Goal: Task Accomplishment & Management: Use online tool/utility

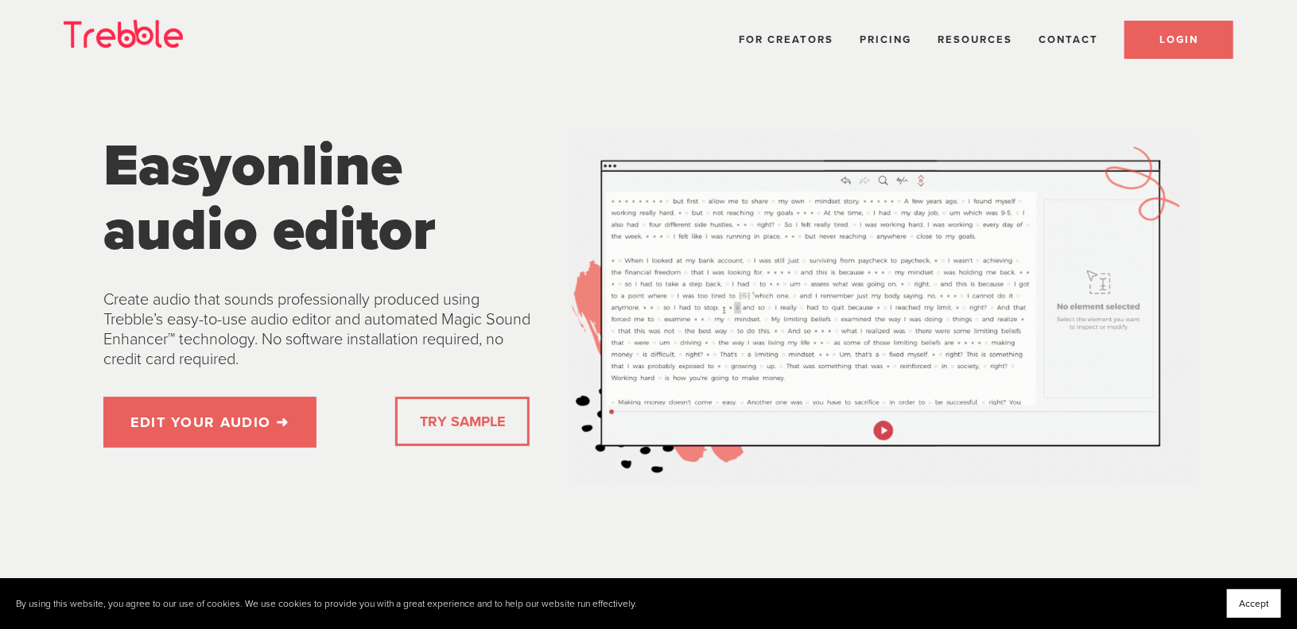
click at [1161, 40] on span "LOGIN" at bounding box center [1178, 39] width 39 height 13
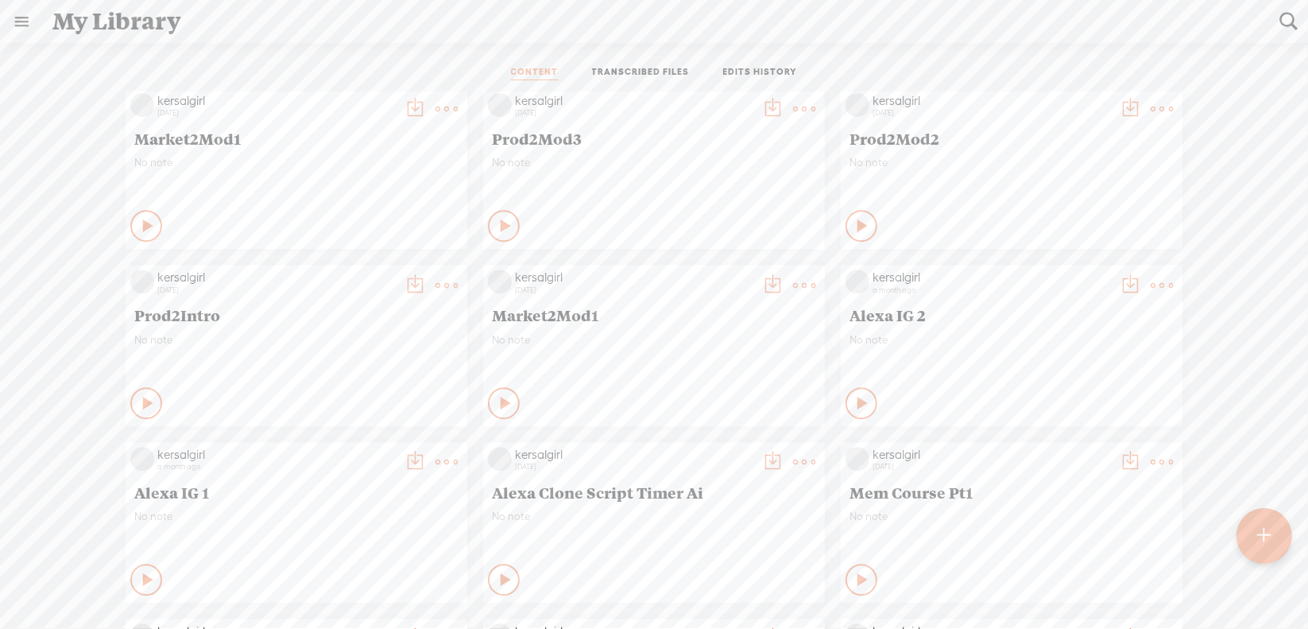
scroll to position [3417, 0]
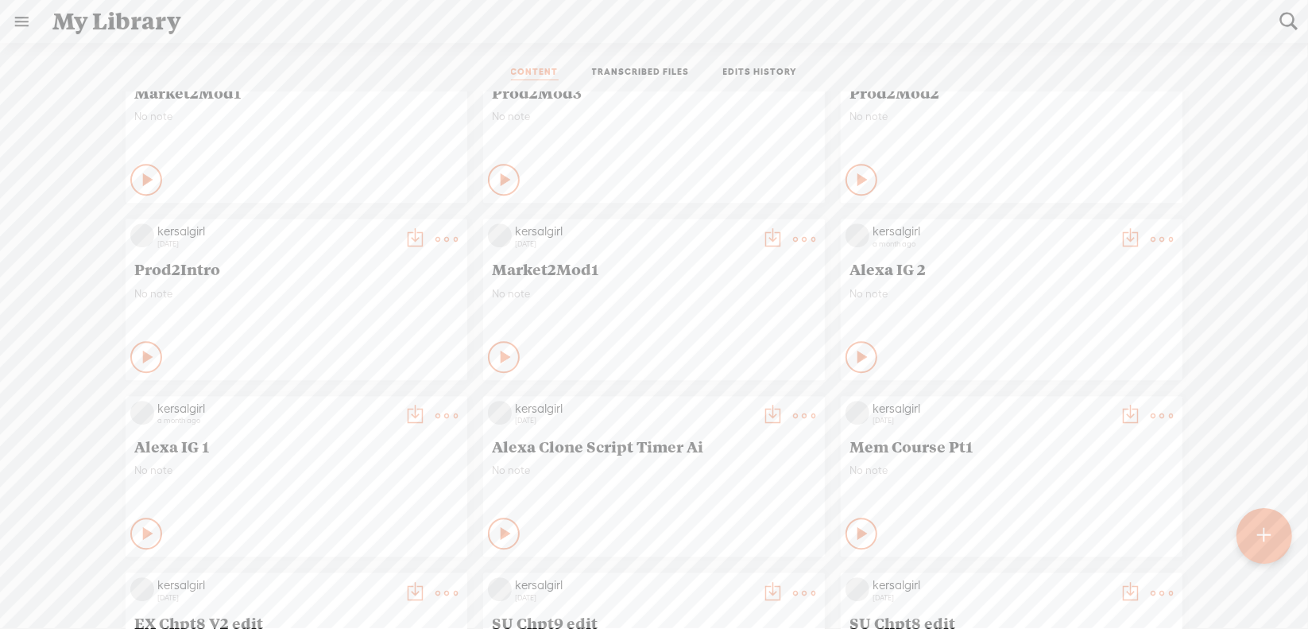
click at [719, 403] on link "Download as..." at bounding box center [717, 402] width 159 height 37
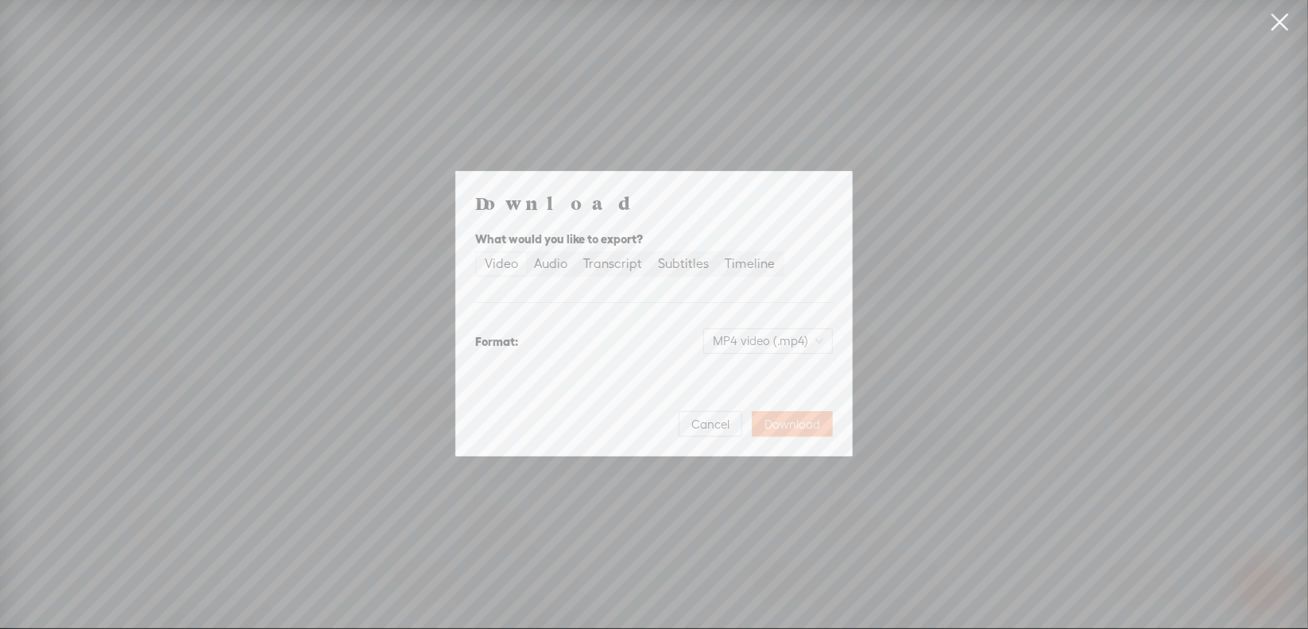
click at [785, 423] on span "Download" at bounding box center [793, 425] width 56 height 16
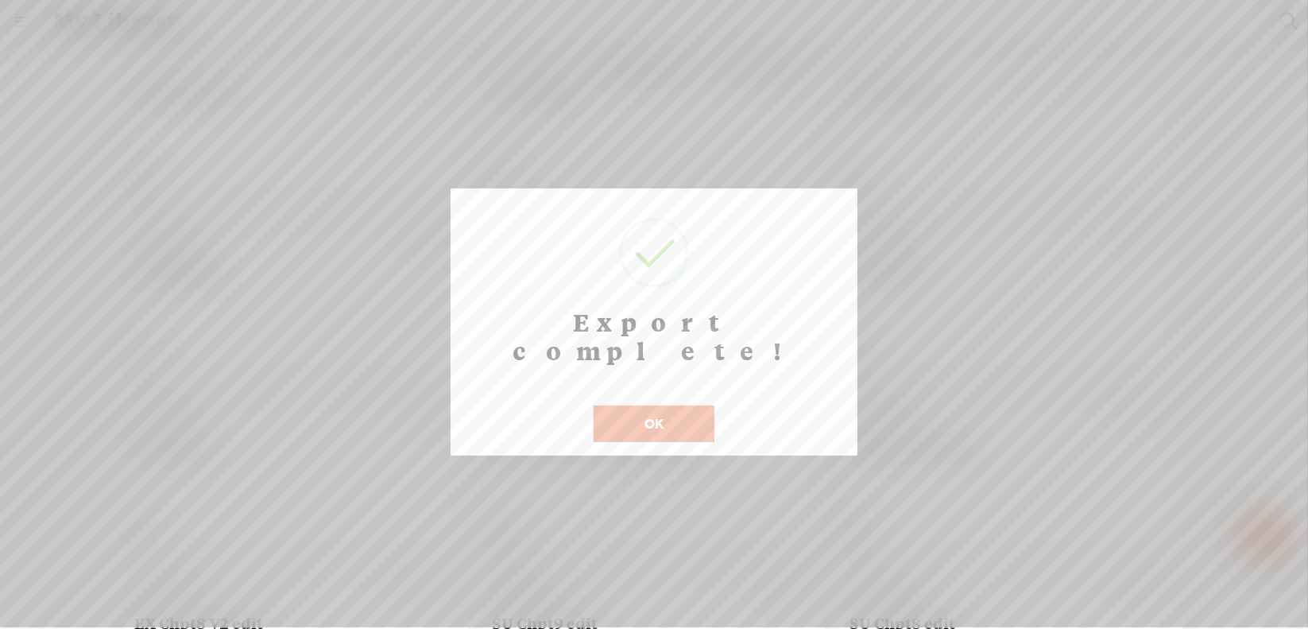
click at [639, 409] on button "OK" at bounding box center [654, 423] width 121 height 37
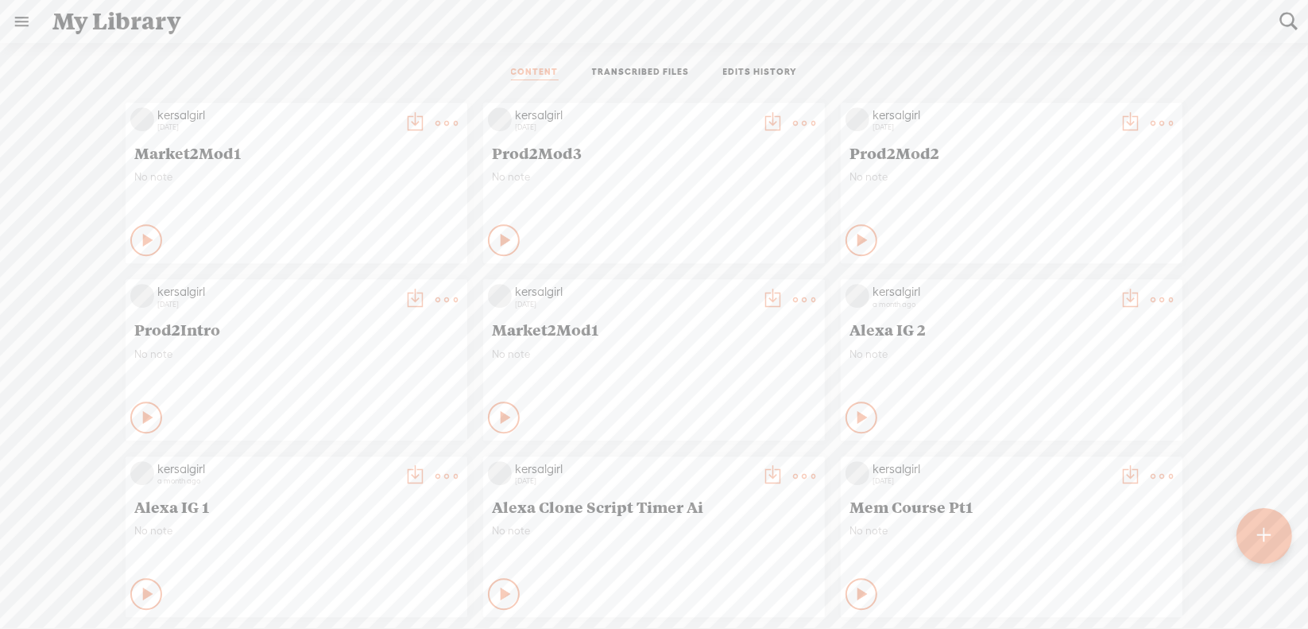
scroll to position [3338, 0]
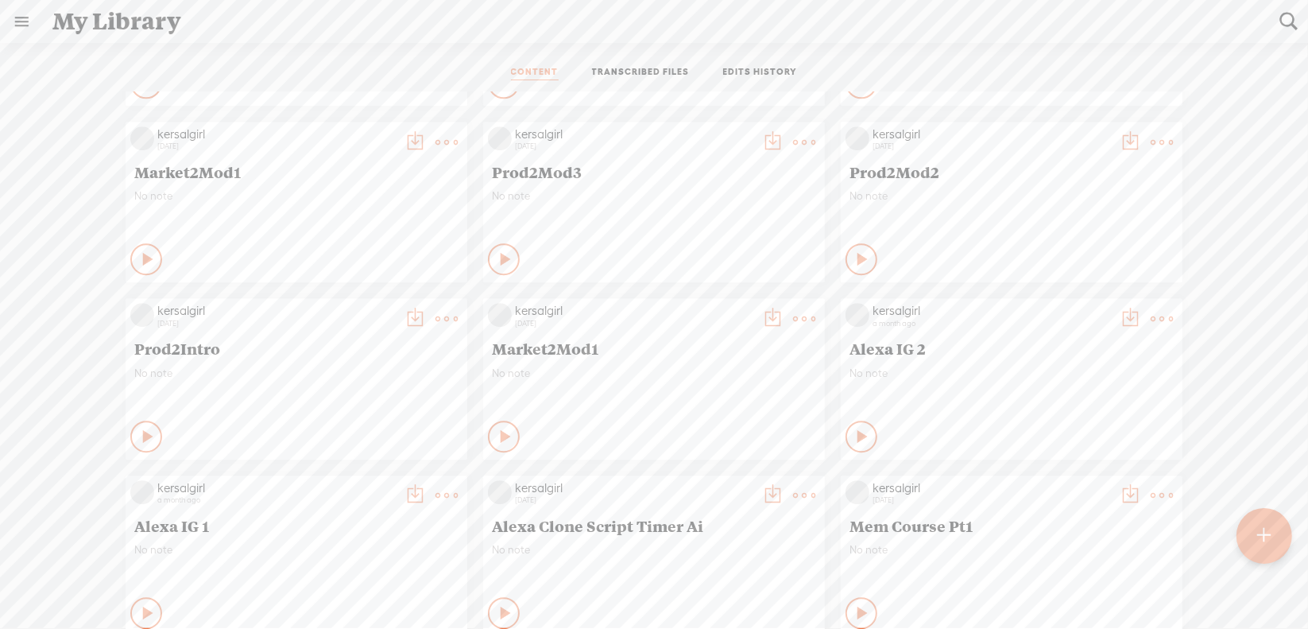
click at [798, 311] on t at bounding box center [804, 319] width 22 height 22
click at [714, 368] on link "Edit" at bounding box center [717, 372] width 159 height 37
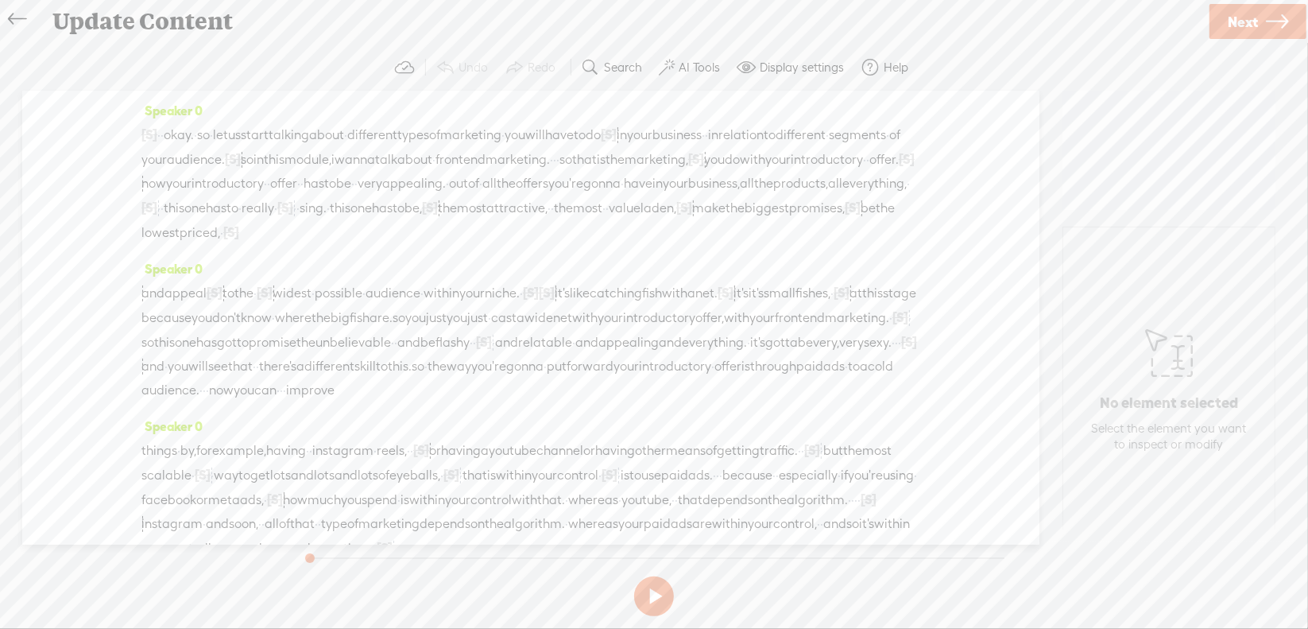
click at [1255, 23] on span "Next" at bounding box center [1243, 22] width 30 height 41
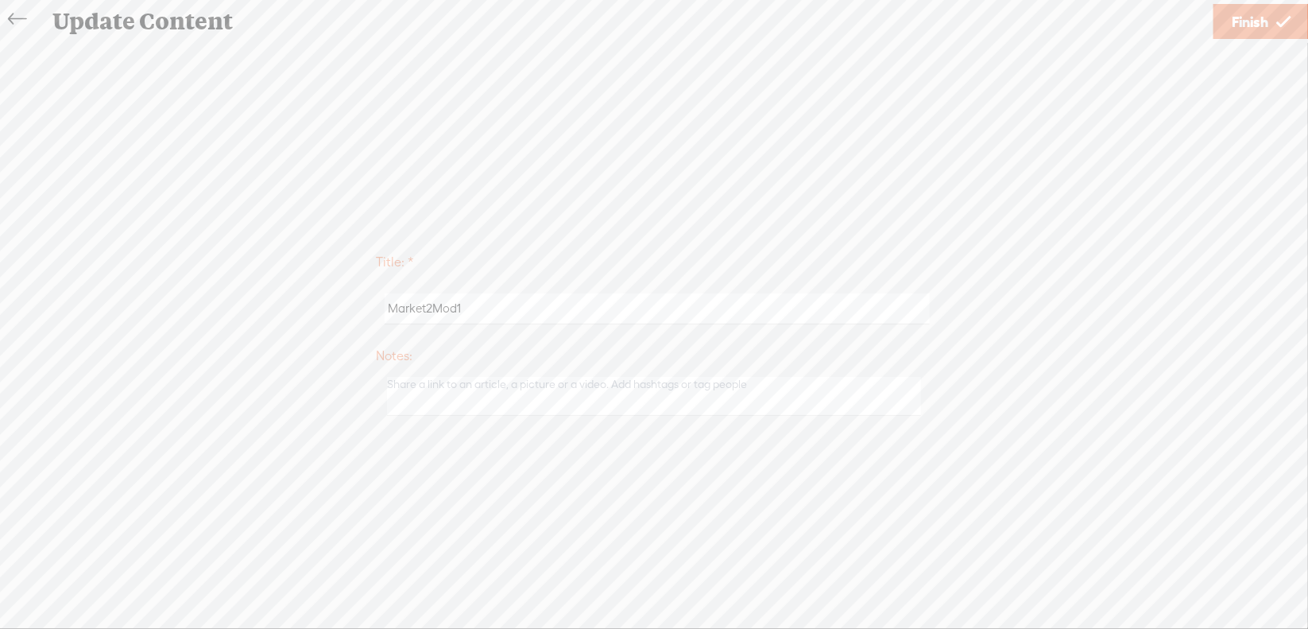
click at [1255, 23] on span "Finish" at bounding box center [1250, 22] width 37 height 41
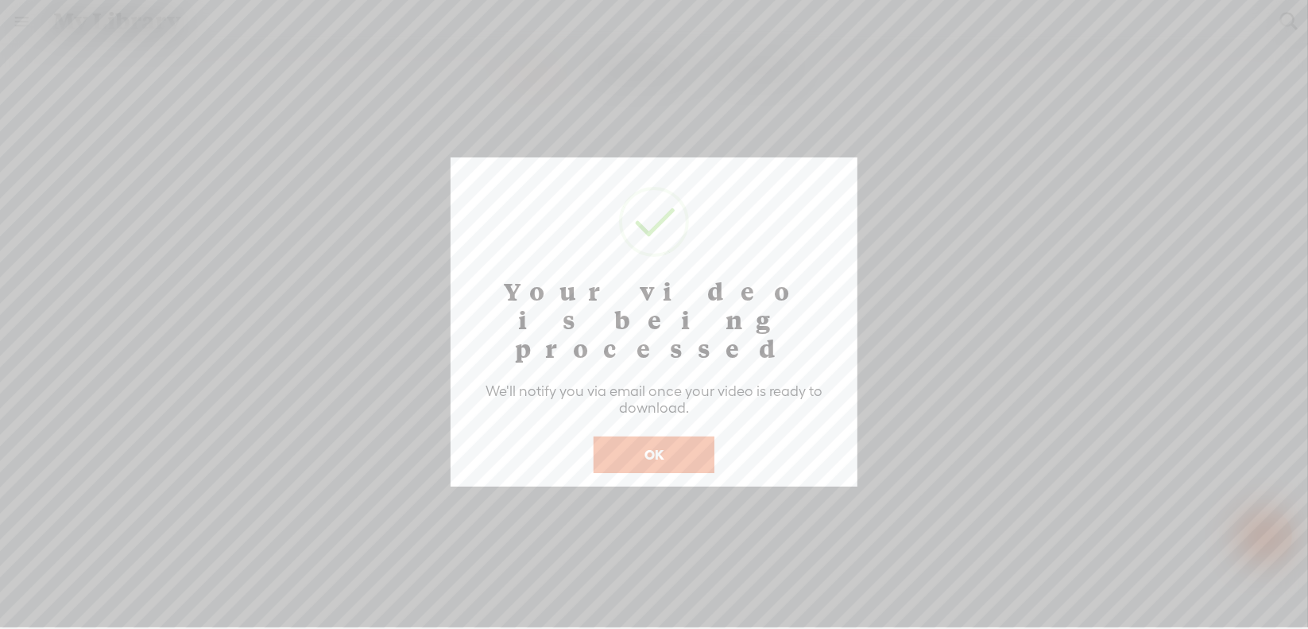
scroll to position [704, 0]
click at [669, 436] on button "OK" at bounding box center [654, 454] width 121 height 37
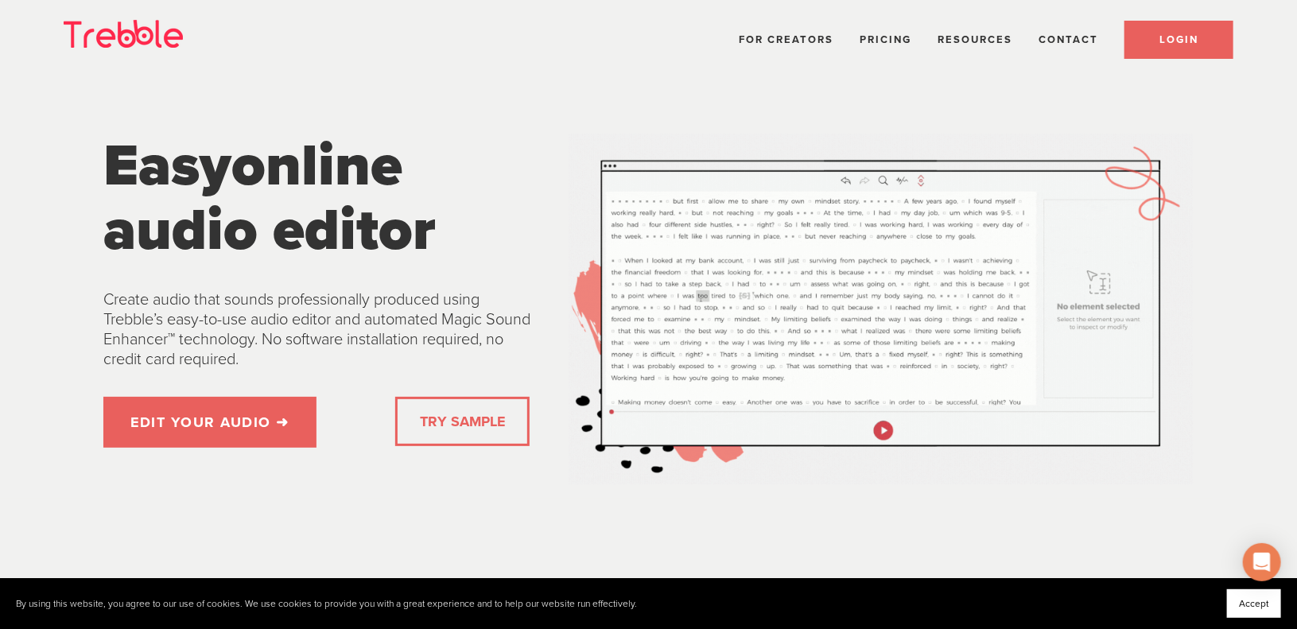
click at [1181, 33] on span "LOGIN" at bounding box center [1178, 39] width 39 height 13
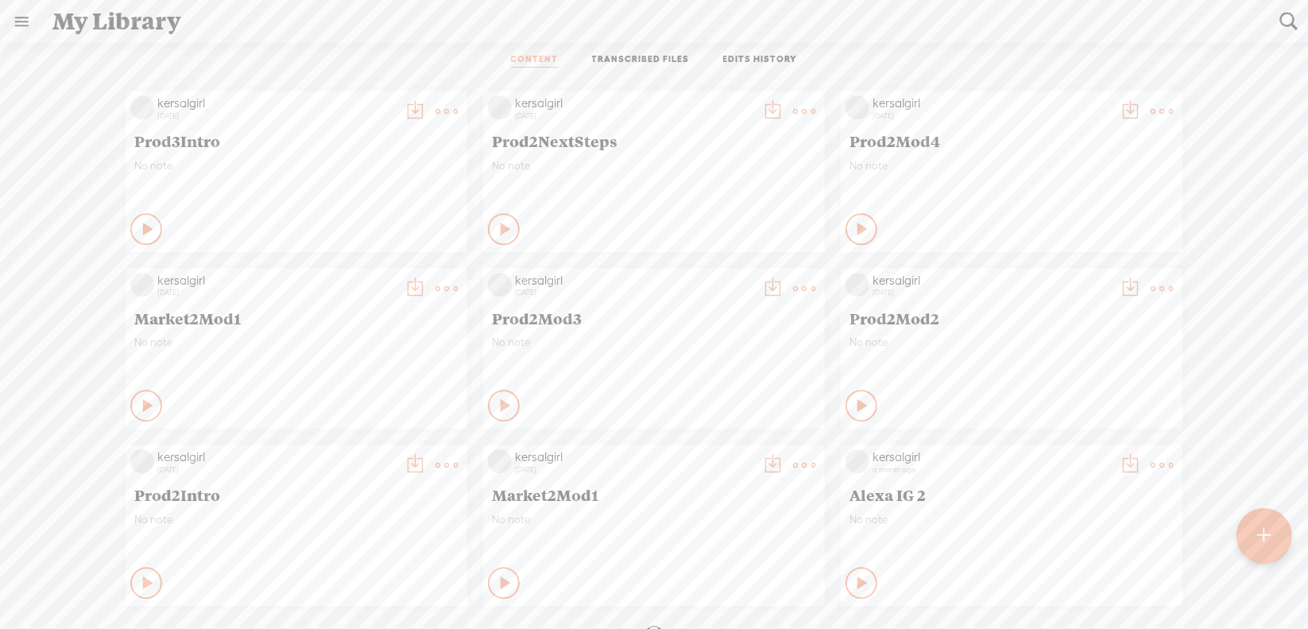
scroll to position [3180, 0]
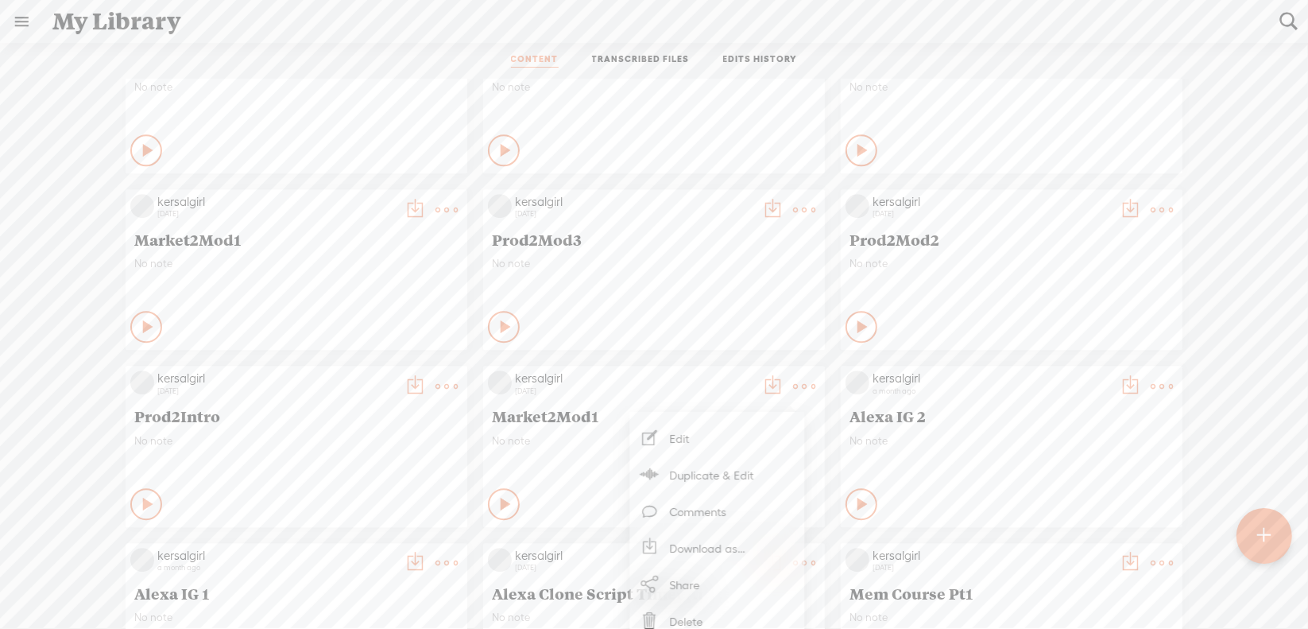
scroll to position [3259, 0]
click at [715, 543] on link "Download as..." at bounding box center [717, 547] width 159 height 37
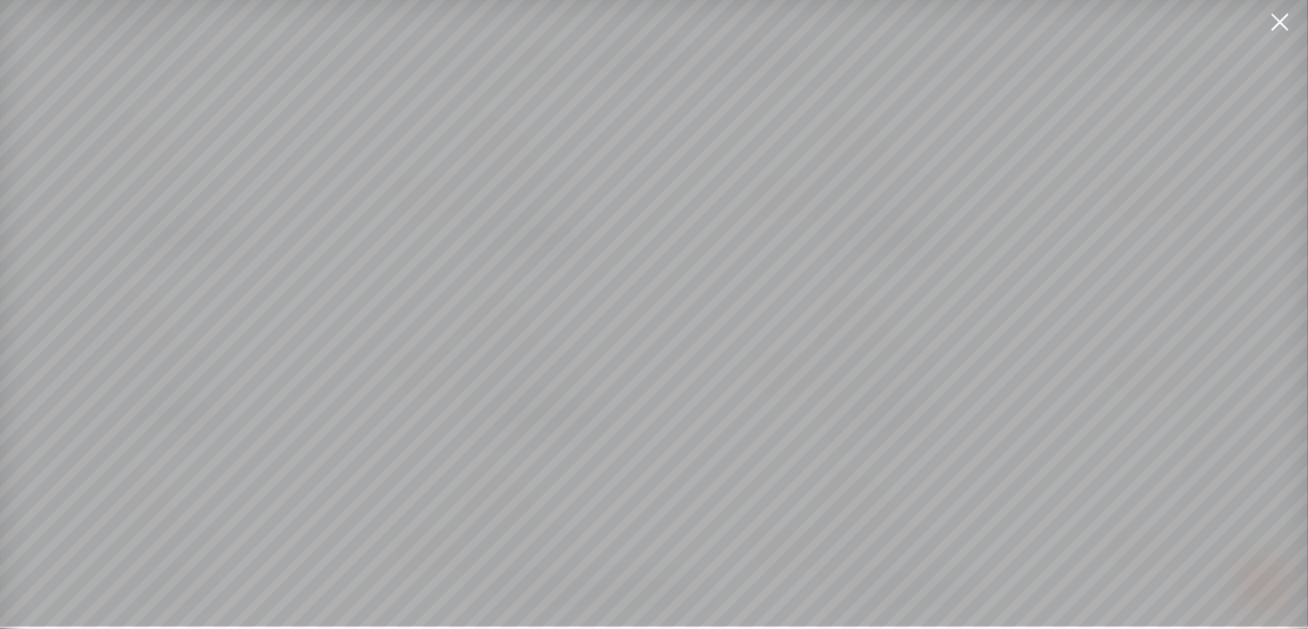
scroll to position [12, 0]
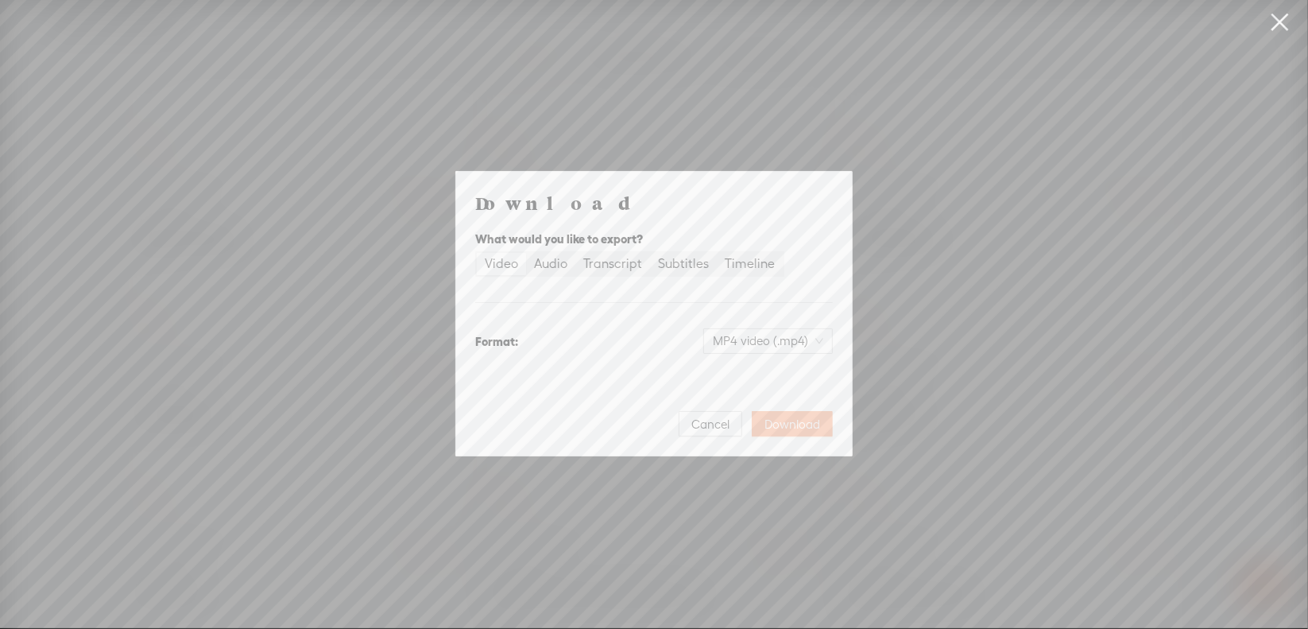
click at [766, 421] on span "Download" at bounding box center [793, 425] width 56 height 16
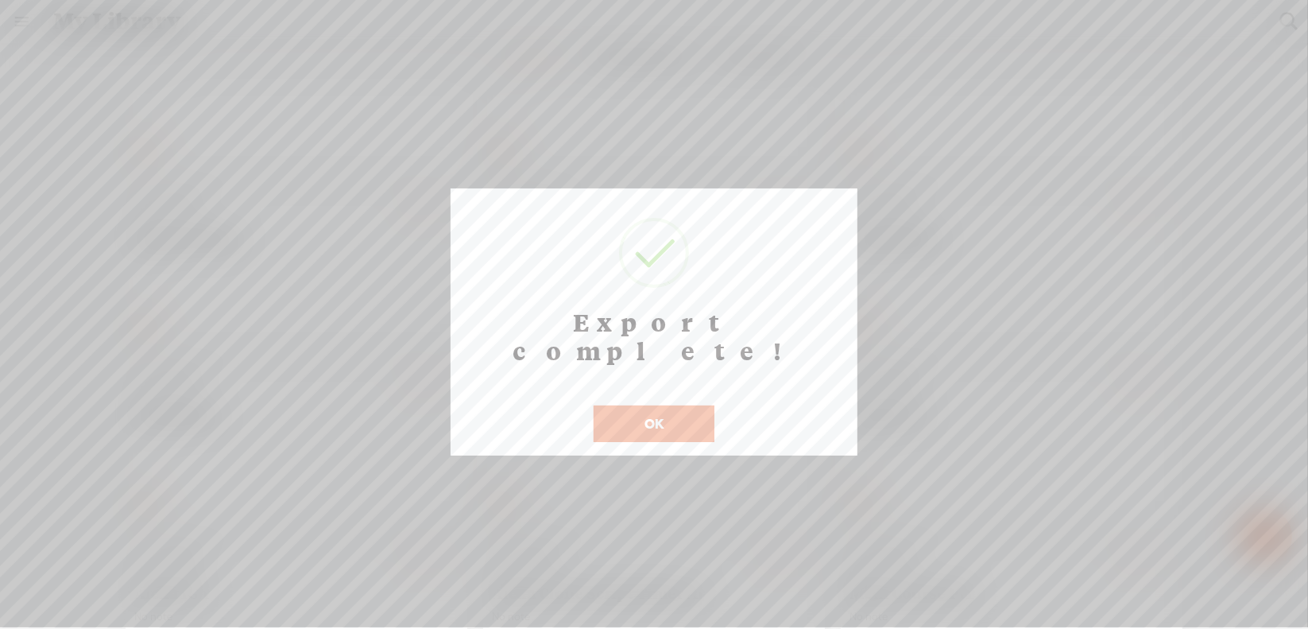
scroll to position [13, 0]
click at [676, 405] on button "OK" at bounding box center [654, 423] width 121 height 37
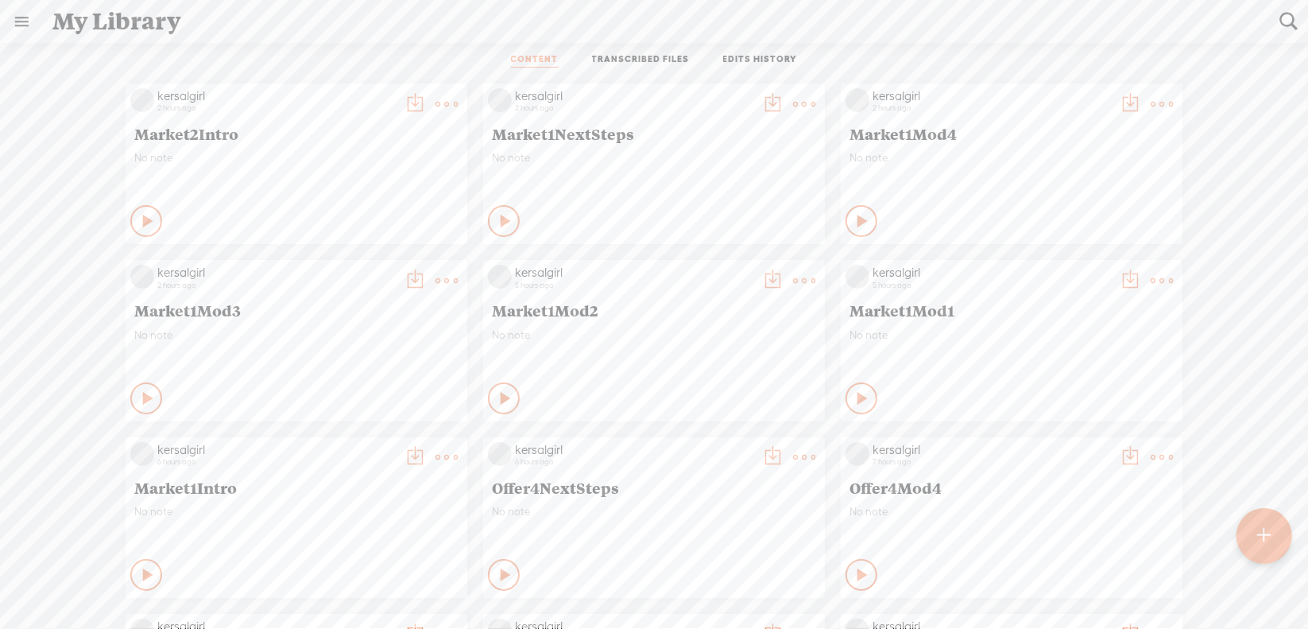
scroll to position [0, 0]
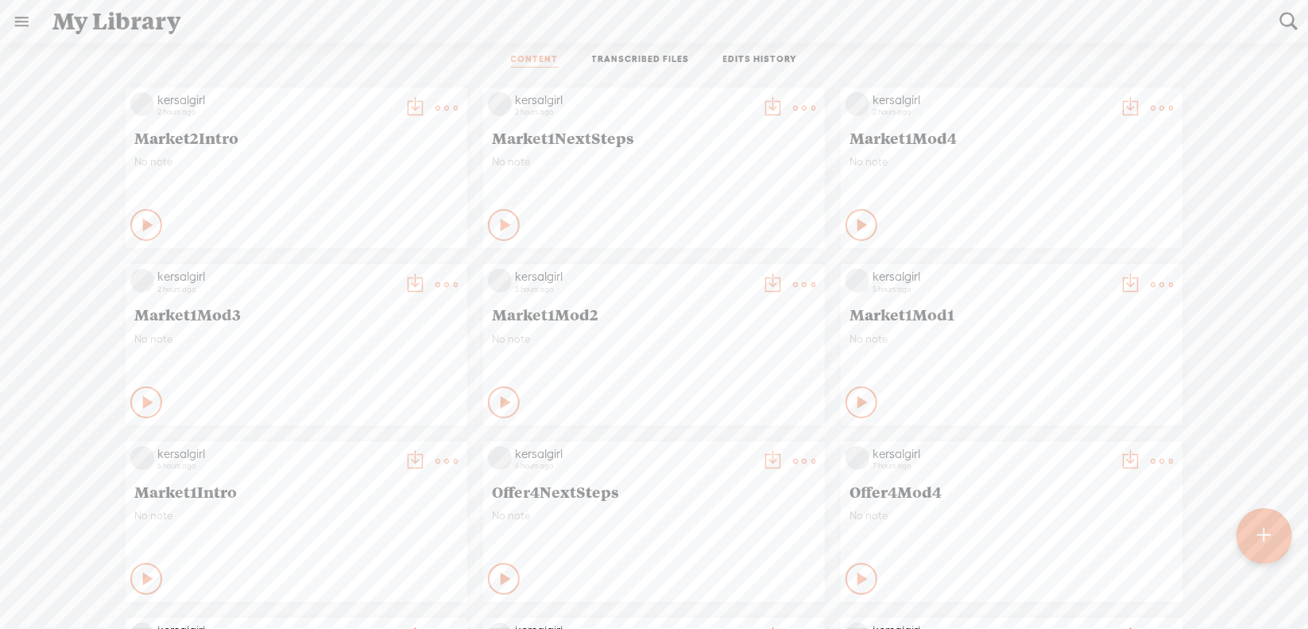
click at [1266, 529] on t at bounding box center [1265, 535] width 14 height 35
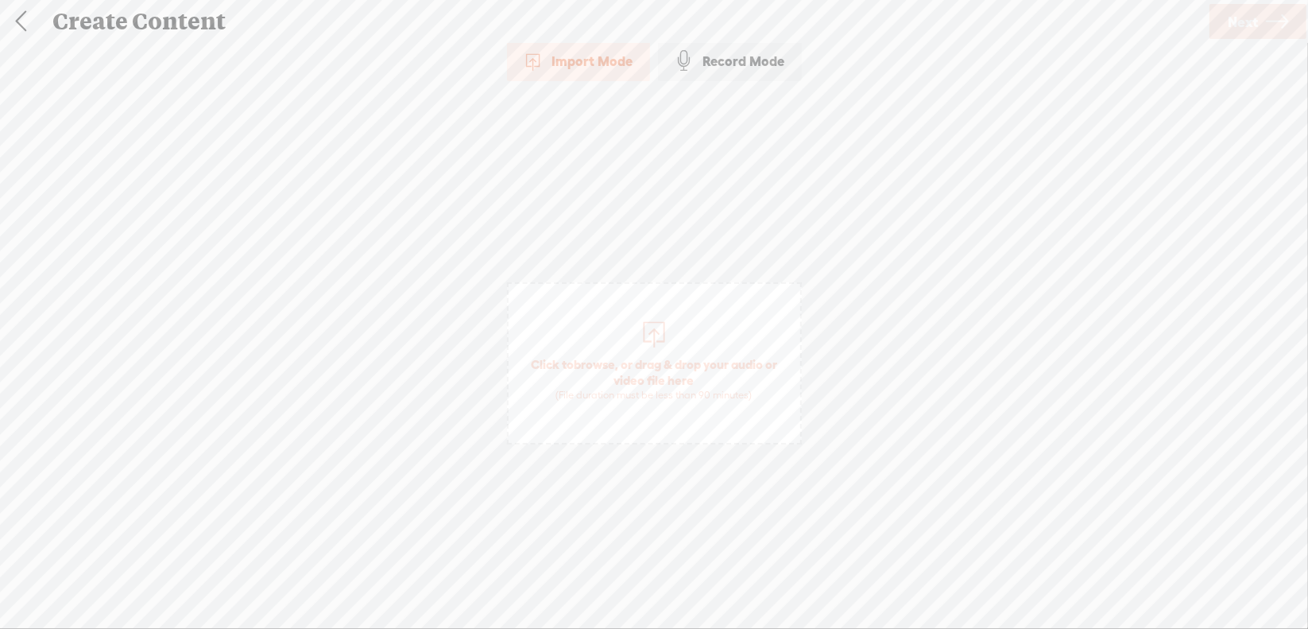
click at [593, 358] on span "browse" at bounding box center [594, 364] width 41 height 14
click at [1242, 28] on span "Next" at bounding box center [1243, 22] width 30 height 41
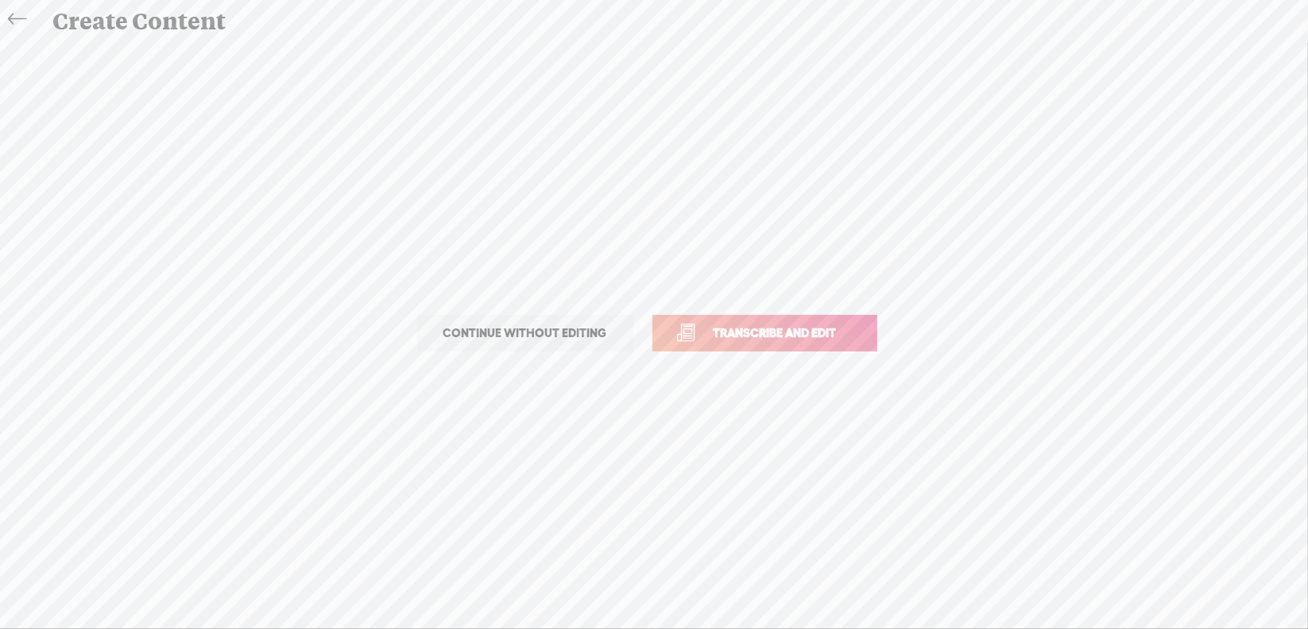
click at [752, 331] on span "Transcribe and edit" at bounding box center [775, 333] width 157 height 18
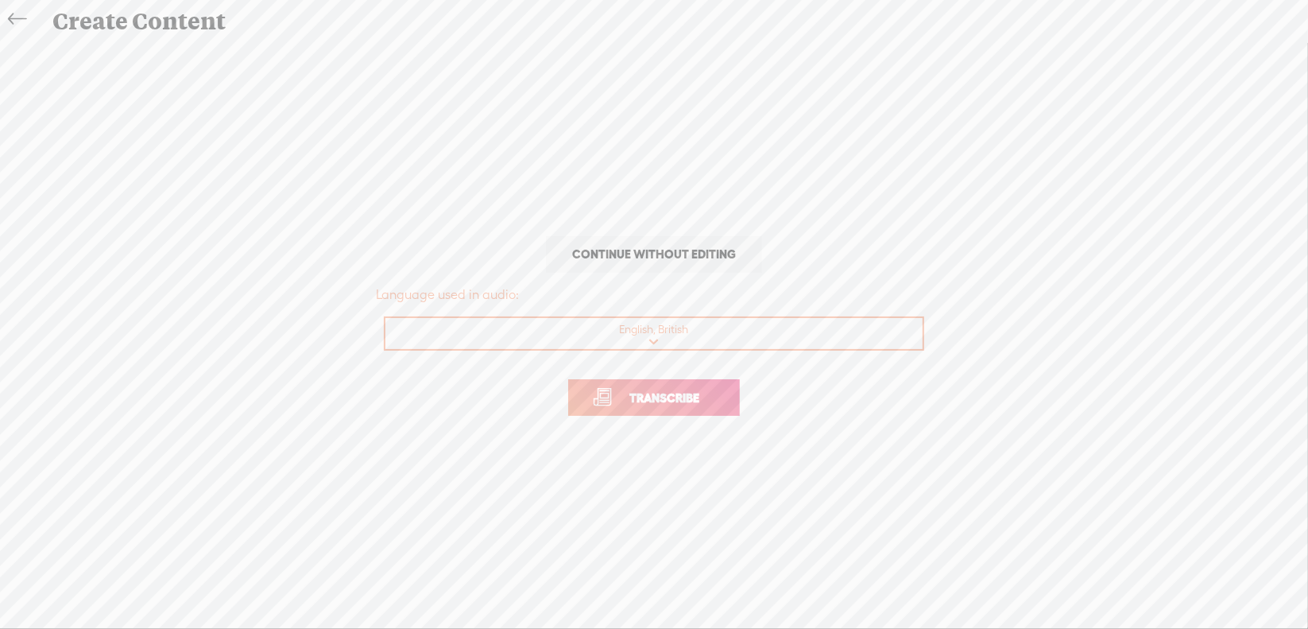
click at [637, 401] on span "Transcribe" at bounding box center [664, 398] width 103 height 18
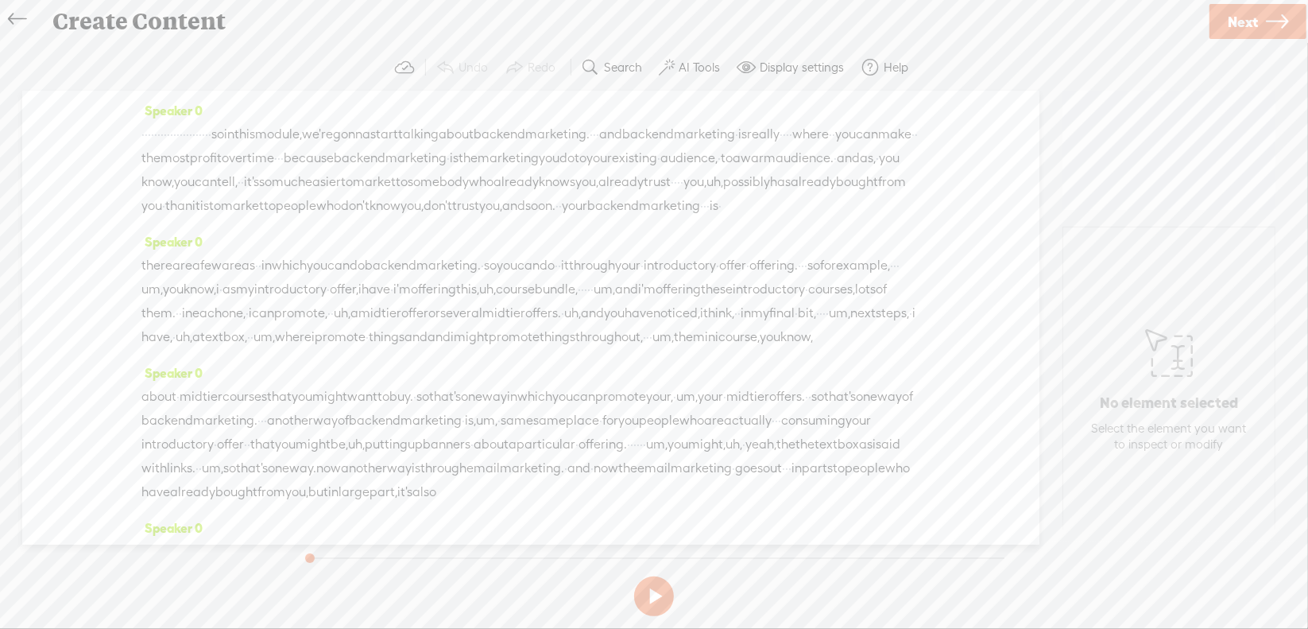
click at [656, 592] on button at bounding box center [654, 596] width 40 height 40
click at [656, 592] on section at bounding box center [654, 596] width 712 height 52
click at [655, 591] on section at bounding box center [654, 596] width 712 height 52
click at [656, 586] on button at bounding box center [654, 596] width 40 height 40
drag, startPoint x: 146, startPoint y: 127, endPoint x: 324, endPoint y: 131, distance: 178.1
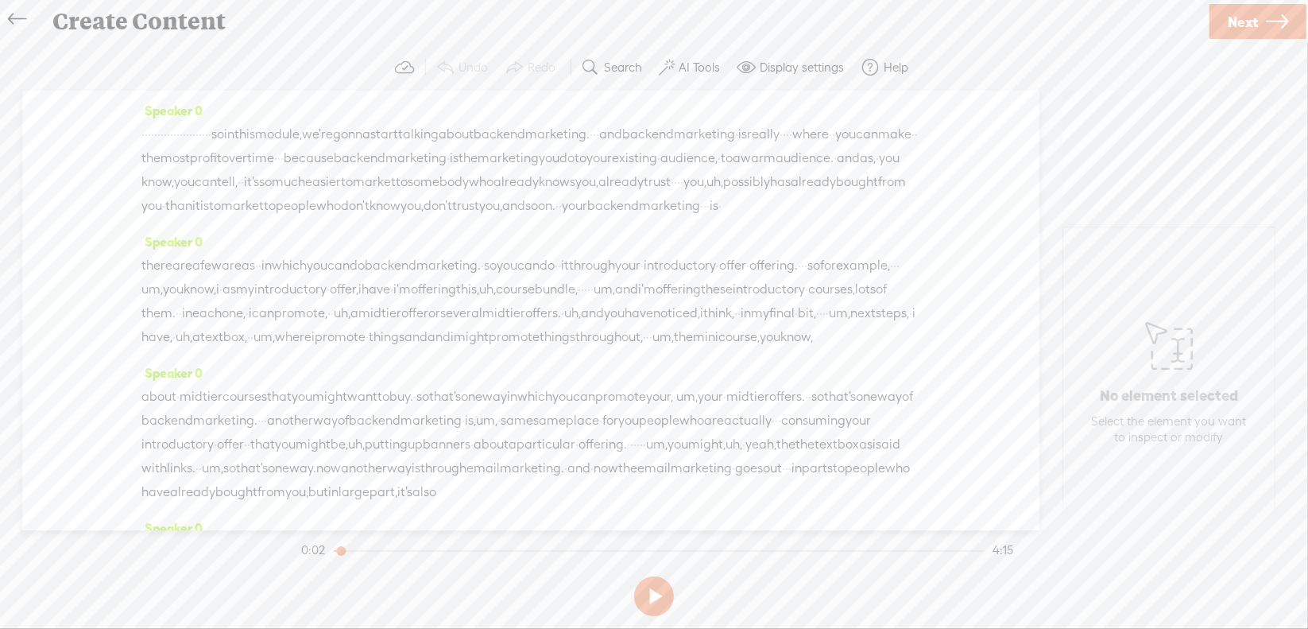
click at [324, 131] on div "· · · · · · · · · · · · · · · · · · · · · · so in this module, we're gonna star…" at bounding box center [530, 169] width 779 height 95
click at [208, 97] on span "Delete" at bounding box center [214, 95] width 37 height 16
click at [548, 128] on span "·" at bounding box center [546, 135] width 3 height 24
click at [531, 93] on span "Delete" at bounding box center [532, 95] width 37 height 16
click at [262, 155] on span "·" at bounding box center [259, 159] width 3 height 24
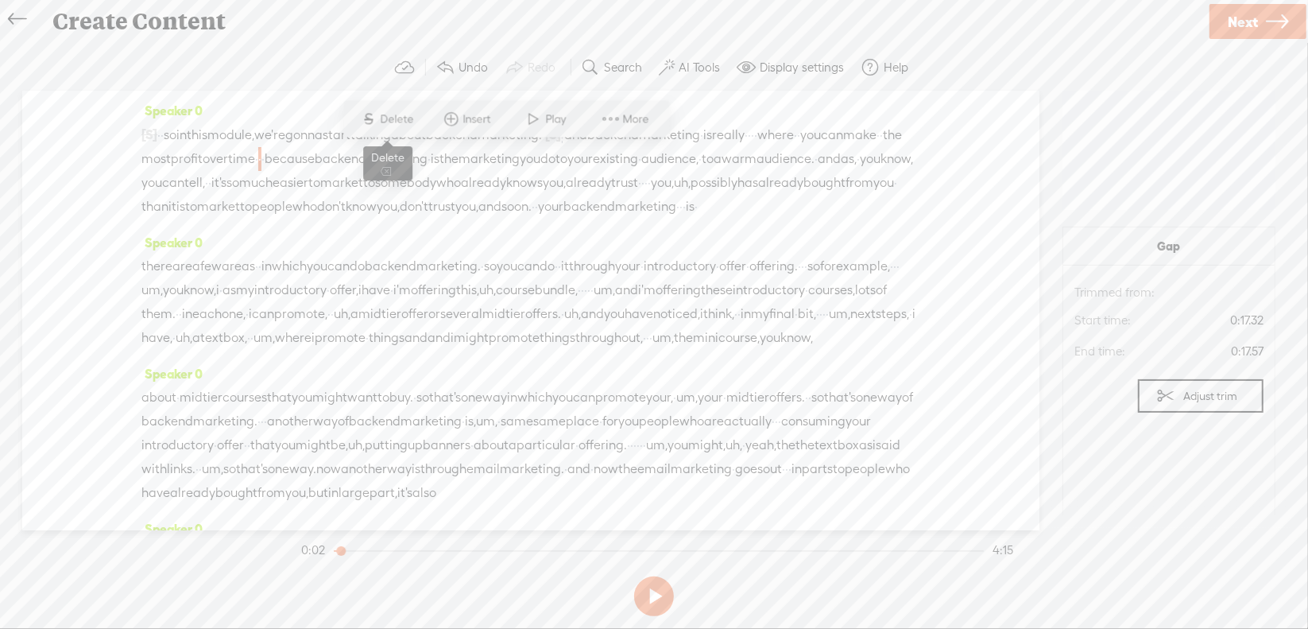
click at [405, 126] on span "Delete" at bounding box center [399, 119] width 37 height 16
click at [745, 138] on span "really" at bounding box center [728, 135] width 33 height 24
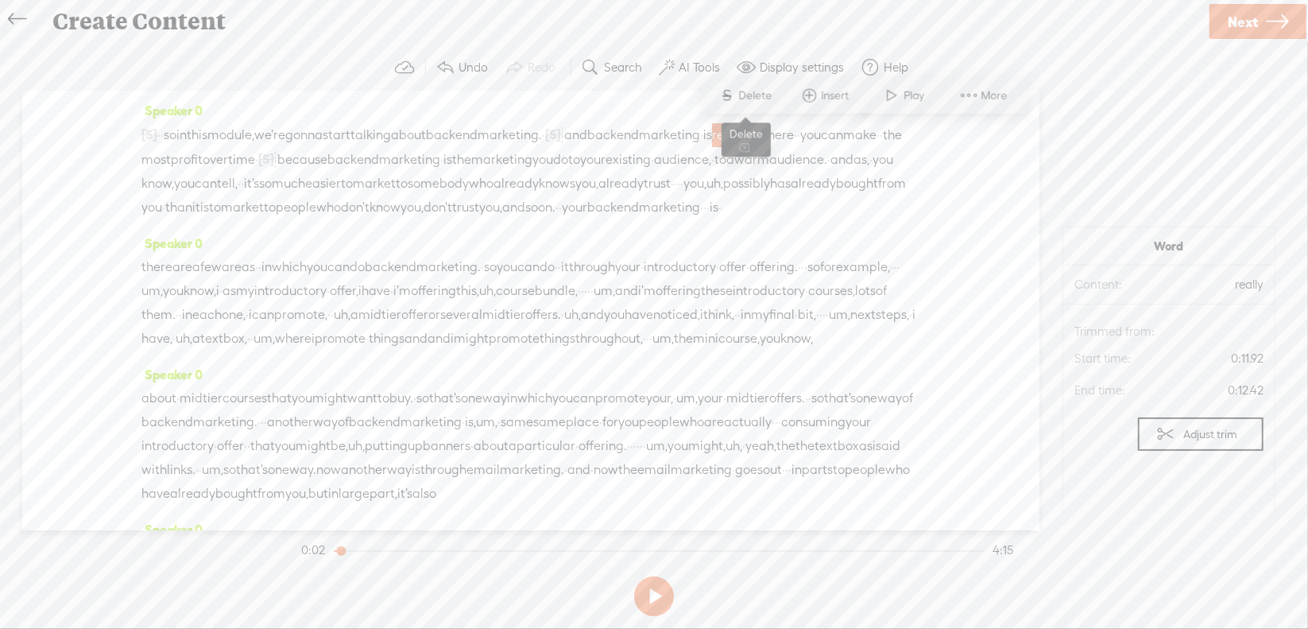
click at [773, 96] on span "Delete" at bounding box center [757, 95] width 37 height 16
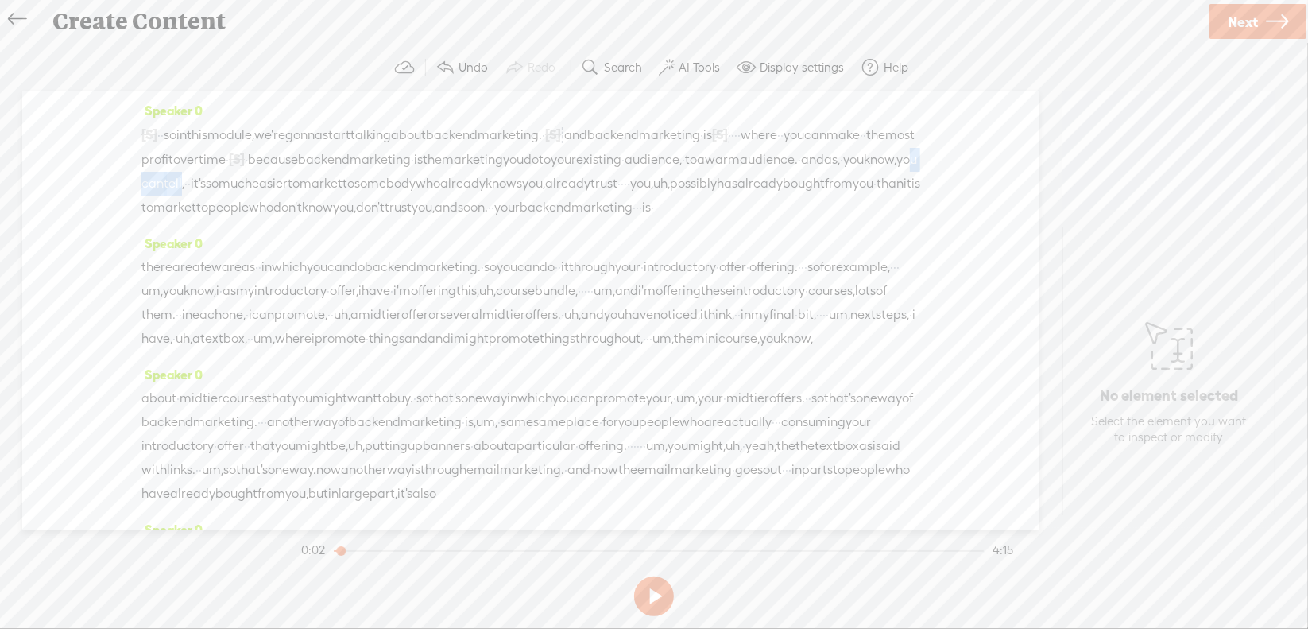
drag, startPoint x: 583, startPoint y: 180, endPoint x: 646, endPoint y: 181, distance: 62.8
click at [646, 181] on div "[S] · · · · · · · · · · · · · · · · · · · · · · so in this module, we're gonna …" at bounding box center [530, 170] width 779 height 97
click at [509, 137] on span "S" at bounding box center [504, 143] width 24 height 29
click at [575, 196] on span "·" at bounding box center [576, 184] width 3 height 24
click at [298, 163] on span "Delete" at bounding box center [291, 167] width 37 height 16
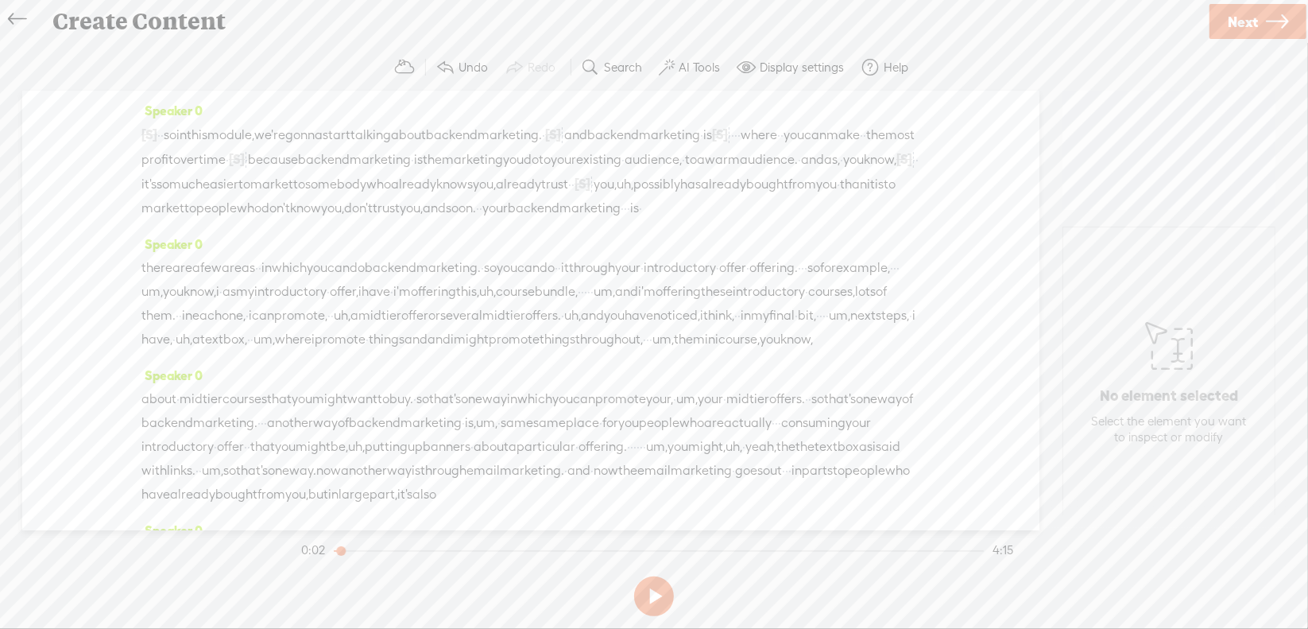
click at [617, 196] on span "uh," at bounding box center [625, 184] width 17 height 24
click at [350, 159] on span "Delete" at bounding box center [359, 167] width 37 height 16
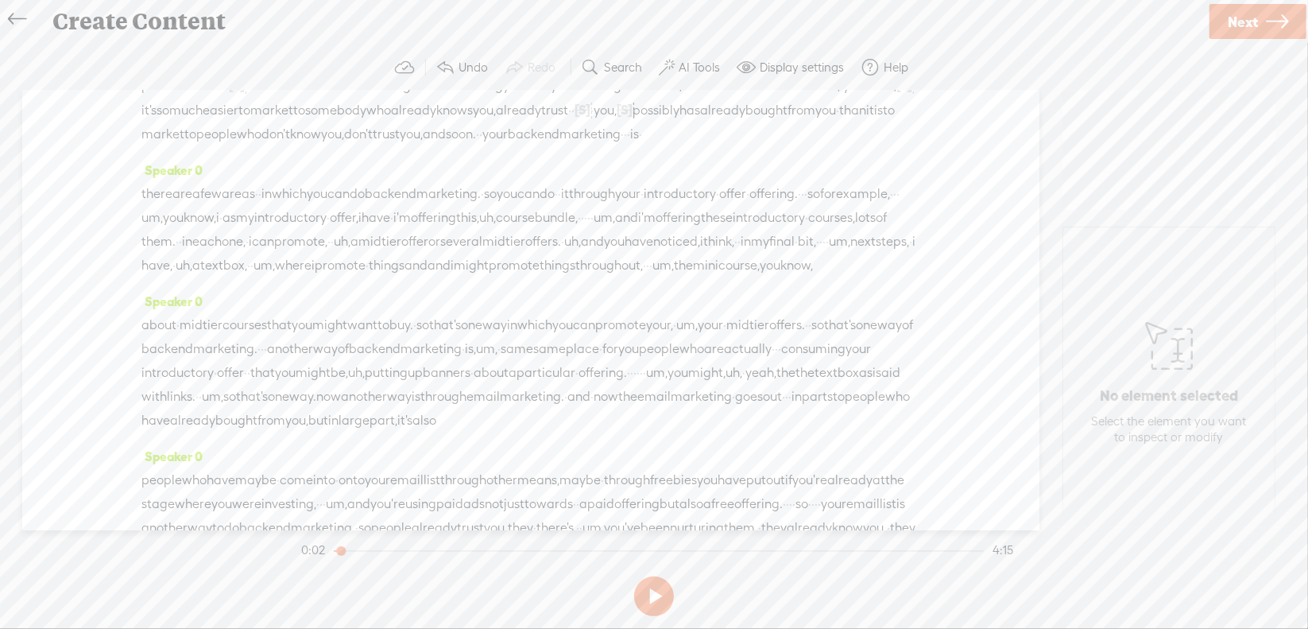
scroll to position [79, 0]
click at [627, 141] on span "·" at bounding box center [625, 129] width 3 height 24
click at [567, 110] on span "Delete" at bounding box center [574, 111] width 37 height 16
drag, startPoint x: 512, startPoint y: 149, endPoint x: 717, endPoint y: 169, distance: 206.0
click at [717, 153] on div "Speaker 0 [S] · · · · · · · · · · · · · · · · · · · · · · so in this module, we…" at bounding box center [530, 86] width 779 height 134
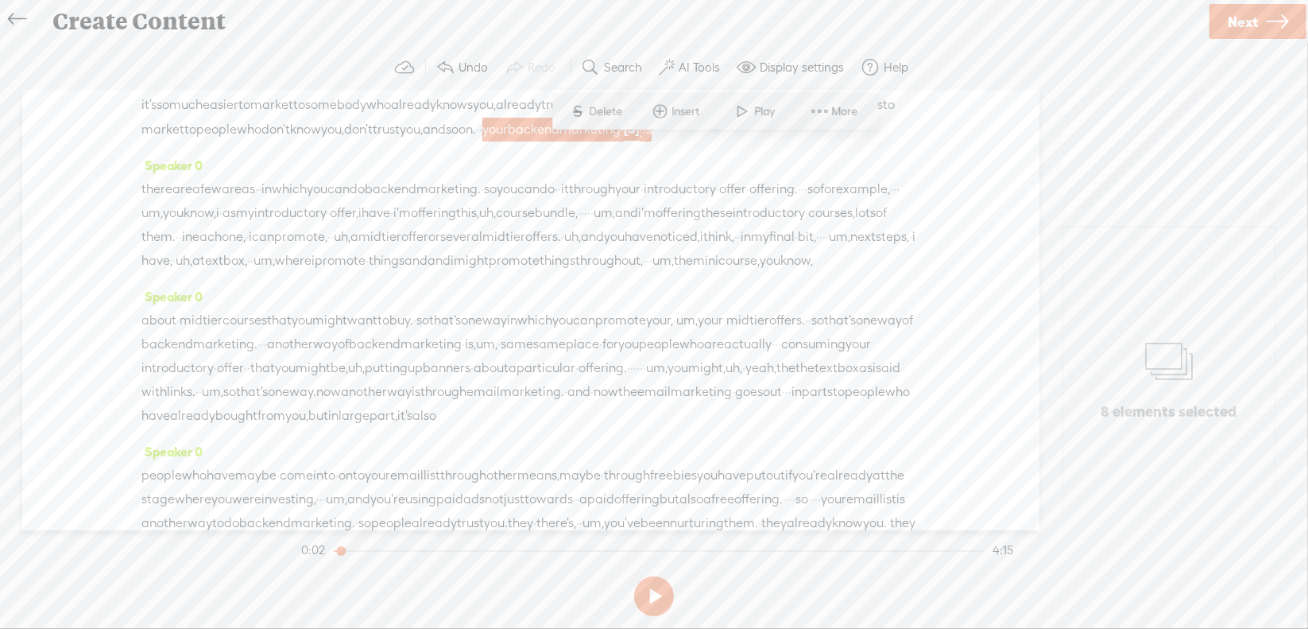
click at [589, 113] on span "S" at bounding box center [578, 111] width 24 height 29
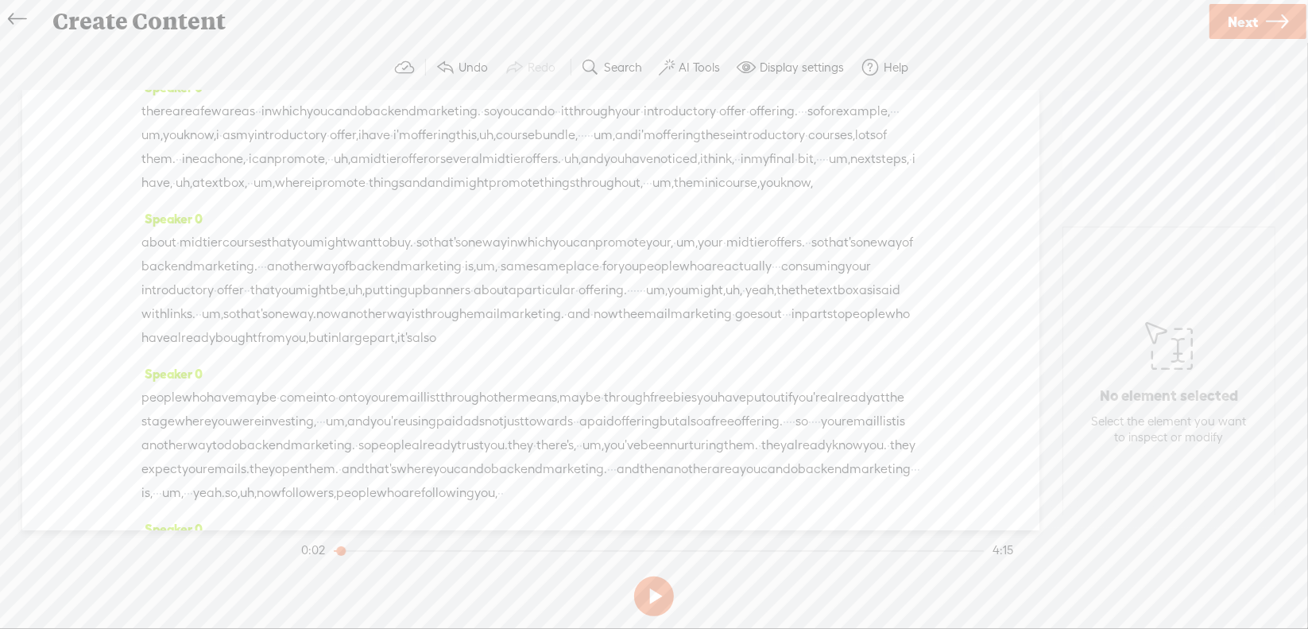
scroll to position [159, 0]
click at [163, 145] on span "um," at bounding box center [151, 134] width 21 height 24
click at [311, 112] on span "Delete" at bounding box center [297, 115] width 37 height 16
drag, startPoint x: 421, startPoint y: 153, endPoint x: 474, endPoint y: 160, distance: 53.0
click at [474, 160] on div "there are a few areas · · in which you can do back end marketing. · so you can …" at bounding box center [530, 146] width 779 height 96
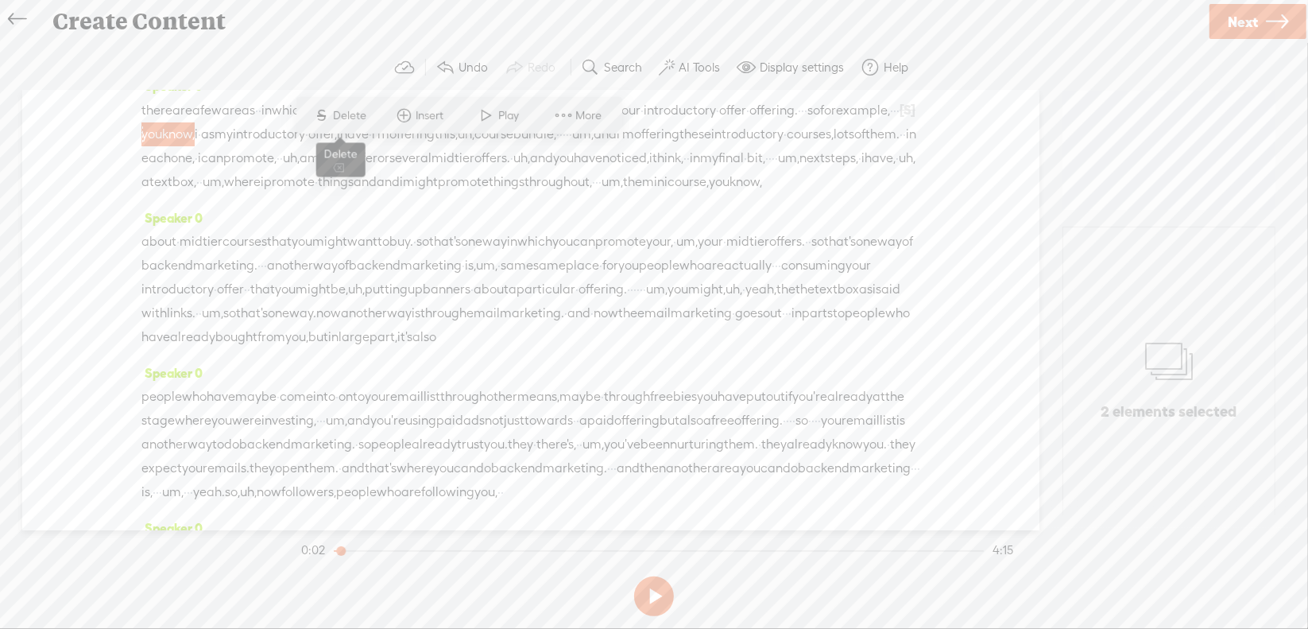
click at [358, 114] on span "Delete" at bounding box center [352, 115] width 37 height 16
click at [161, 147] on span "i" at bounding box center [158, 135] width 3 height 24
click at [324, 111] on span "Delete" at bounding box center [330, 115] width 37 height 16
drag, startPoint x: 633, startPoint y: 150, endPoint x: 662, endPoint y: 152, distance: 29.5
click at [662, 152] on div "there are a few areas · · in which you can do back end marketing. · so you can …" at bounding box center [530, 146] width 779 height 97
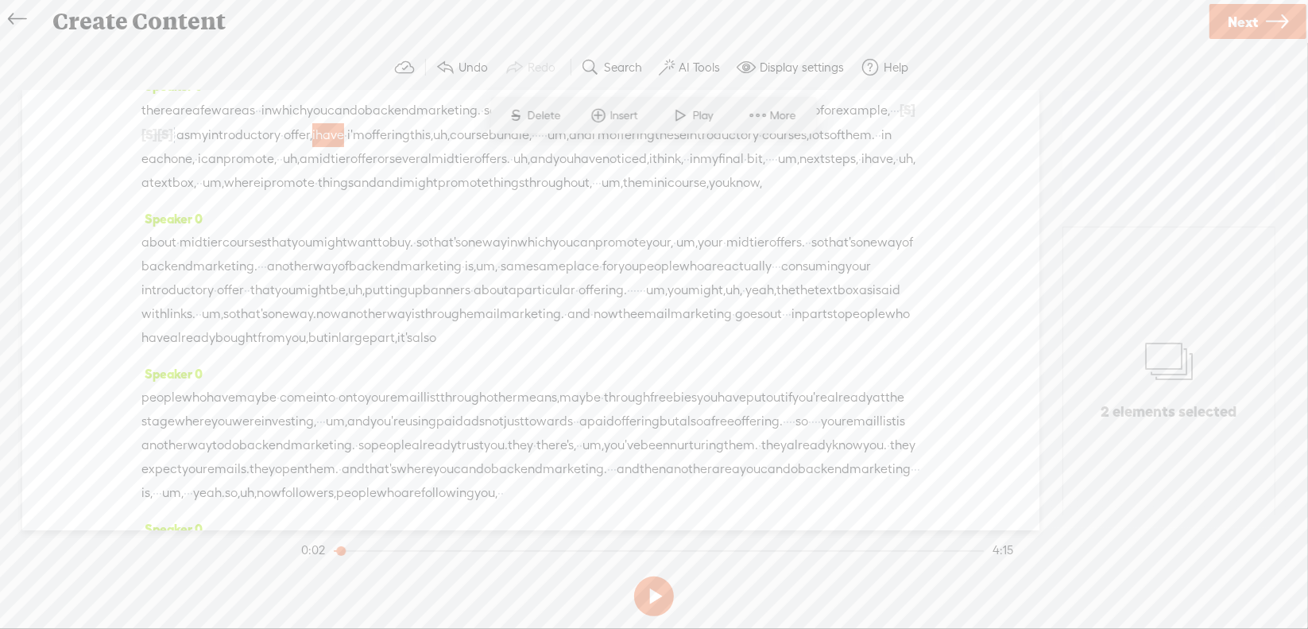
click at [528, 121] on span "S" at bounding box center [516, 115] width 24 height 29
click at [434, 147] on span "uh," at bounding box center [425, 135] width 17 height 24
click at [662, 115] on span "Delete" at bounding box center [664, 115] width 37 height 16
click at [531, 147] on span "um," at bounding box center [541, 135] width 21 height 24
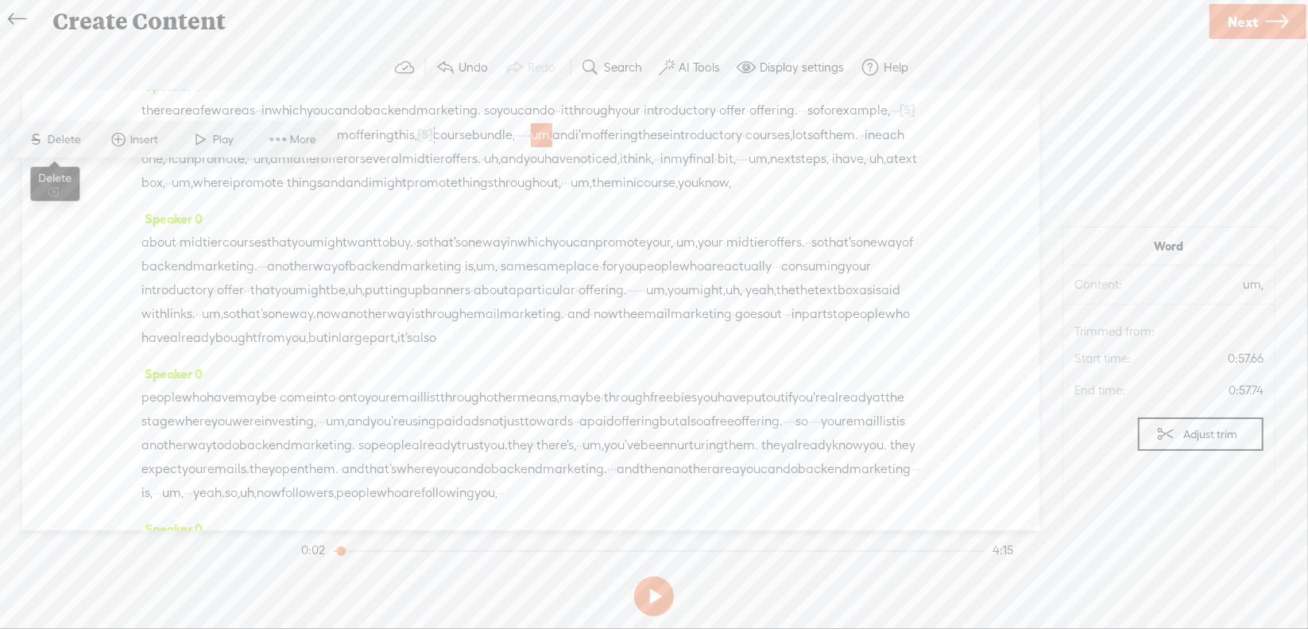
click at [67, 138] on span "Delete" at bounding box center [66, 140] width 37 height 16
click at [270, 171] on span "uh," at bounding box center [262, 159] width 17 height 24
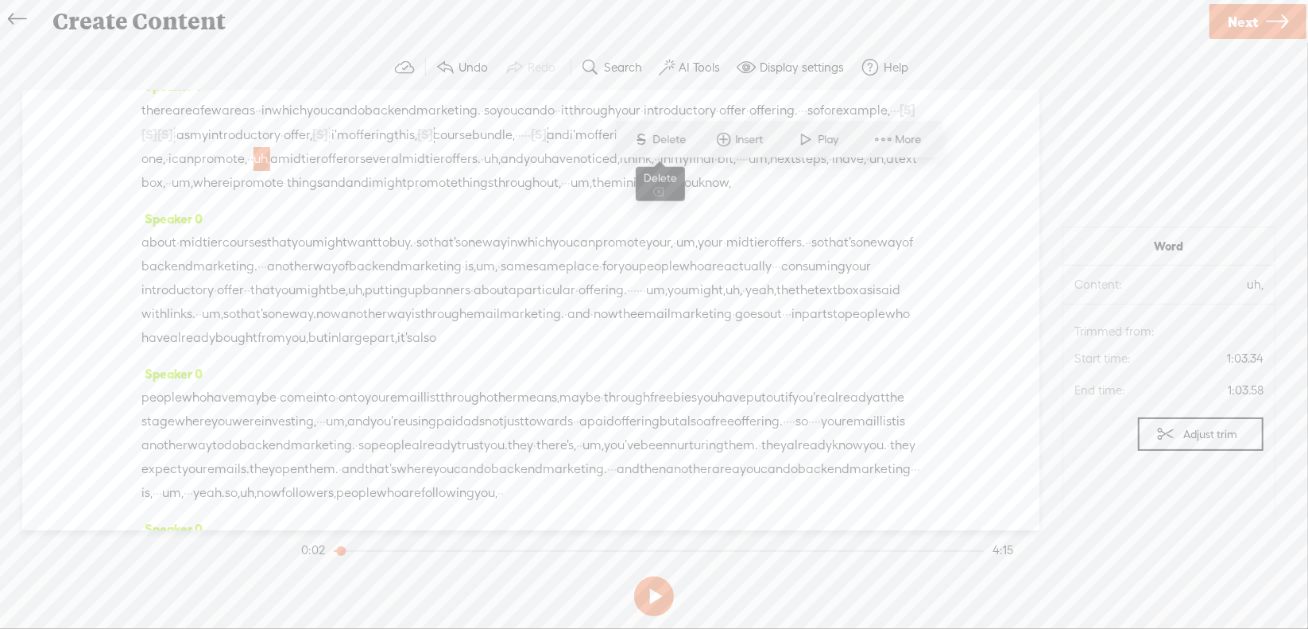
click at [668, 145] on span "Delete" at bounding box center [671, 140] width 37 height 16
click at [483, 172] on span "uh," at bounding box center [491, 160] width 17 height 24
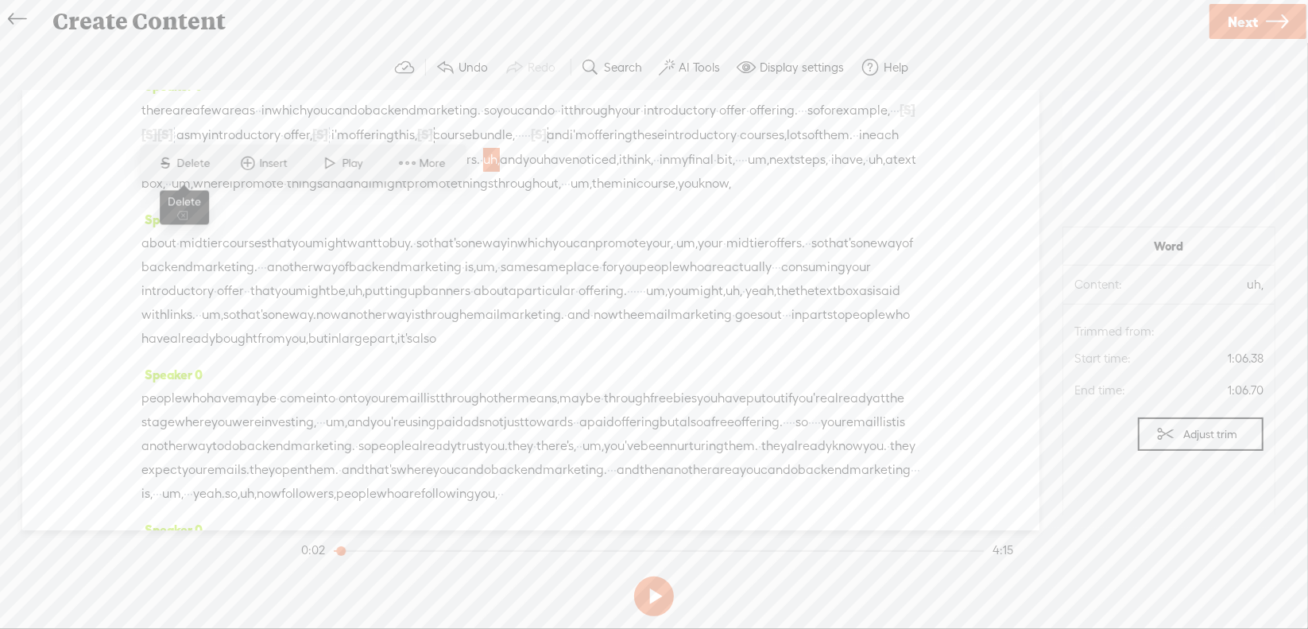
click at [176, 157] on span "S" at bounding box center [165, 163] width 24 height 29
click at [741, 172] on span "·" at bounding box center [742, 160] width 3 height 24
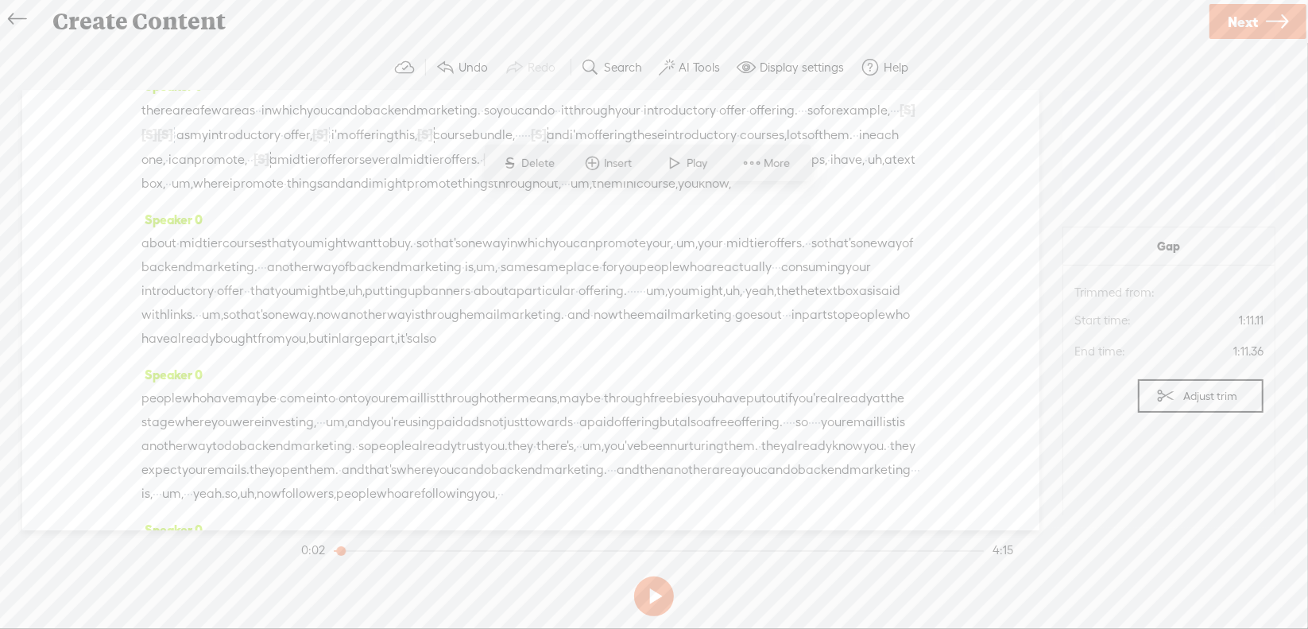
click at [542, 162] on span "Delete" at bounding box center [540, 163] width 37 height 16
click at [760, 172] on span "um," at bounding box center [770, 160] width 21 height 24
click at [556, 157] on span "S" at bounding box center [550, 163] width 24 height 29
click at [875, 172] on span "uh," at bounding box center [883, 160] width 17 height 24
click at [741, 165] on span "Delete" at bounding box center [733, 163] width 37 height 16
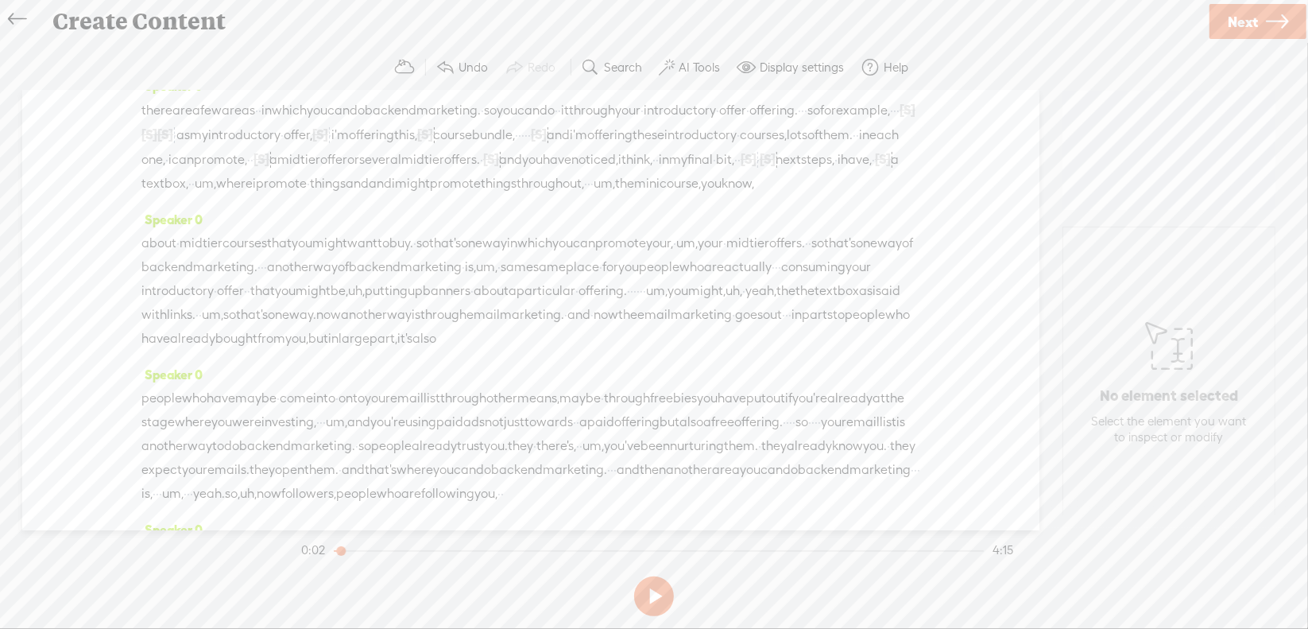
click at [211, 196] on span "um," at bounding box center [205, 184] width 21 height 24
click at [113, 187] on span "Delete" at bounding box center [95, 188] width 37 height 16
click at [610, 196] on span "um," at bounding box center [598, 184] width 21 height 24
click at [577, 195] on span "Delete" at bounding box center [580, 188] width 37 height 16
drag, startPoint x: 808, startPoint y: 230, endPoint x: 870, endPoint y: 223, distance: 62.3
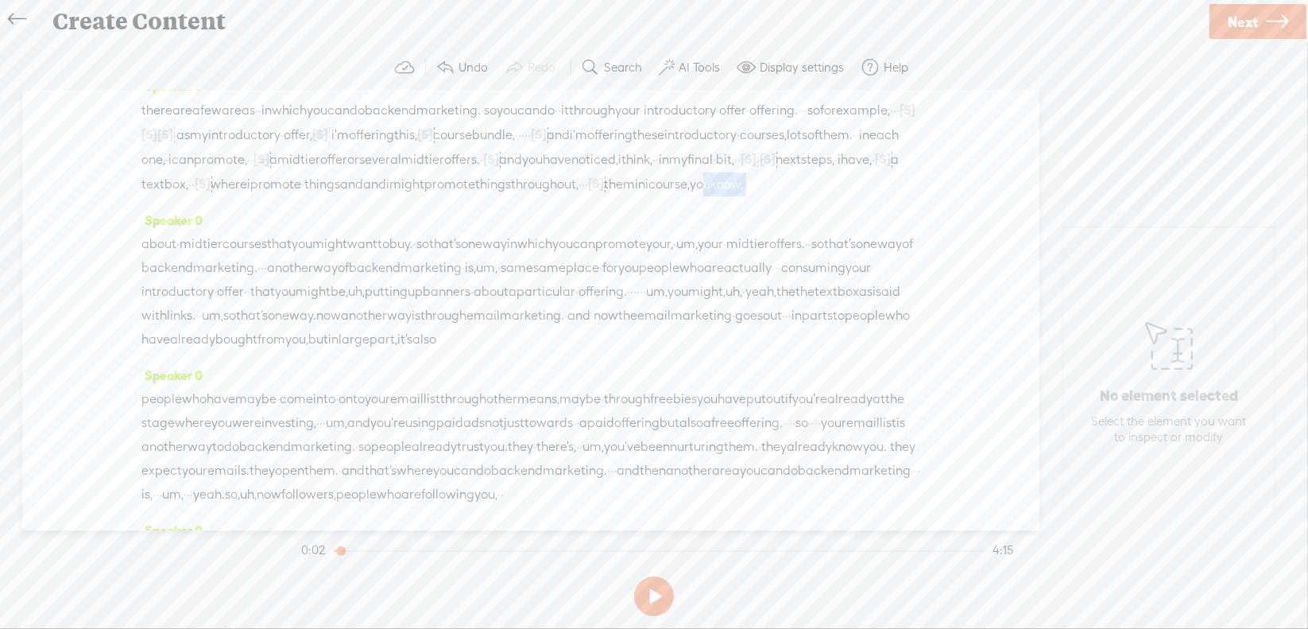
click at [870, 196] on div "there are a few areas · · in which you can do back end marketing. · so you can …" at bounding box center [530, 147] width 779 height 99
click at [68, 246] on span "Delete" at bounding box center [59, 247] width 37 height 16
click at [679, 98] on span "um," at bounding box center [667, 86] width 21 height 24
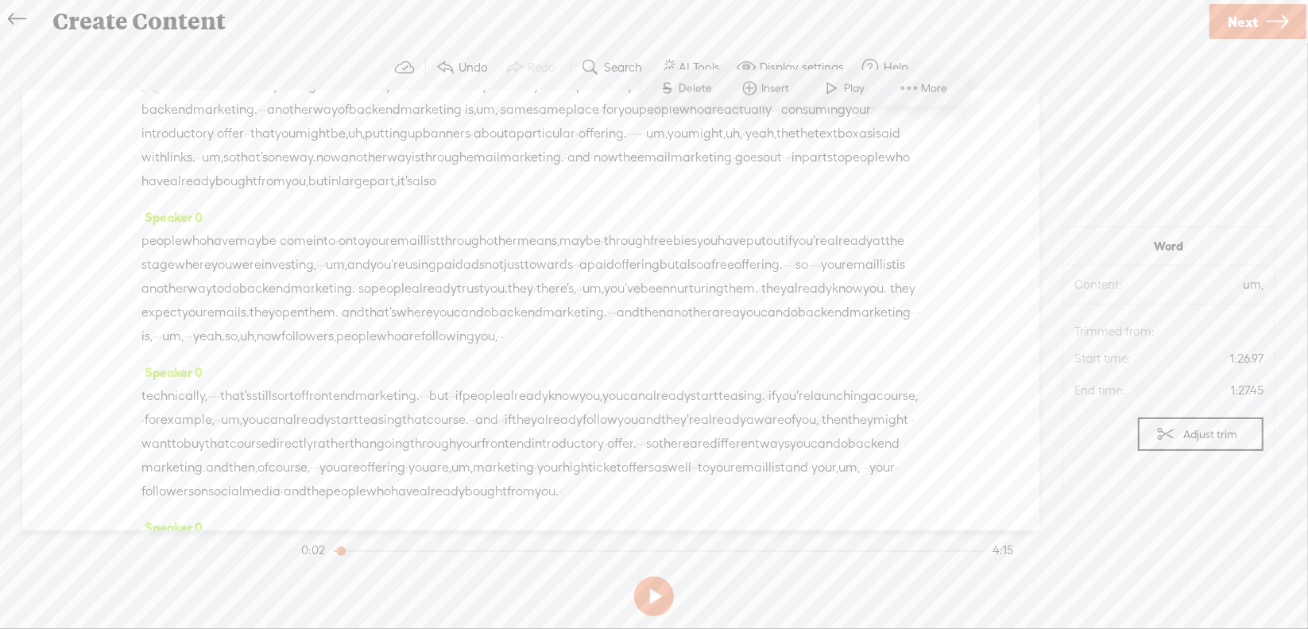
click at [712, 90] on span "Delete" at bounding box center [698, 88] width 37 height 16
click at [235, 122] on span "·" at bounding box center [232, 110] width 3 height 24
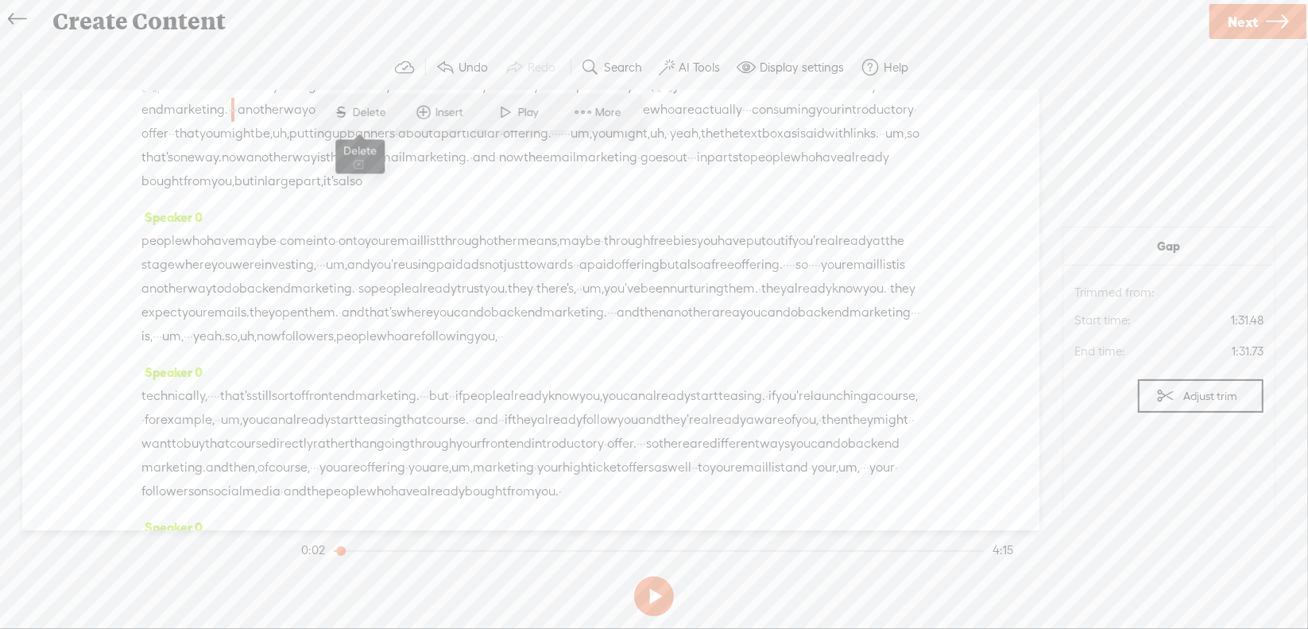
click at [383, 116] on span "Delete" at bounding box center [371, 112] width 37 height 16
click at [481, 122] on span "um," at bounding box center [469, 111] width 21 height 24
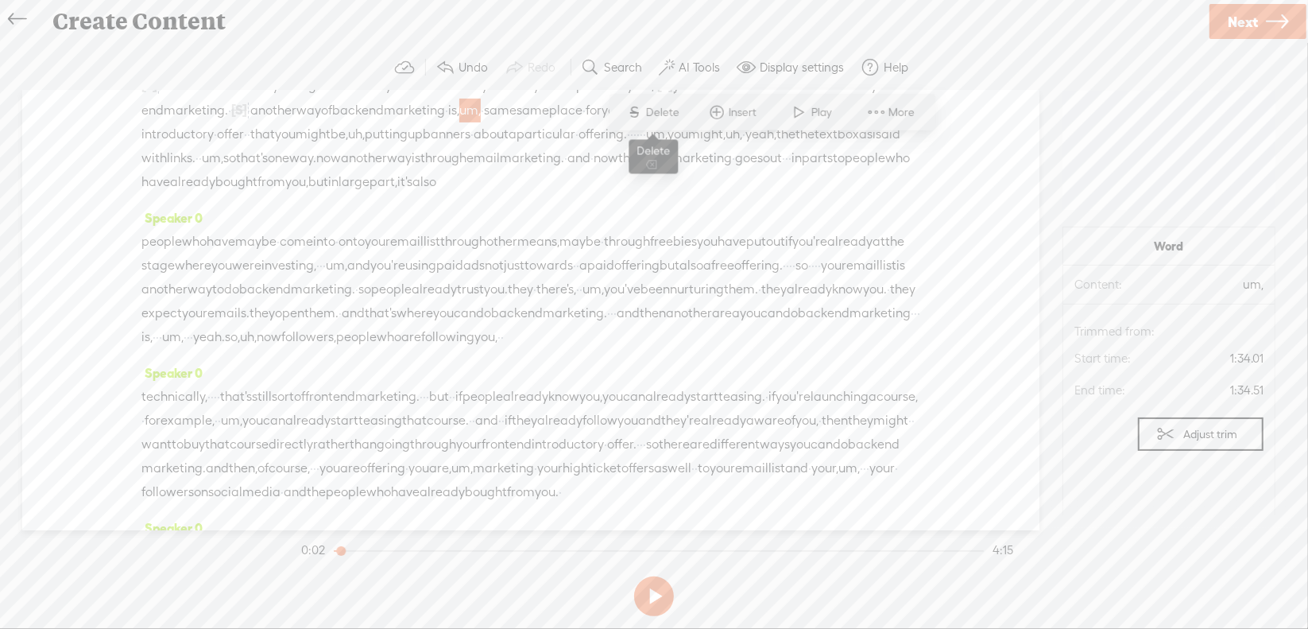
click at [676, 110] on span "Delete" at bounding box center [664, 112] width 37 height 16
drag, startPoint x: 819, startPoint y: 152, endPoint x: 859, endPoint y: 148, distance: 39.9
click at [859, 148] on div "[S] you know, about · mid tier courses that you might want to buy. · so that's …" at bounding box center [530, 133] width 779 height 121
click at [785, 170] on span "·" at bounding box center [786, 158] width 3 height 24
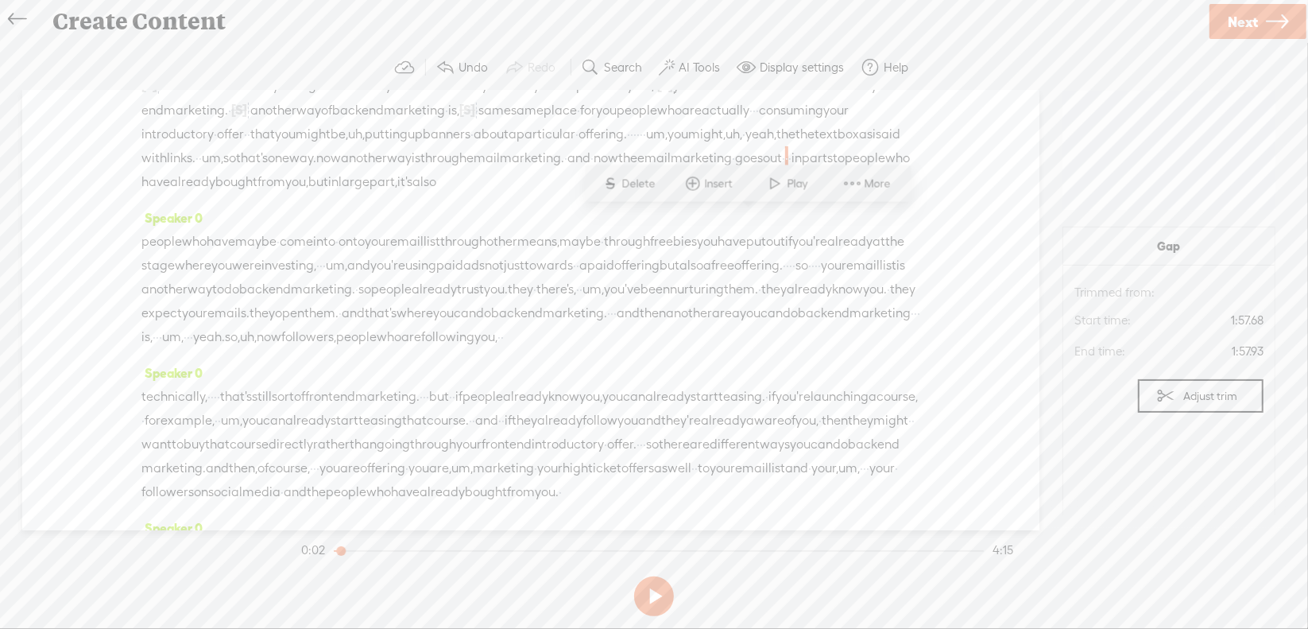
click at [445, 122] on span "marketing" at bounding box center [414, 111] width 61 height 24
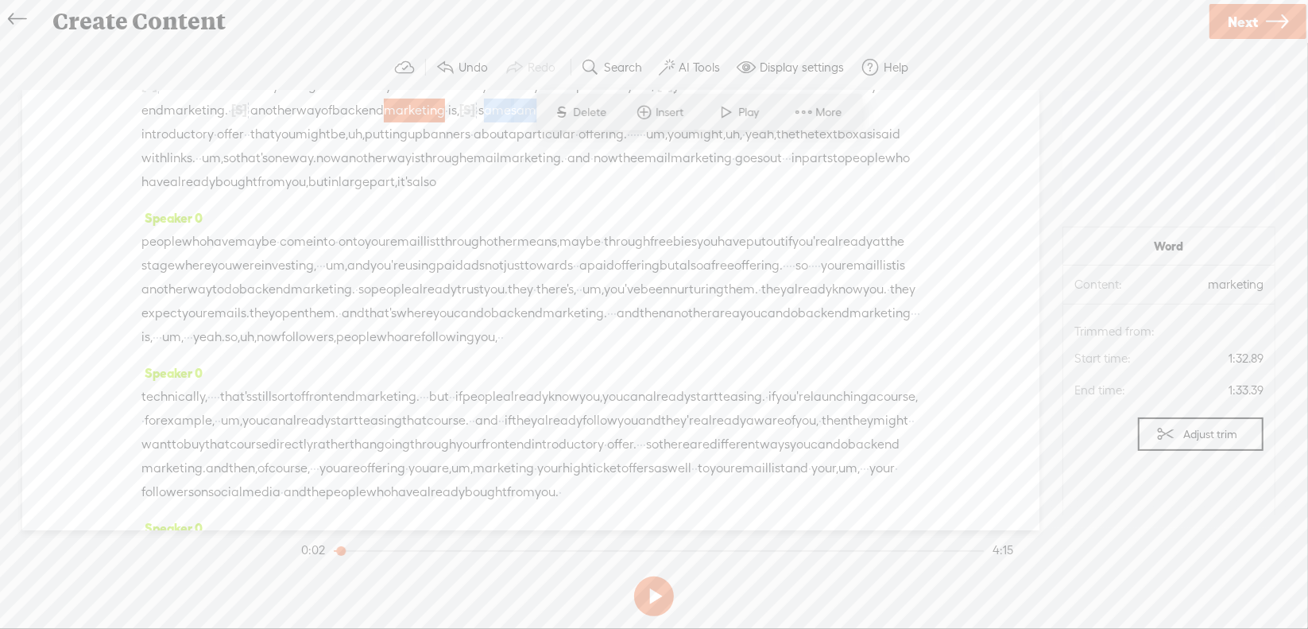
drag, startPoint x: 792, startPoint y: 145, endPoint x: 917, endPoint y: 157, distance: 126.1
click at [917, 157] on div "Speaker 0 [S] · · · · · · · · · · · · · · · · · · · · · · so in this module, we…" at bounding box center [531, 311] width 1018 height 440
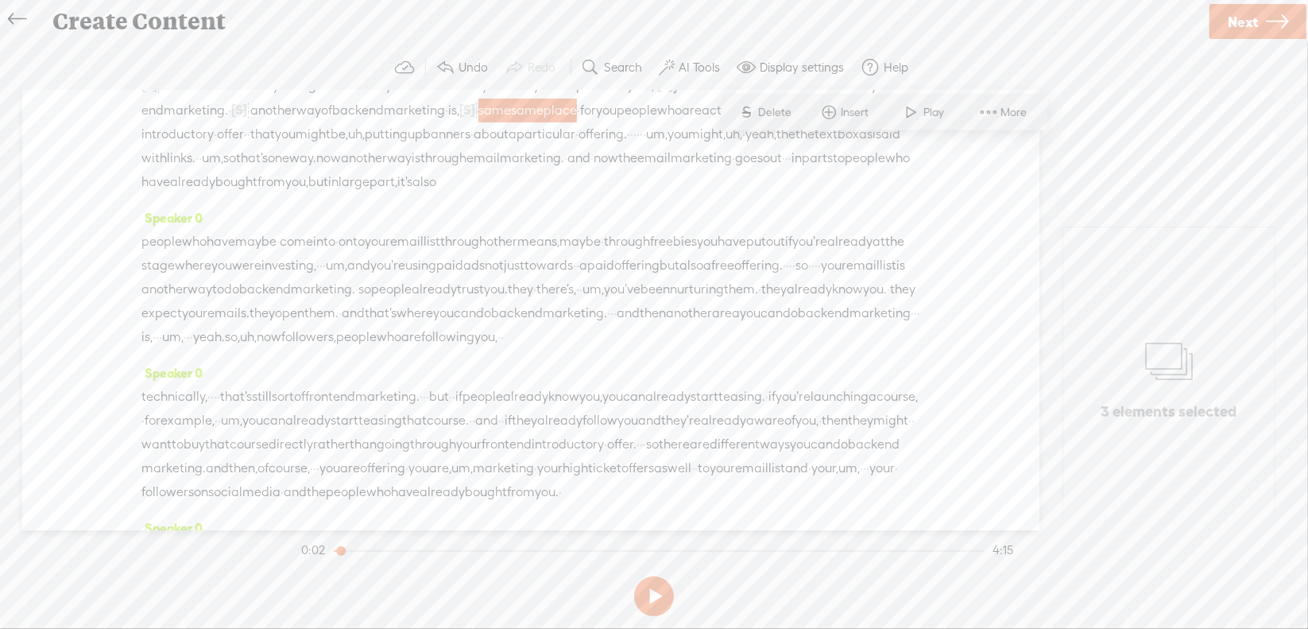
click at [788, 107] on span "Delete" at bounding box center [777, 112] width 37 height 16
click at [534, 122] on span "you" at bounding box center [524, 111] width 21 height 24
click at [813, 206] on div "Speaker 0 [S] you know, about · mid tier courses that you might want to buy. · …" at bounding box center [530, 127] width 779 height 157
click at [211, 146] on span "uh," at bounding box center [202, 134] width 17 height 24
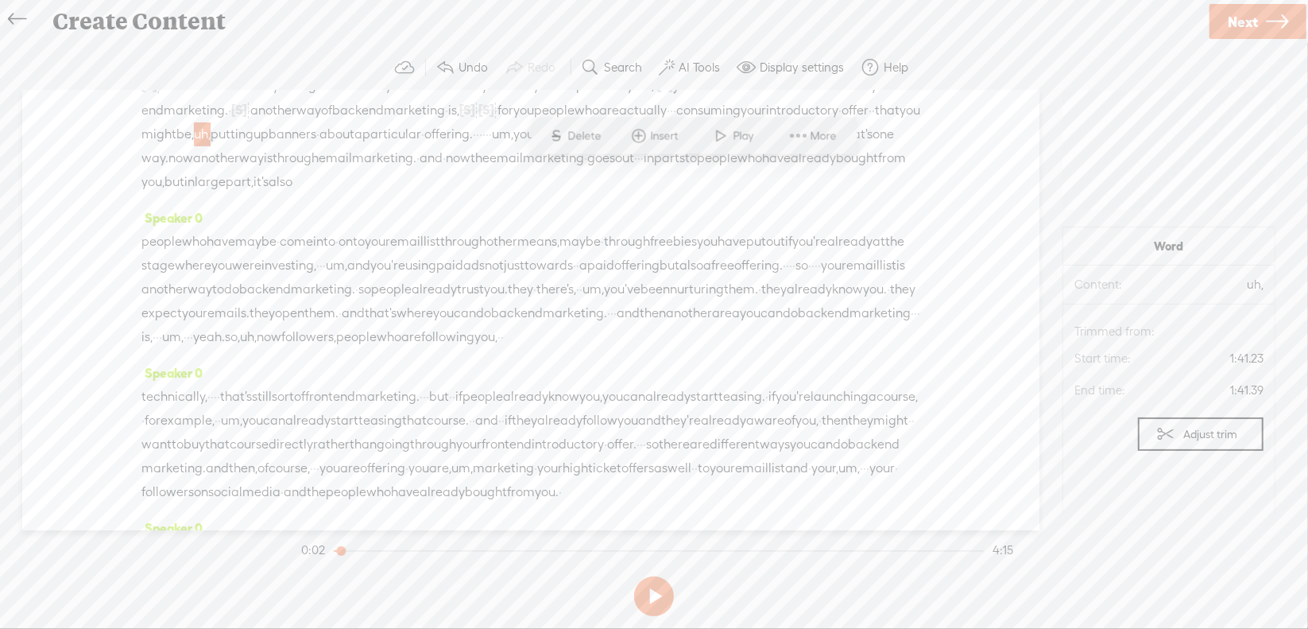
click at [574, 136] on span "Delete" at bounding box center [586, 136] width 37 height 16
drag, startPoint x: 286, startPoint y: 201, endPoint x: 344, endPoint y: 199, distance: 58.1
click at [344, 195] on div "[S] you know, about · mid tier courses that you might want to buy. · so that's …" at bounding box center [530, 134] width 779 height 122
click at [224, 153] on span "Delete" at bounding box center [228, 160] width 37 height 16
click at [552, 147] on span "uh," at bounding box center [560, 135] width 17 height 24
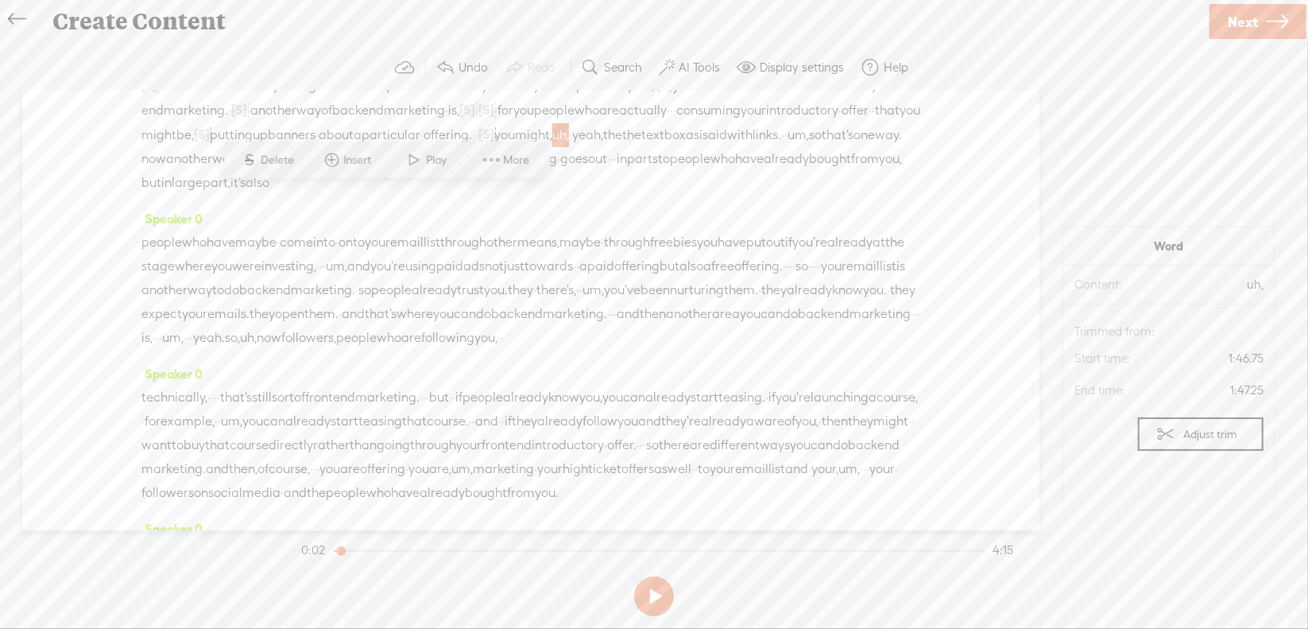
click at [271, 154] on span "Delete" at bounding box center [280, 160] width 37 height 16
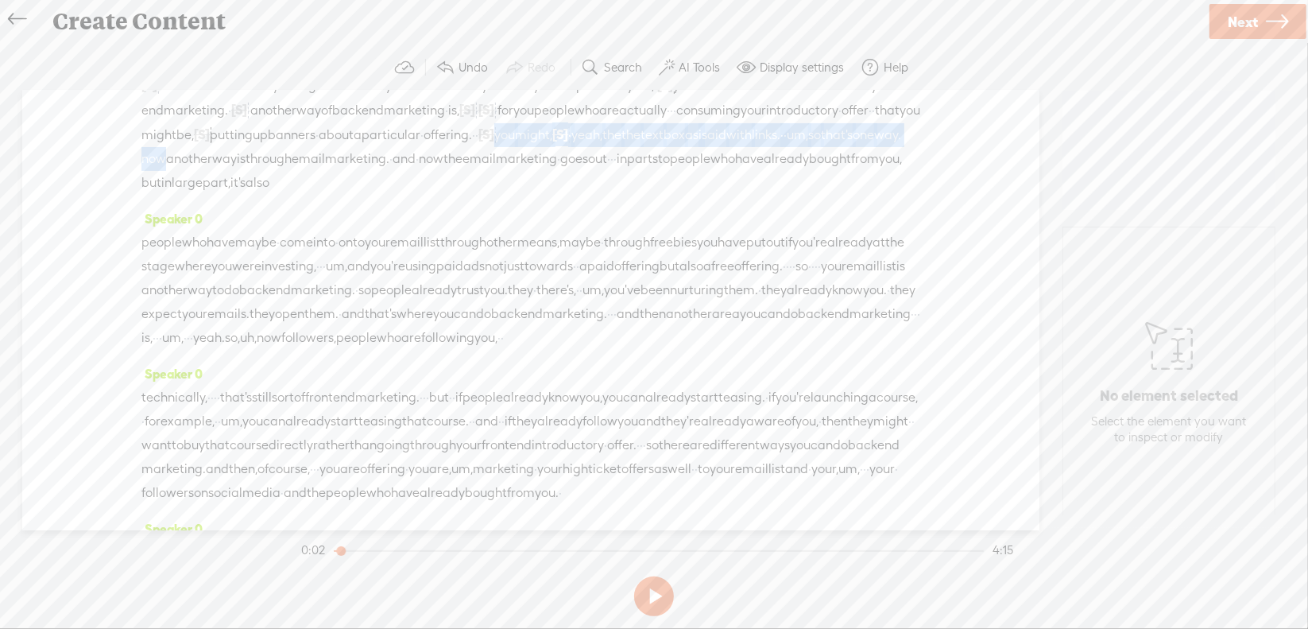
drag, startPoint x: 307, startPoint y: 199, endPoint x: 874, endPoint y: 192, distance: 566.8
click at [874, 192] on div "[S] you know, about · mid tier courses that you might want to buy. · so that's …" at bounding box center [530, 134] width 779 height 122
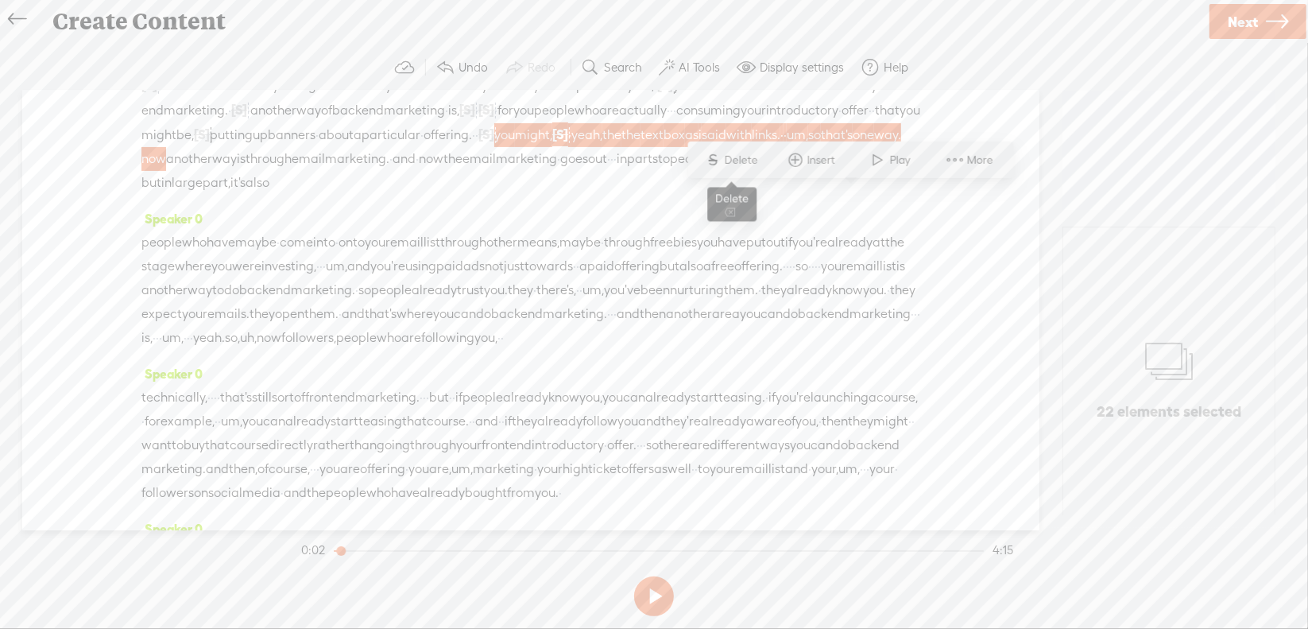
click at [710, 155] on span "S" at bounding box center [713, 159] width 24 height 29
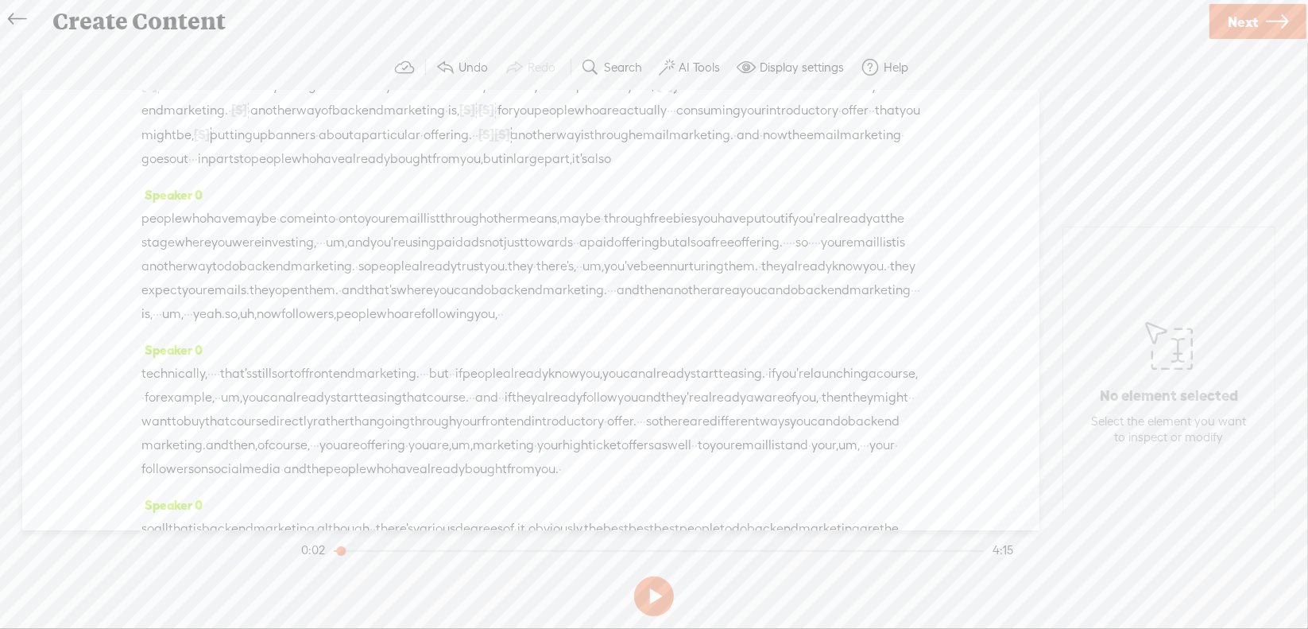
click at [737, 147] on span "and" at bounding box center [748, 135] width 23 height 24
click at [501, 158] on span "Delete" at bounding box center [498, 160] width 37 height 16
drag, startPoint x: 541, startPoint y: 146, endPoint x: 563, endPoint y: 148, distance: 22.3
click at [563, 148] on div "people who have maybe · come into · onto your email list through other means, m…" at bounding box center [530, 107] width 779 height 119
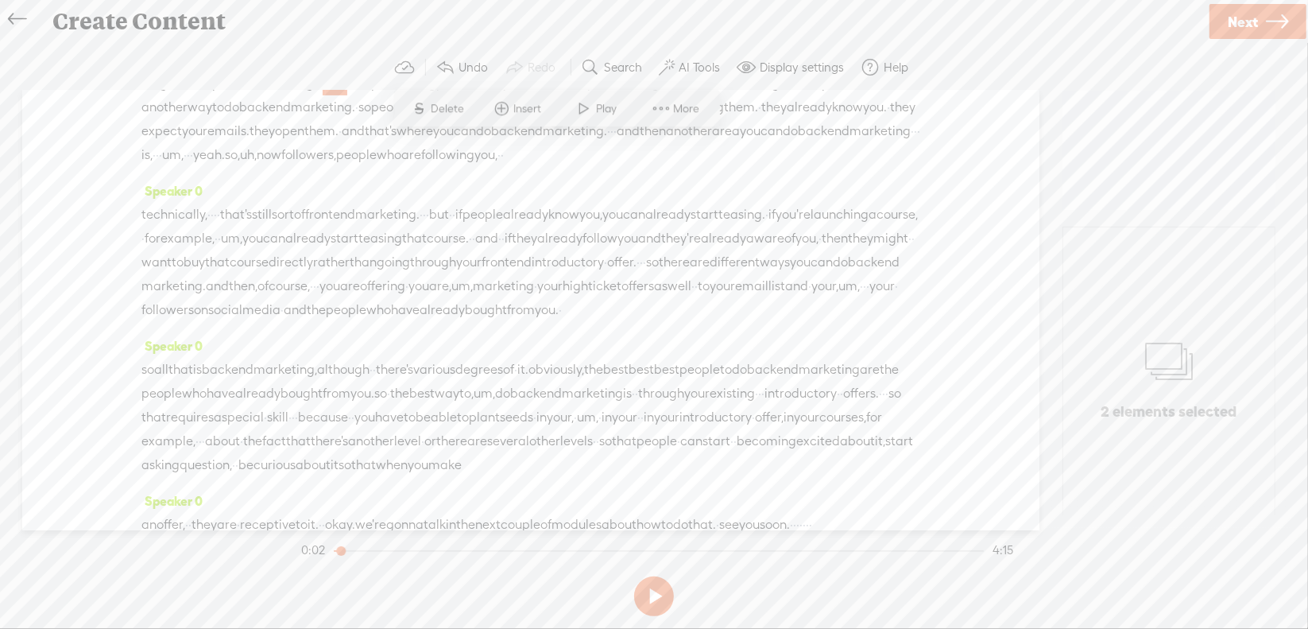
click at [444, 107] on span "Delete" at bounding box center [450, 109] width 37 height 16
click at [806, 96] on span "·" at bounding box center [807, 84] width 3 height 24
click at [323, 132] on span "Delete" at bounding box center [316, 133] width 37 height 16
click at [777, 96] on span "·" at bounding box center [778, 84] width 3 height 24
click at [262, 129] on span "Delete" at bounding box center [250, 133] width 37 height 16
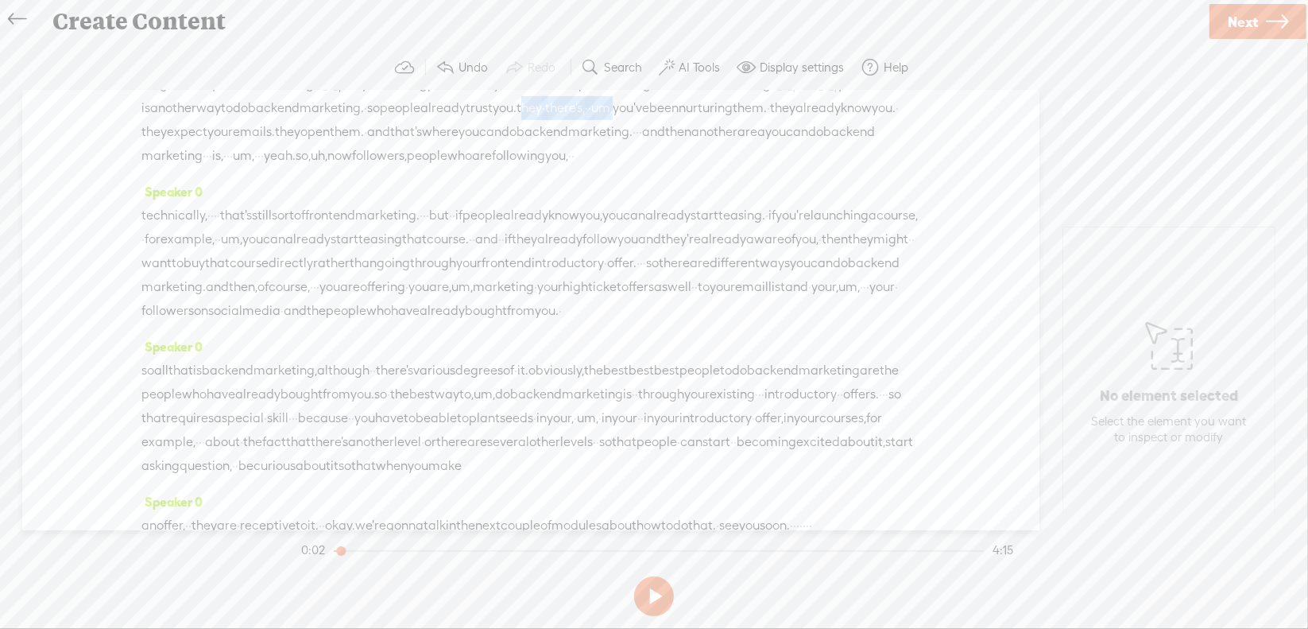
drag, startPoint x: 258, startPoint y: 196, endPoint x: 377, endPoint y: 187, distance: 119.6
click at [377, 168] on div "people who have maybe · come into · onto your email list through other means, m…" at bounding box center [530, 108] width 779 height 120
click at [254, 152] on span "Delete" at bounding box center [264, 157] width 37 height 16
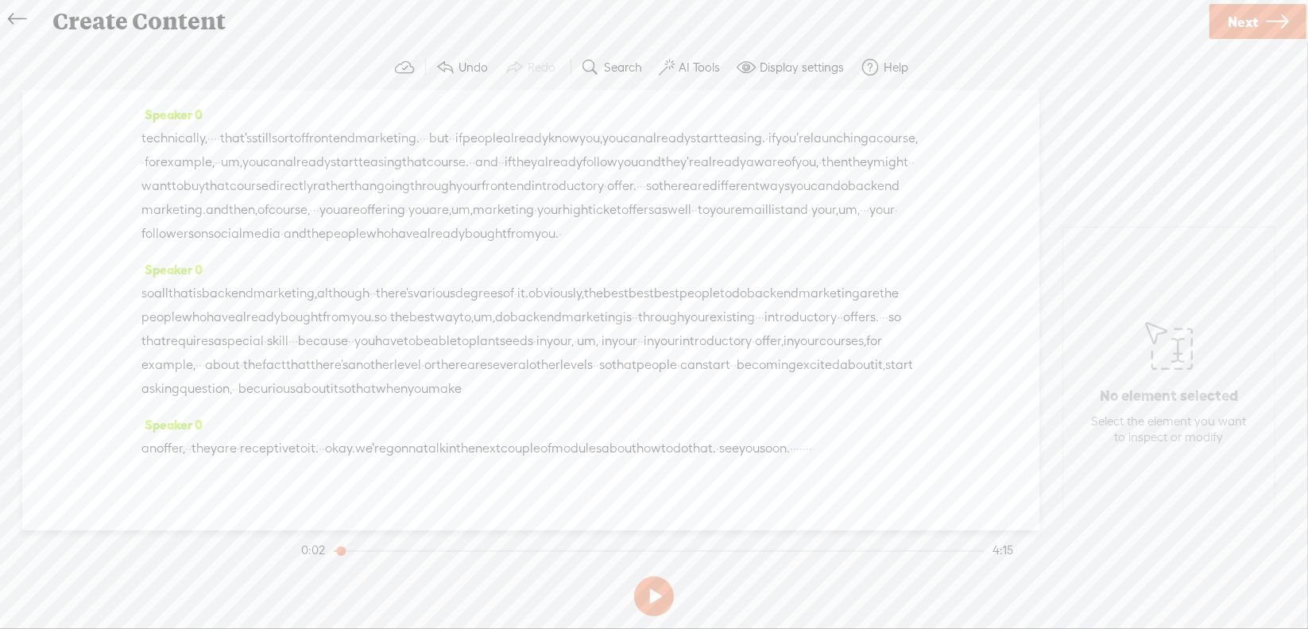
scroll to position [556, 0]
click at [545, 65] on span "·" at bounding box center [546, 53] width 3 height 24
click at [348, 95] on span "Delete" at bounding box center [364, 101] width 37 height 16
click at [861, 66] on span "·" at bounding box center [862, 54] width 3 height 24
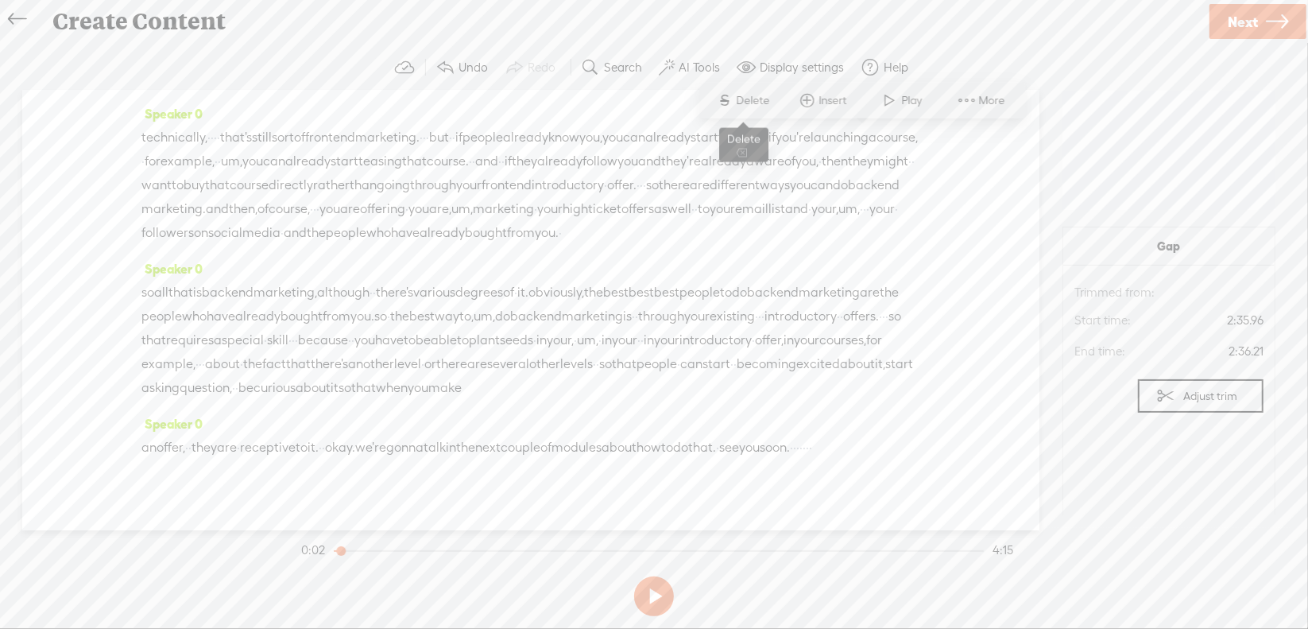
click at [760, 101] on span "Delete" at bounding box center [755, 101] width 37 height 16
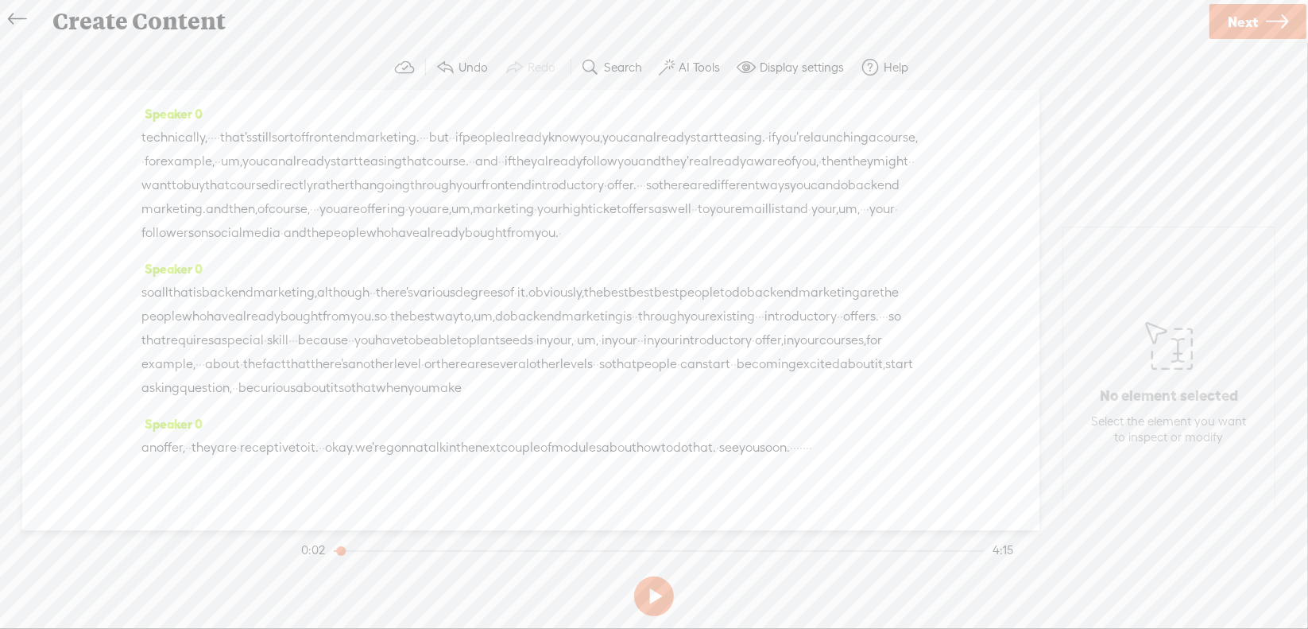
drag, startPoint x: 144, startPoint y: 163, endPoint x: 330, endPoint y: 164, distance: 186.0
click at [330, 90] on div "people who have maybe · come into · onto your email list through other means, m…" at bounding box center [530, 29] width 779 height 122
click at [197, 129] on span "Delete" at bounding box center [214, 125] width 37 height 16
click at [181, 90] on span "followers," at bounding box center [168, 78] width 55 height 24
click at [77, 132] on span "Delete" at bounding box center [85, 125] width 37 height 16
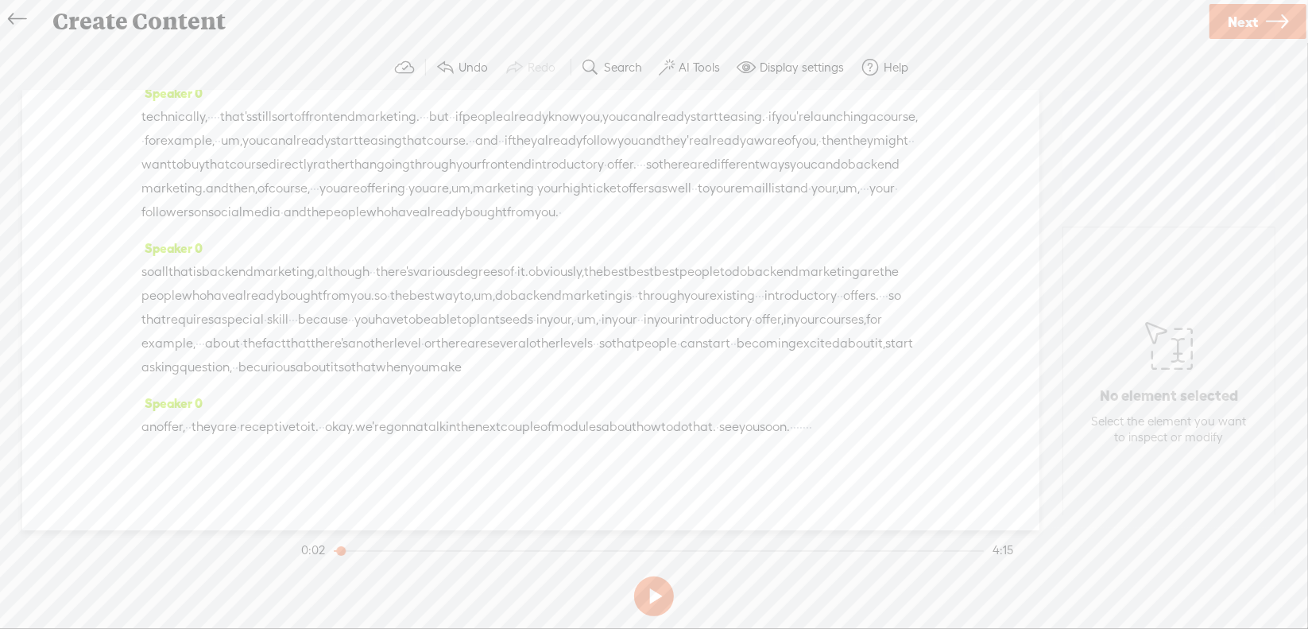
scroll to position [636, 0]
click at [426, 129] on span "·" at bounding box center [424, 117] width 3 height 24
click at [394, 108] on span "Delete" at bounding box center [393, 105] width 37 height 16
click at [284, 153] on span "um," at bounding box center [272, 141] width 21 height 24
click at [411, 132] on span "Delete" at bounding box center [394, 130] width 37 height 16
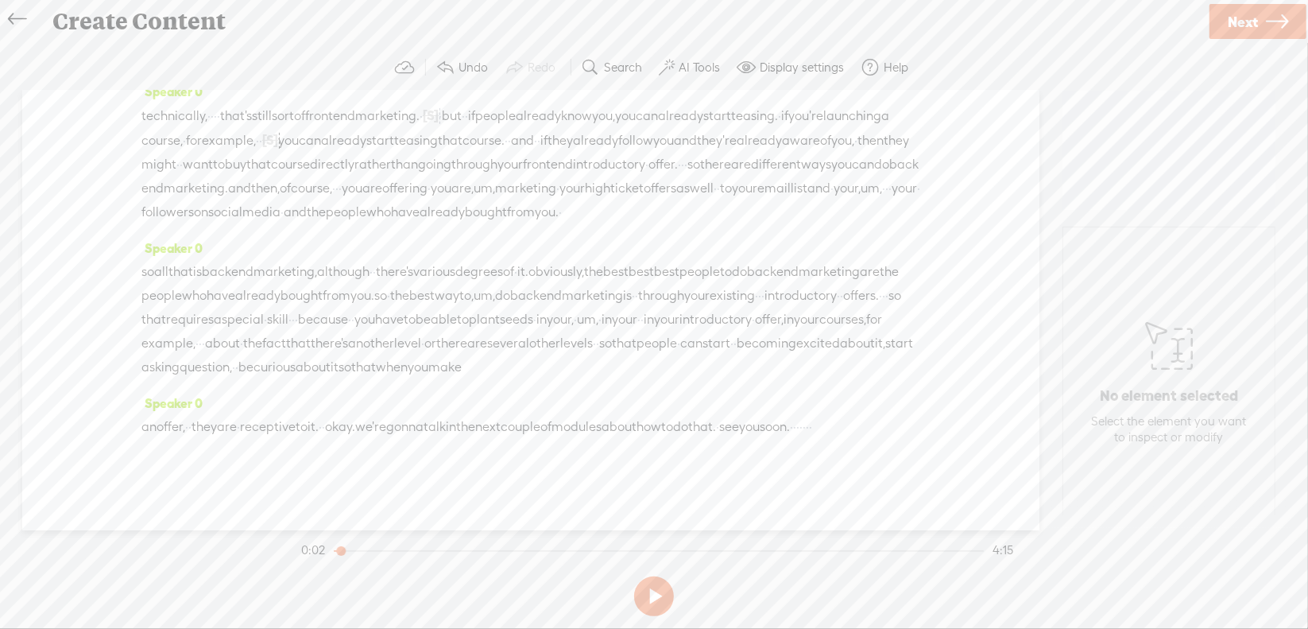
scroll to position [715, 0]
click at [681, 153] on span "·" at bounding box center [682, 165] width 3 height 24
click at [355, 99] on span "Delete" at bounding box center [353, 98] width 37 height 16
click at [365, 176] on span "·" at bounding box center [366, 188] width 3 height 24
click at [158, 126] on span "Delete" at bounding box center [148, 121] width 37 height 16
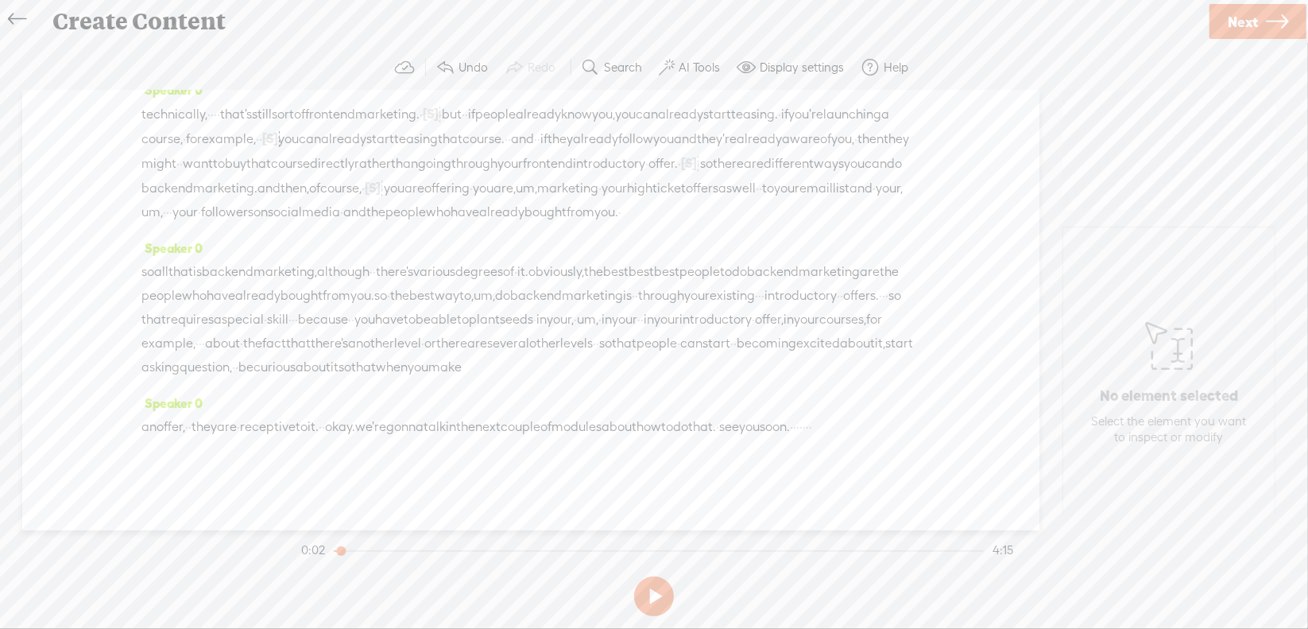
click at [516, 176] on span "um," at bounding box center [526, 188] width 21 height 24
click at [351, 119] on span "Delete" at bounding box center [354, 121] width 37 height 16
drag, startPoint x: 281, startPoint y: 157, endPoint x: 389, endPoint y: 160, distance: 107.3
click at [389, 160] on div "technically, · · · · that's still sort of front end marketing. · [S] · · but · …" at bounding box center [530, 163] width 779 height 122
click at [264, 120] on span "Delete" at bounding box center [281, 121] width 37 height 16
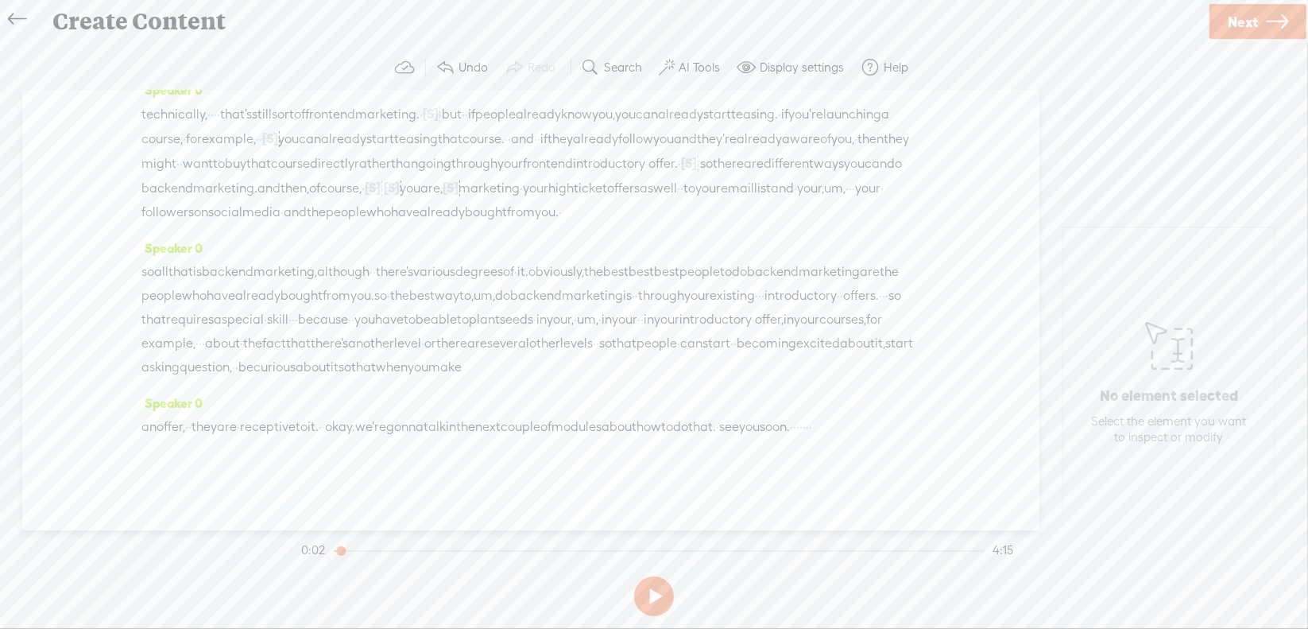
click at [846, 176] on span "um," at bounding box center [834, 188] width 21 height 24
click at [737, 122] on span "Delete" at bounding box center [746, 121] width 37 height 16
drag, startPoint x: 807, startPoint y: 160, endPoint x: 884, endPoint y: 167, distance: 77.4
click at [884, 167] on div "technically, · · · · that's still sort of front end marketing. · [S] · · but · …" at bounding box center [530, 163] width 779 height 122
click at [750, 120] on span "S" at bounding box center [747, 121] width 24 height 29
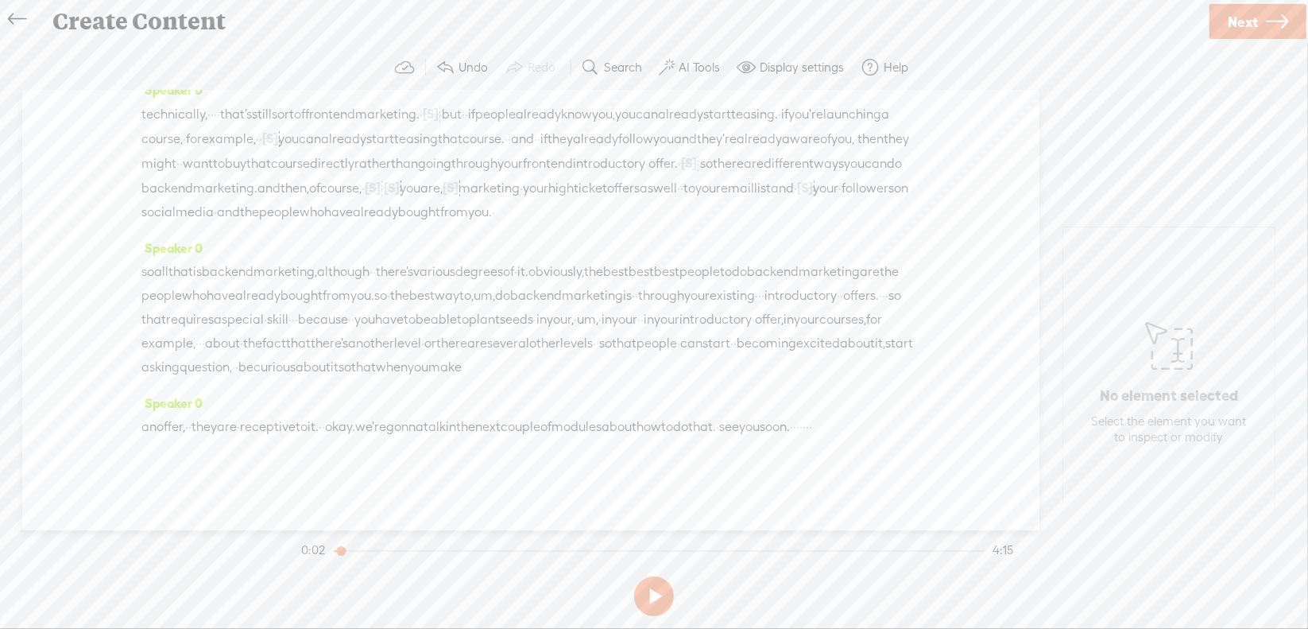
scroll to position [735, 0]
click at [495, 284] on span "um," at bounding box center [484, 296] width 21 height 24
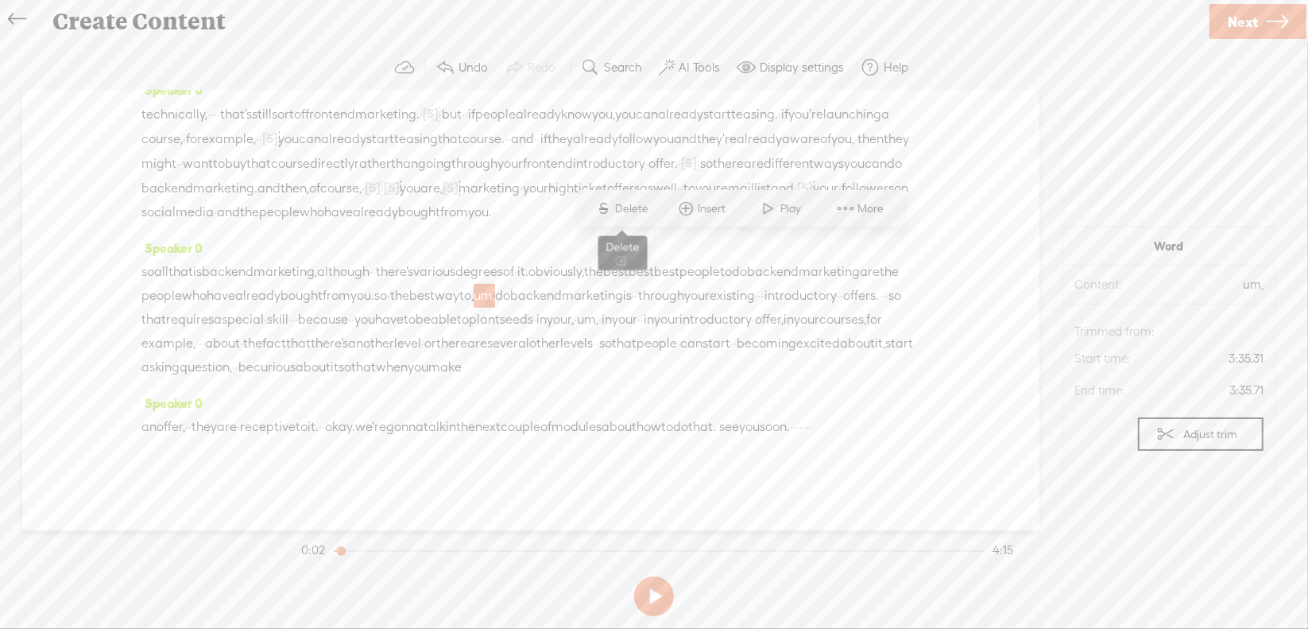
click at [623, 213] on span "Delete" at bounding box center [634, 209] width 37 height 16
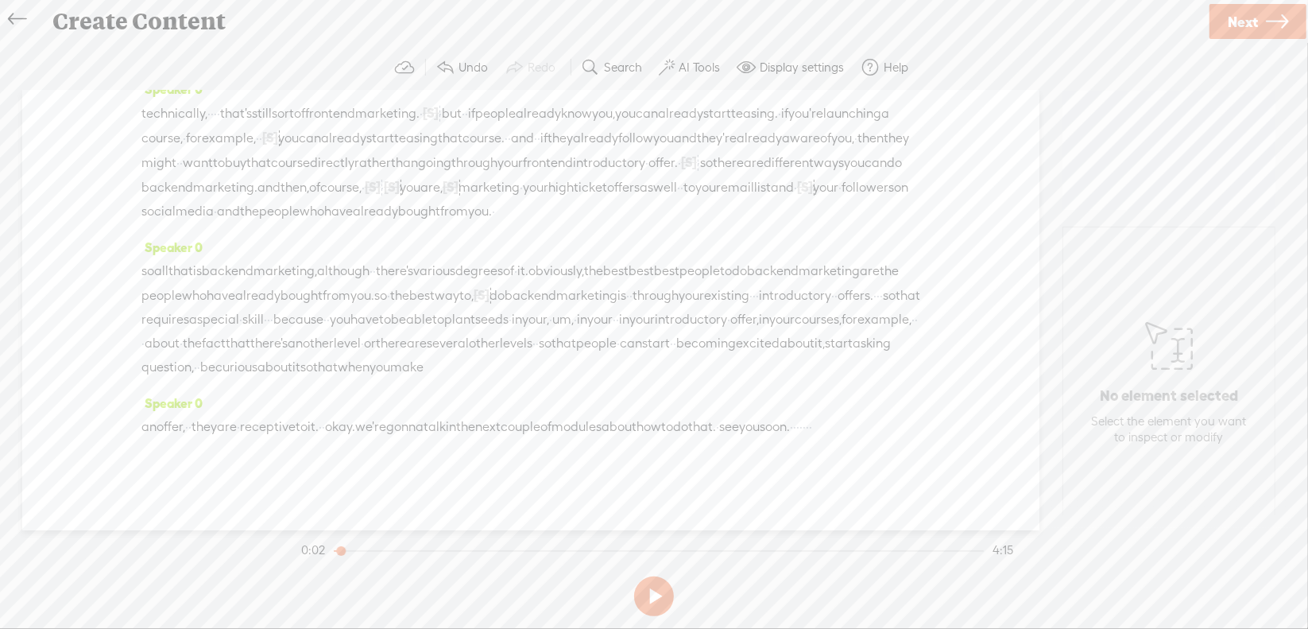
click at [753, 284] on span "·" at bounding box center [754, 296] width 3 height 24
click at [222, 231] on span "Delete" at bounding box center [214, 233] width 37 height 16
click at [890, 284] on span "·" at bounding box center [891, 296] width 3 height 24
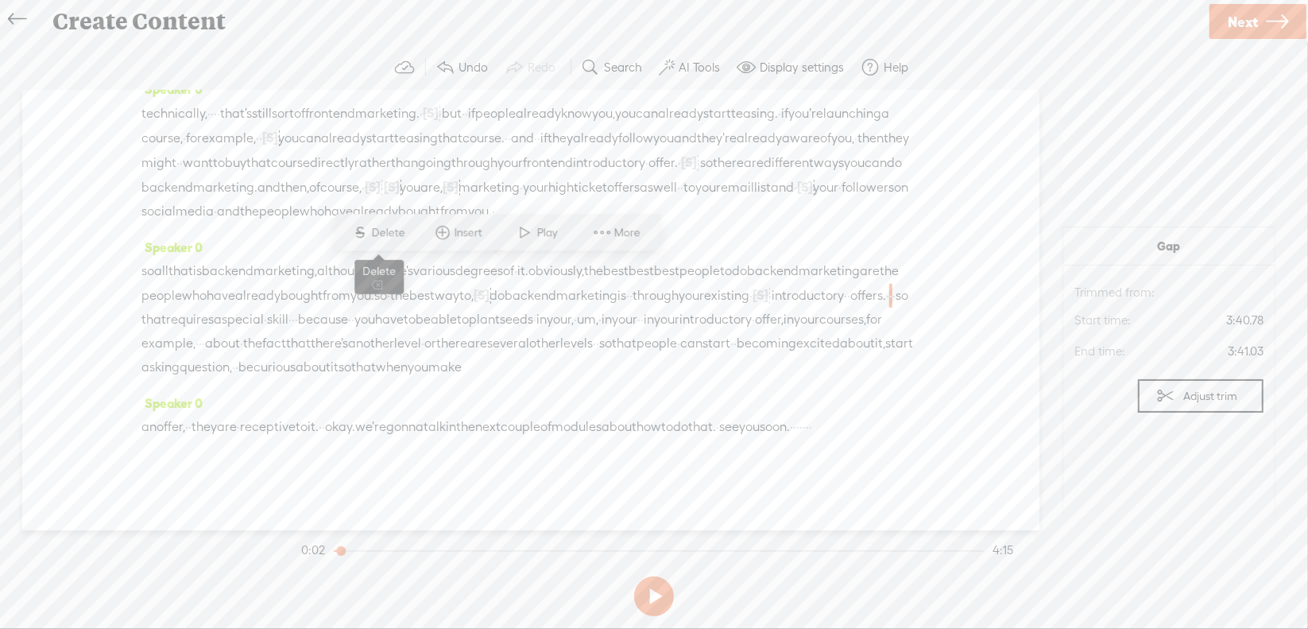
click at [389, 233] on span "Delete" at bounding box center [390, 233] width 37 height 16
click at [308, 308] on span "·" at bounding box center [305, 320] width 3 height 24
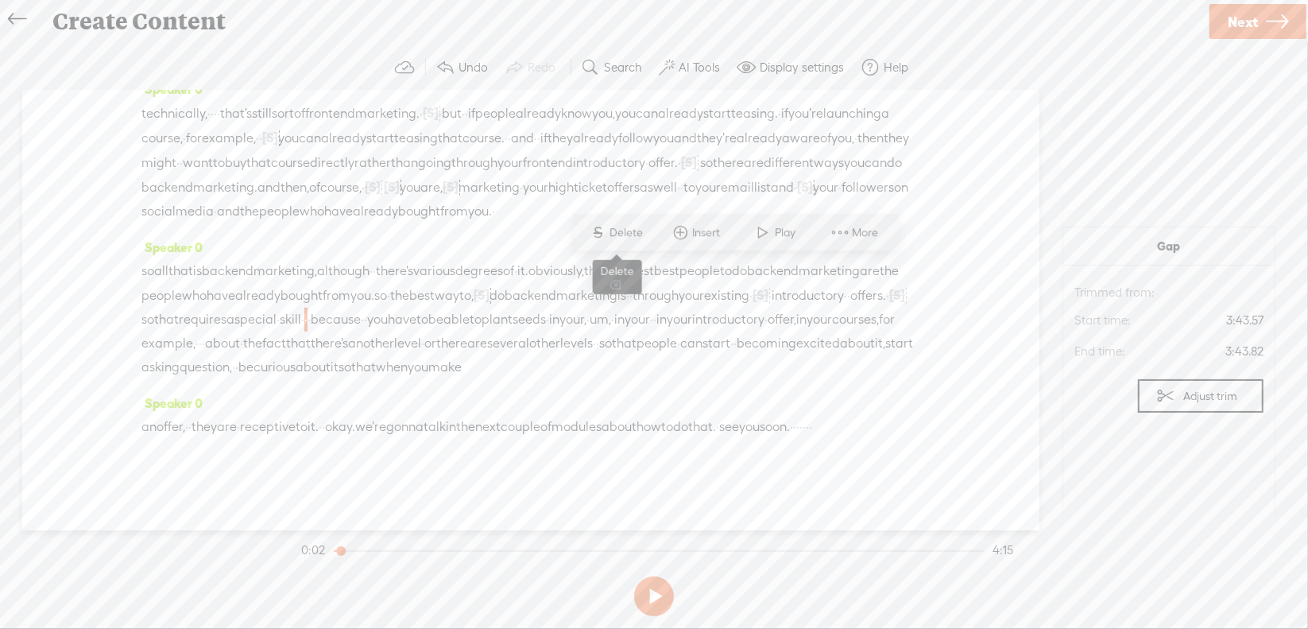
click at [637, 235] on span "Delete" at bounding box center [629, 233] width 37 height 16
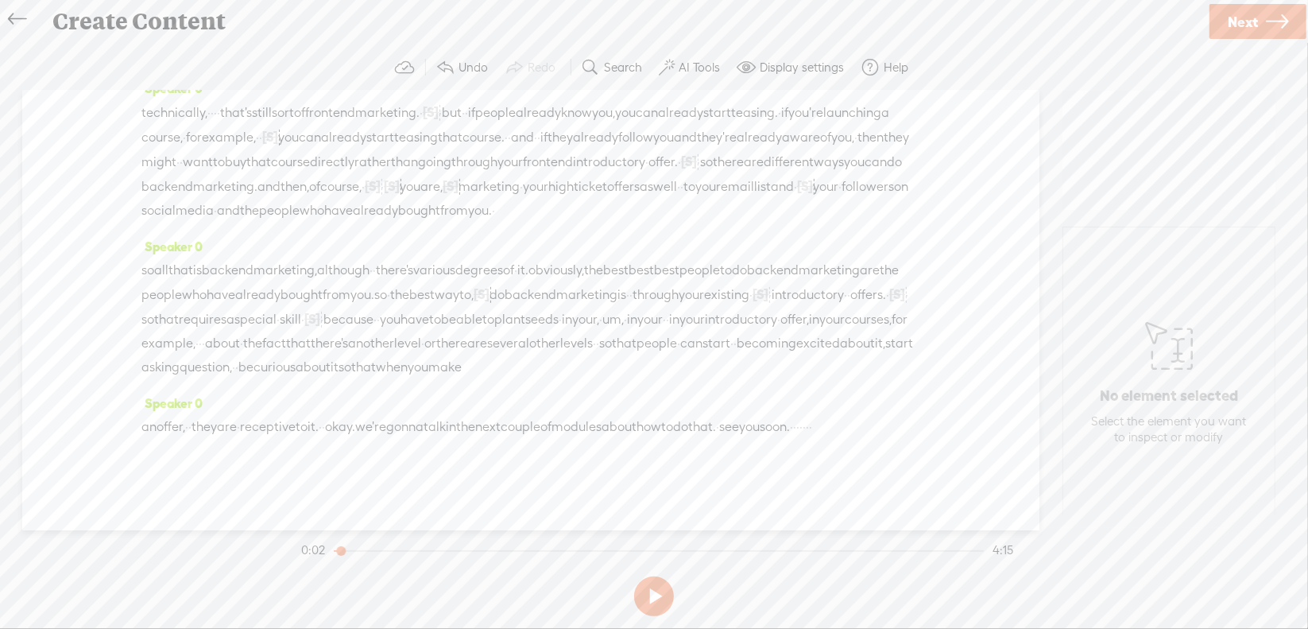
click at [603, 308] on span "um," at bounding box center [613, 320] width 21 height 24
click at [271, 257] on span "Delete" at bounding box center [280, 257] width 37 height 16
drag, startPoint x: 400, startPoint y: 291, endPoint x: 457, endPoint y: 293, distance: 57.3
click at [457, 293] on div "so all that is back end marketing, although · · there's various degrees of · it…" at bounding box center [530, 318] width 779 height 121
click at [364, 259] on span "Delete" at bounding box center [349, 257] width 37 height 16
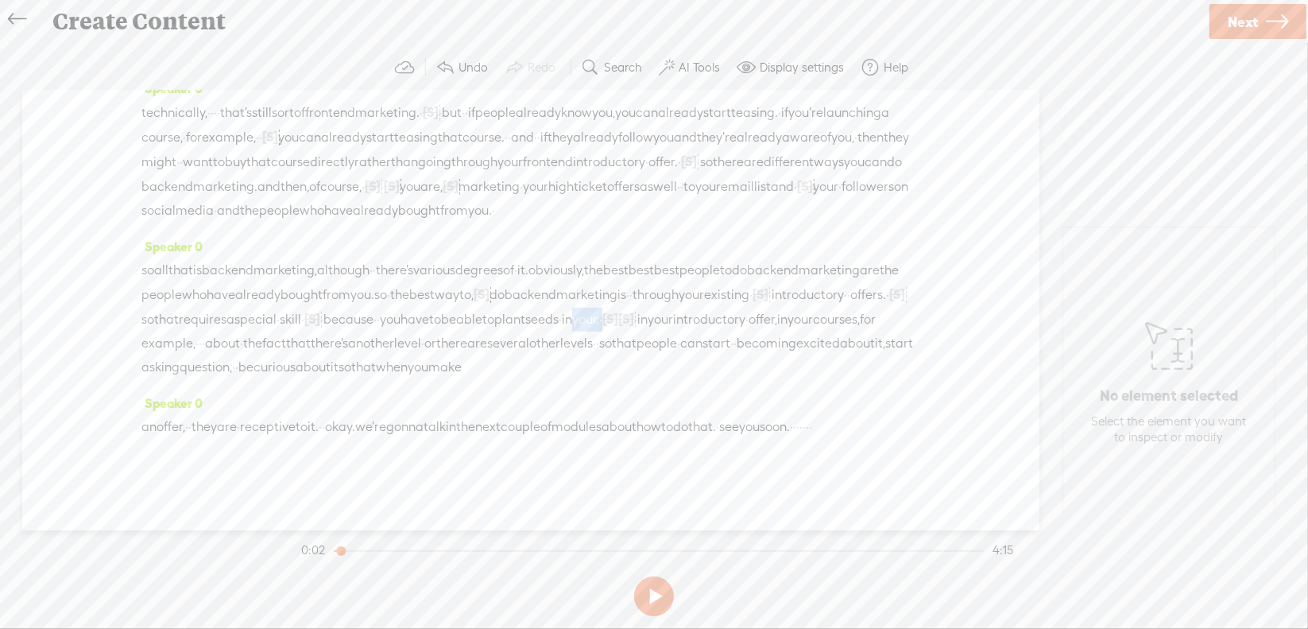
drag, startPoint x: 319, startPoint y: 295, endPoint x: 366, endPoint y: 294, distance: 47.7
click at [366, 294] on div "so all that is back end marketing, although · · there's various degrees of · it…" at bounding box center [530, 318] width 779 height 121
click at [266, 263] on span "Delete" at bounding box center [260, 257] width 37 height 16
drag, startPoint x: 226, startPoint y: 428, endPoint x: 282, endPoint y: 432, distance: 56.6
click at [282, 432] on div "an offer, · · they are · receptive to it. · · okay. we're gonna talk in the nex…" at bounding box center [530, 427] width 779 height 24
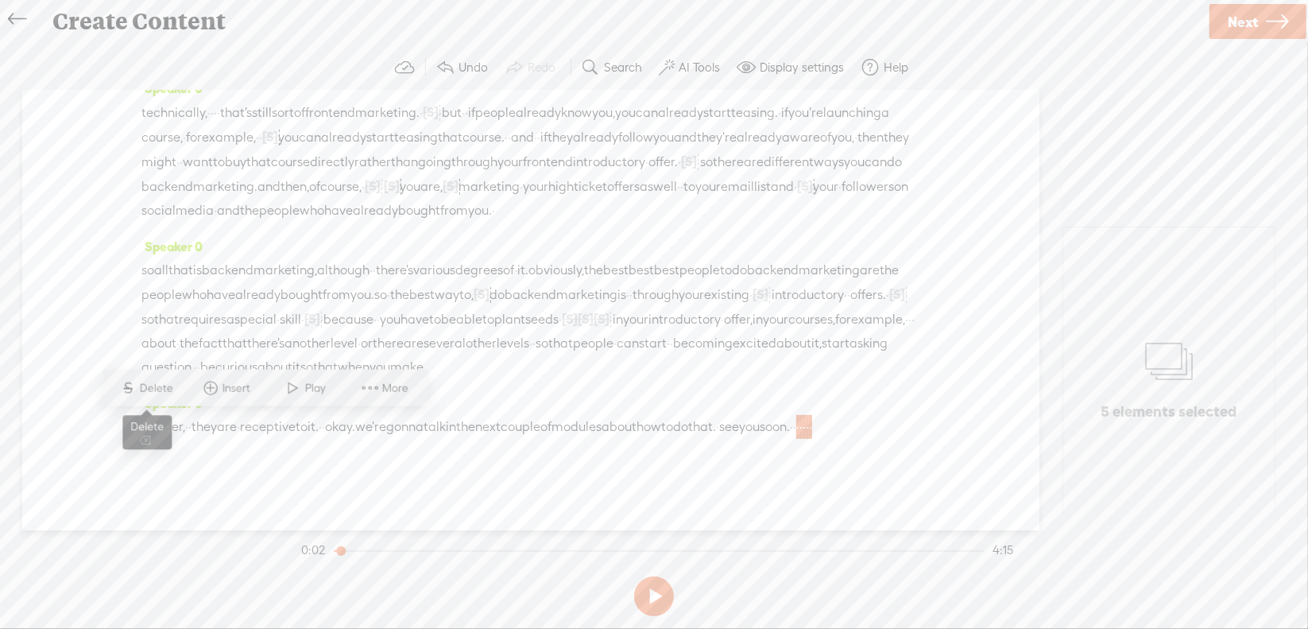
click at [163, 383] on span "Delete" at bounding box center [158, 388] width 37 height 16
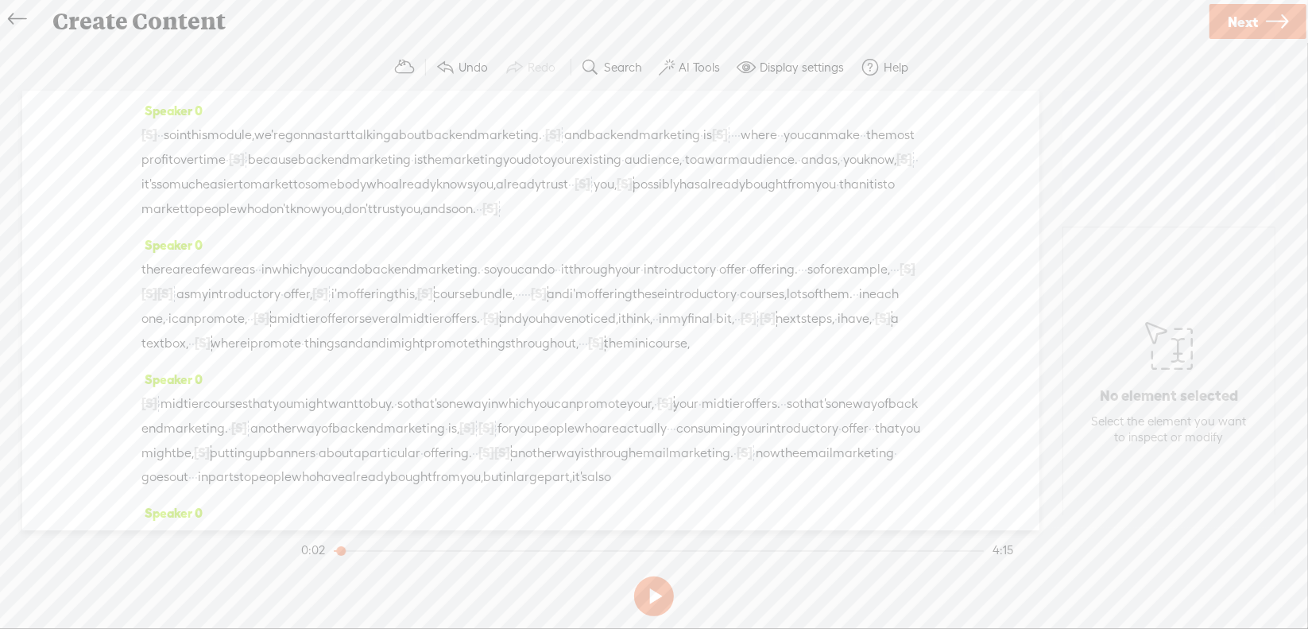
scroll to position [0, 0]
click at [161, 134] on span "·" at bounding box center [158, 135] width 3 height 24
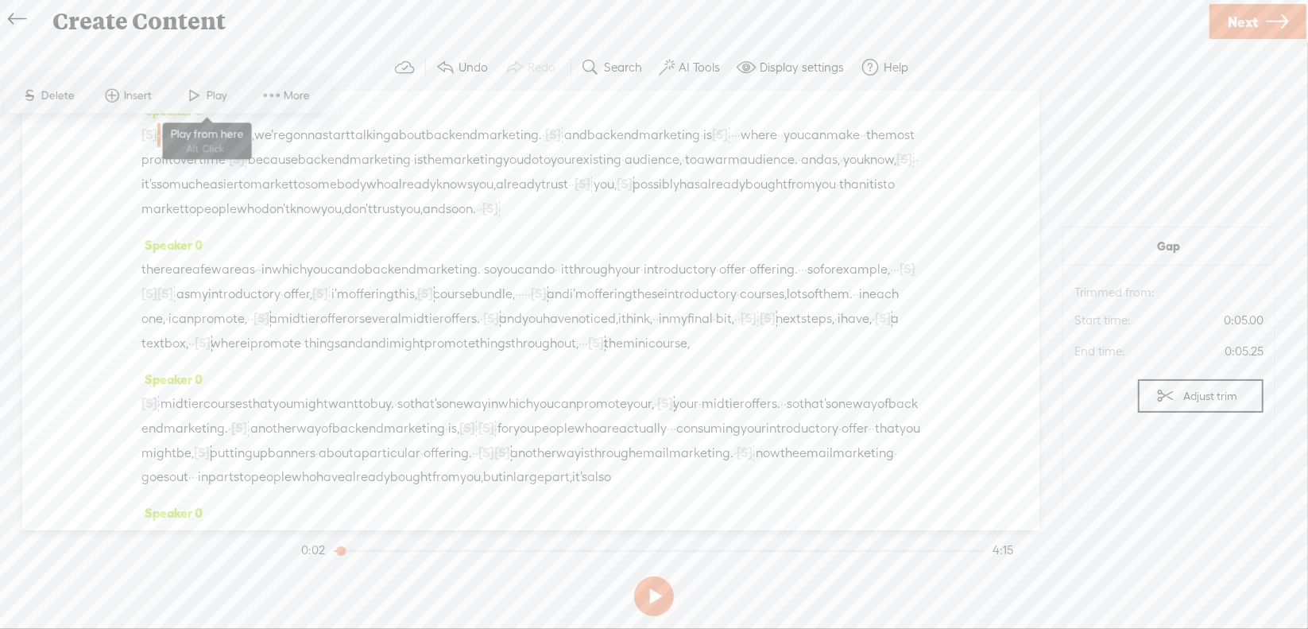
click at [215, 91] on span "Play" at bounding box center [219, 95] width 25 height 16
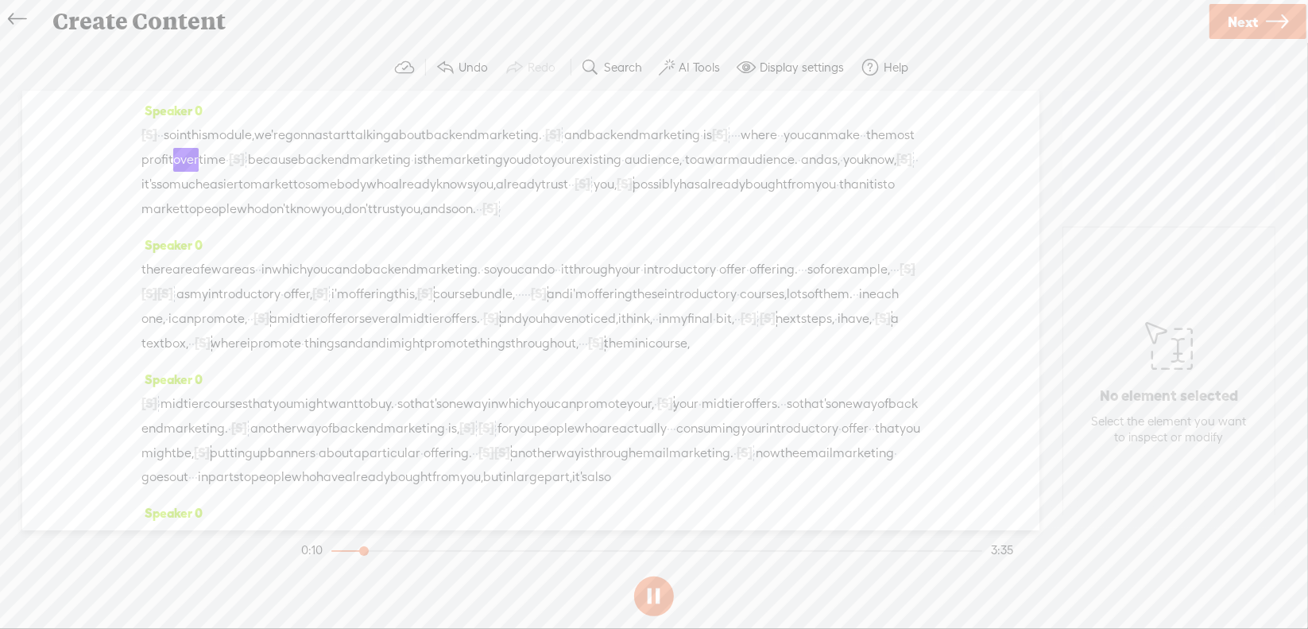
click at [650, 597] on section at bounding box center [654, 596] width 712 height 52
click at [0, 0] on button at bounding box center [0, 0] width 0 height 0
click at [650, 587] on button at bounding box center [654, 596] width 40 height 40
click at [728, 135] on span "[S]" at bounding box center [720, 134] width 16 height 14
click at [851, 103] on span "Restore" at bounding box center [870, 95] width 42 height 16
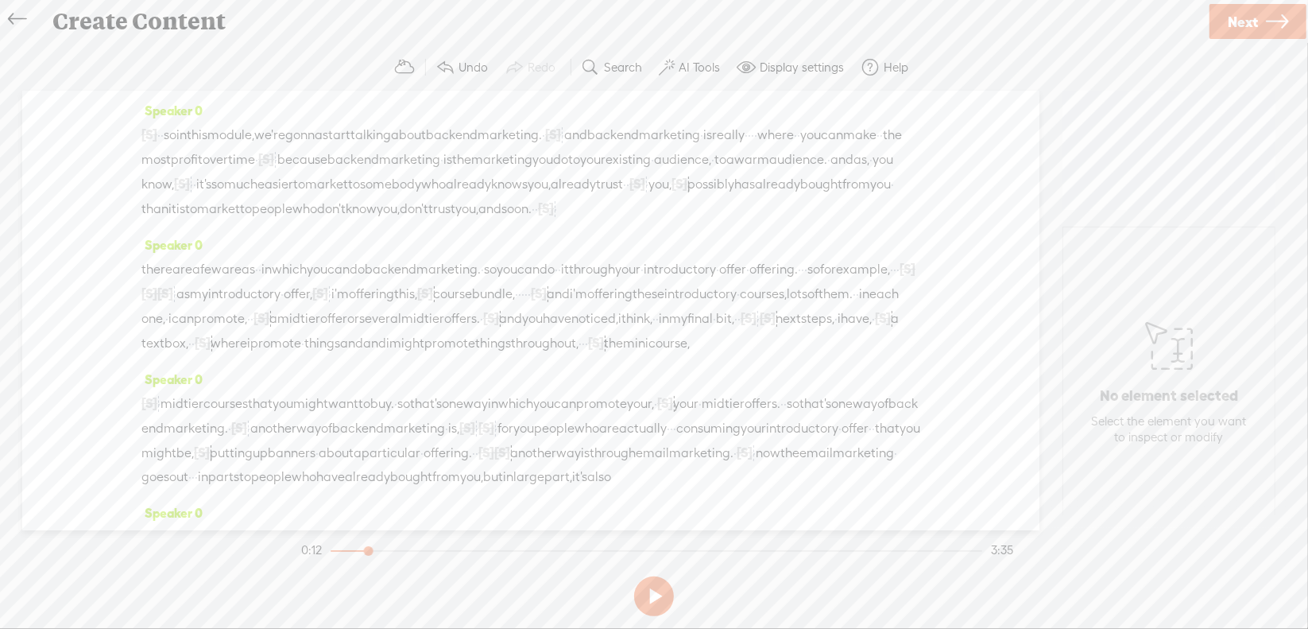
click at [587, 134] on span "and" at bounding box center [575, 135] width 23 height 24
click at [715, 94] on span at bounding box center [708, 95] width 24 height 29
click at [655, 591] on button at bounding box center [654, 596] width 40 height 40
click at [190, 185] on span "[S]" at bounding box center [182, 183] width 16 height 14
click at [582, 149] on span "Restore" at bounding box center [597, 143] width 42 height 16
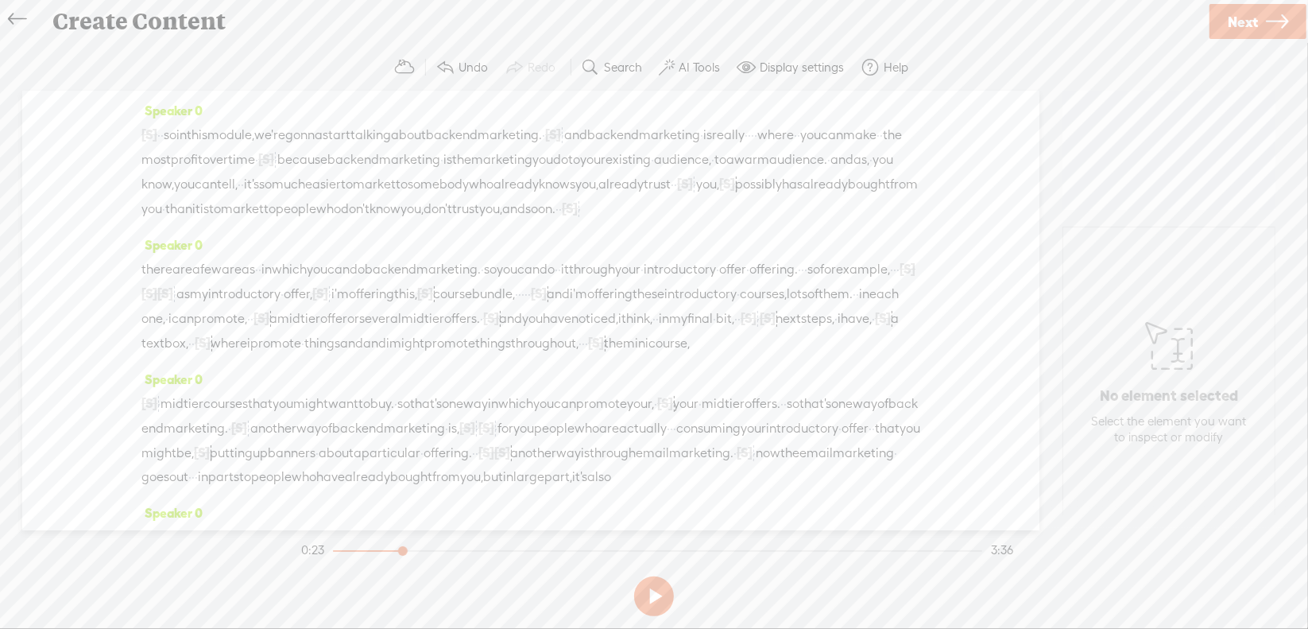
click at [769, 172] on span "audience." at bounding box center [798, 160] width 58 height 24
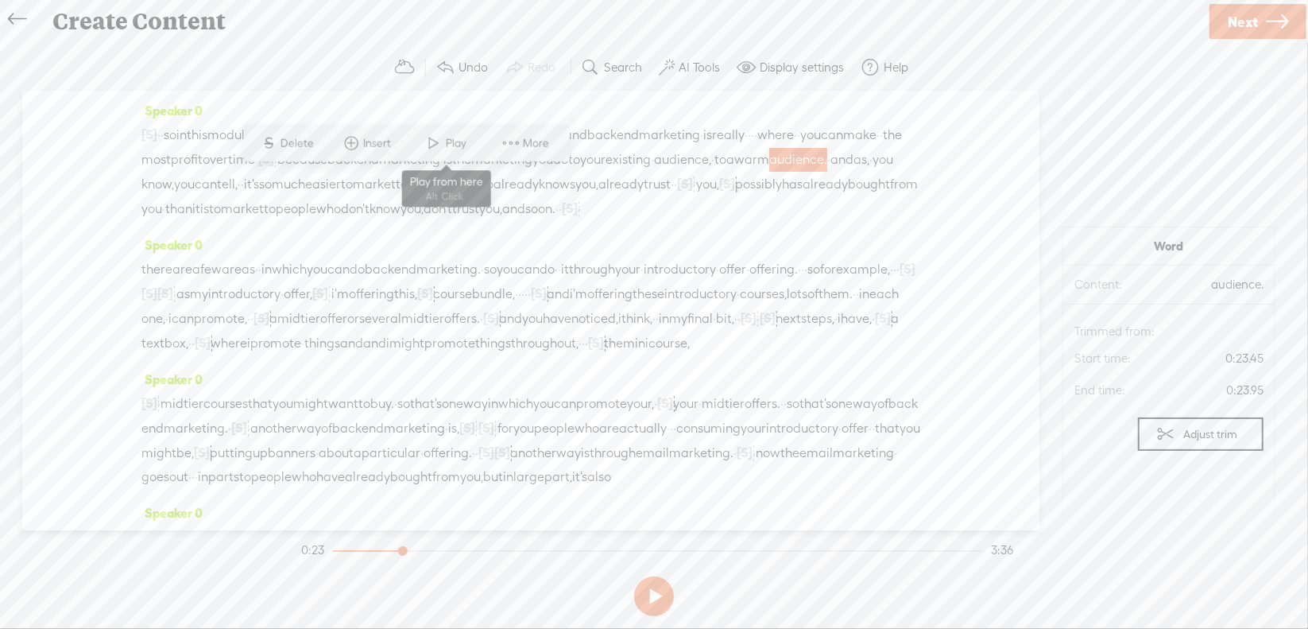
click at [448, 141] on span "Play" at bounding box center [458, 143] width 25 height 16
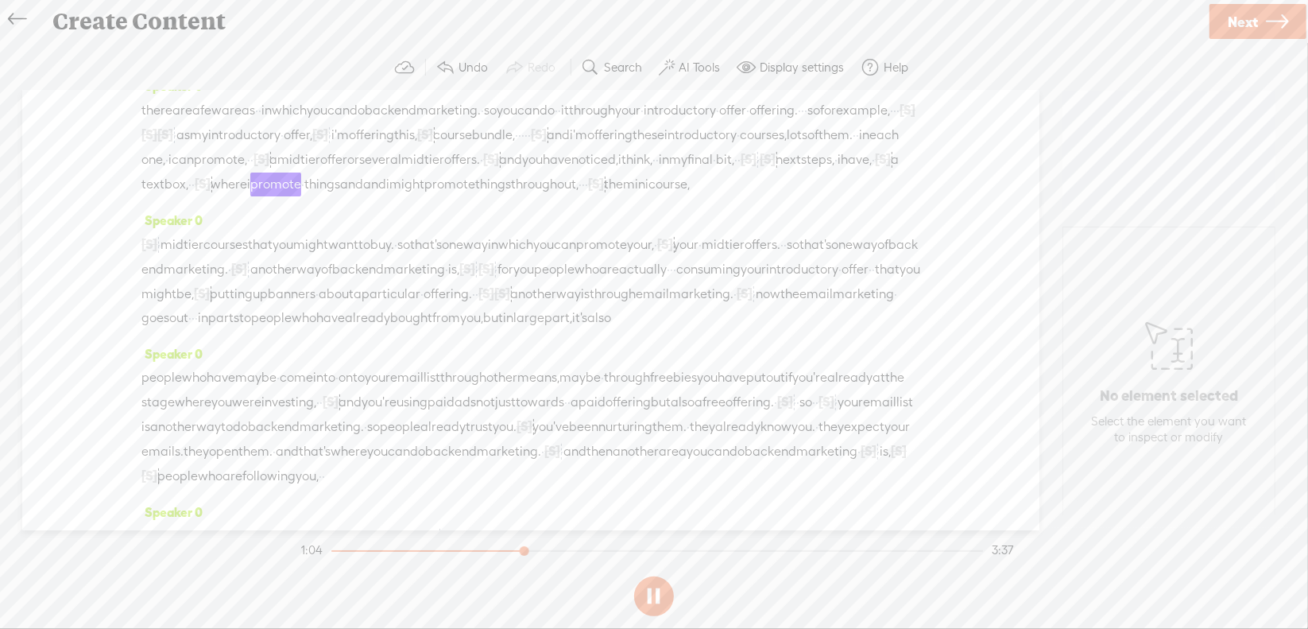
scroll to position [238, 0]
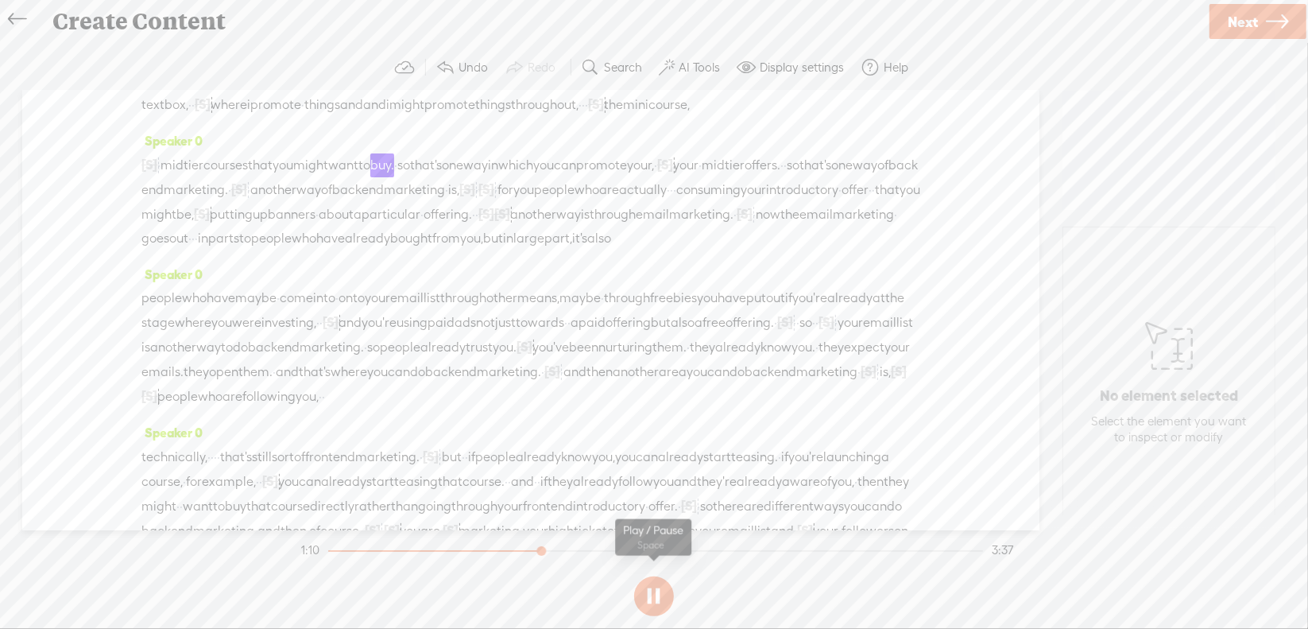
click at [653, 596] on button at bounding box center [654, 596] width 40 height 40
drag, startPoint x: 375, startPoint y: 143, endPoint x: 269, endPoint y: 206, distance: 123.0
click at [270, 206] on div "Speaker 0 [S] · · · · · · · · · · · · · · · · · · · · · · so in this module, we…" at bounding box center [531, 311] width 1018 height 440
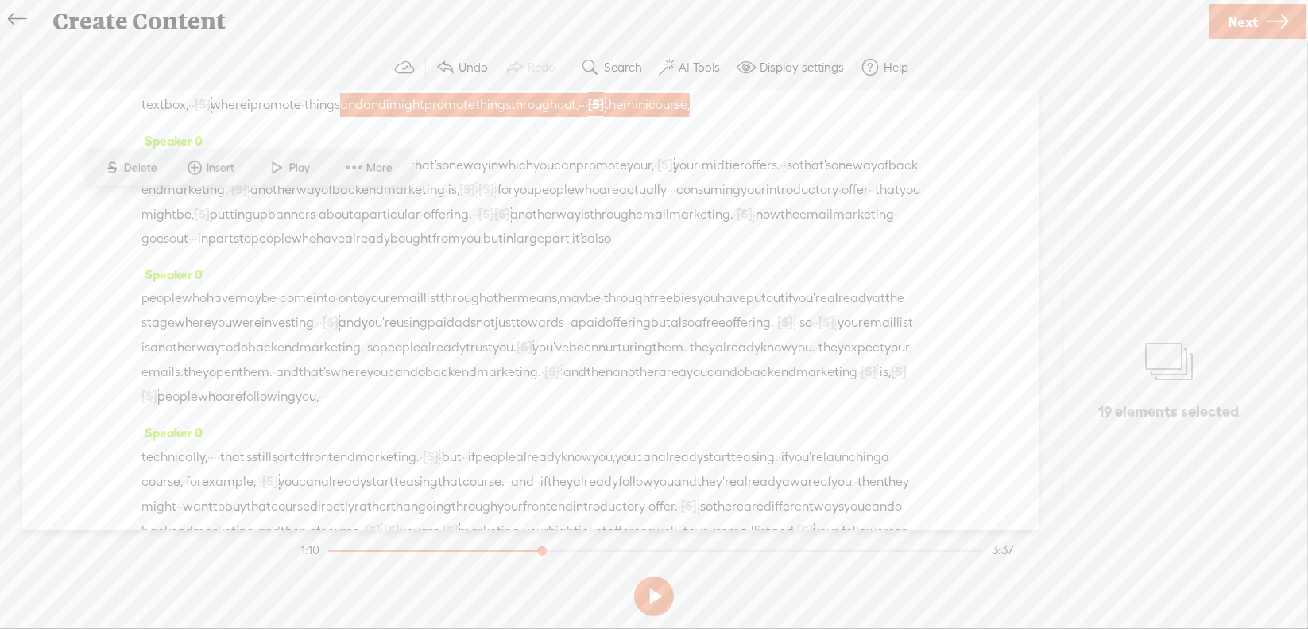
click at [143, 169] on span "Delete" at bounding box center [142, 168] width 37 height 16
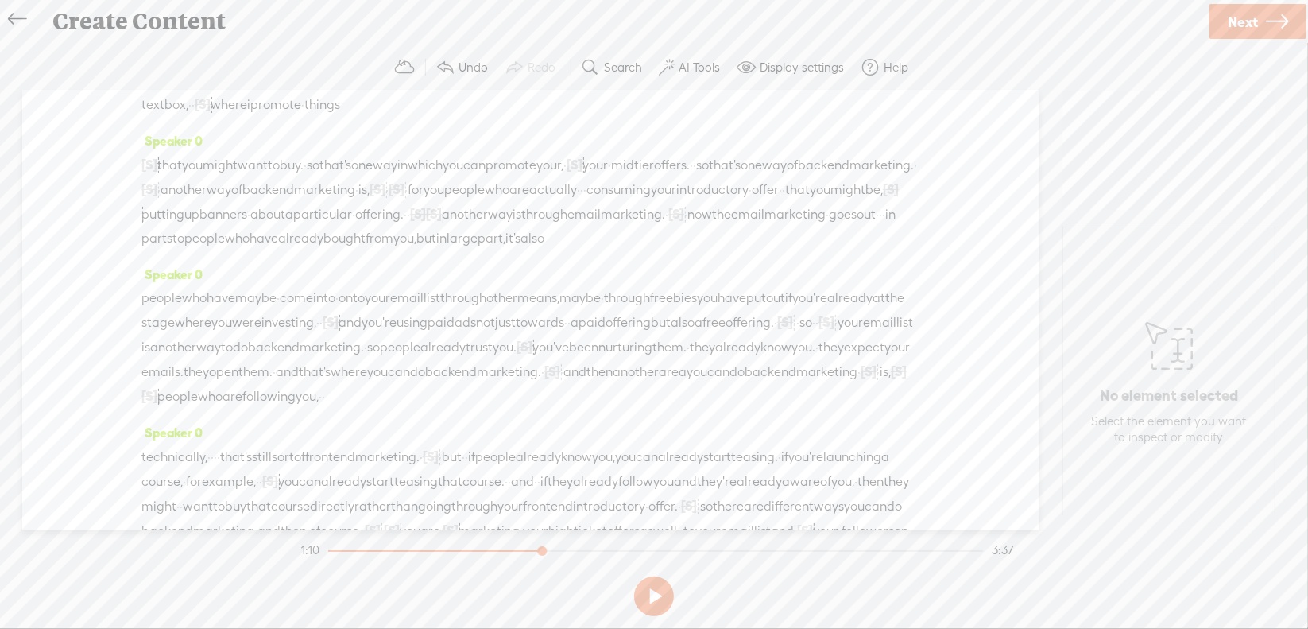
click at [221, 117] on span "where" at bounding box center [229, 105] width 37 height 24
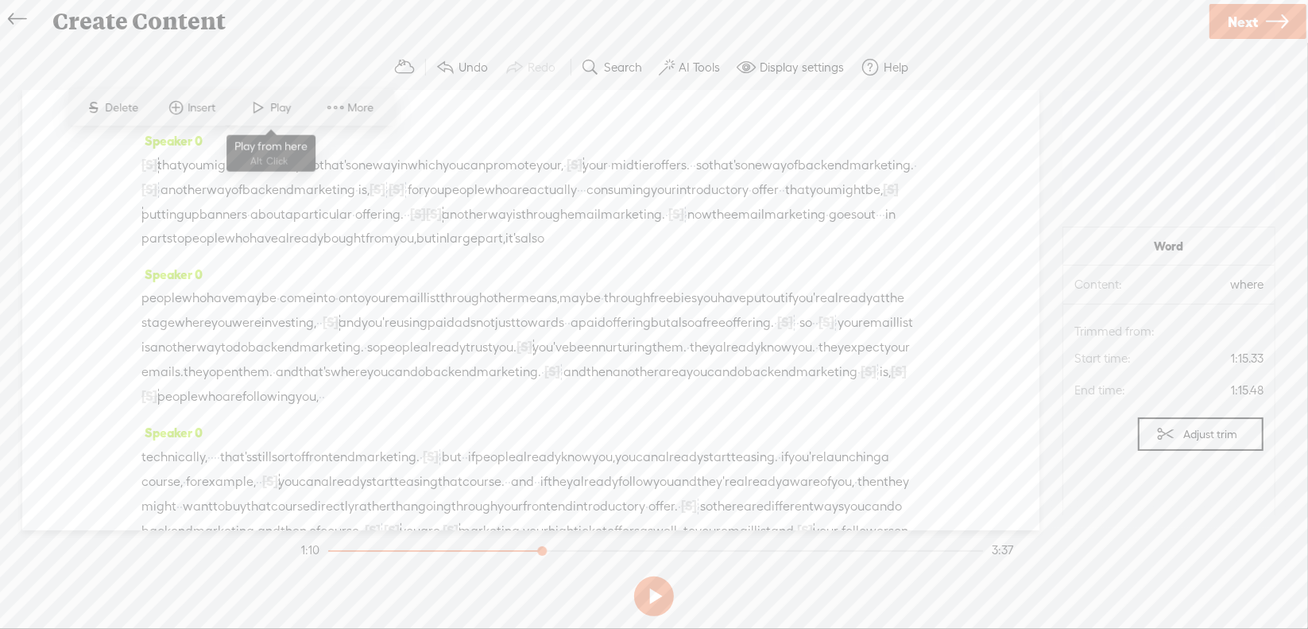
click at [277, 108] on span "Play" at bounding box center [283, 108] width 25 height 16
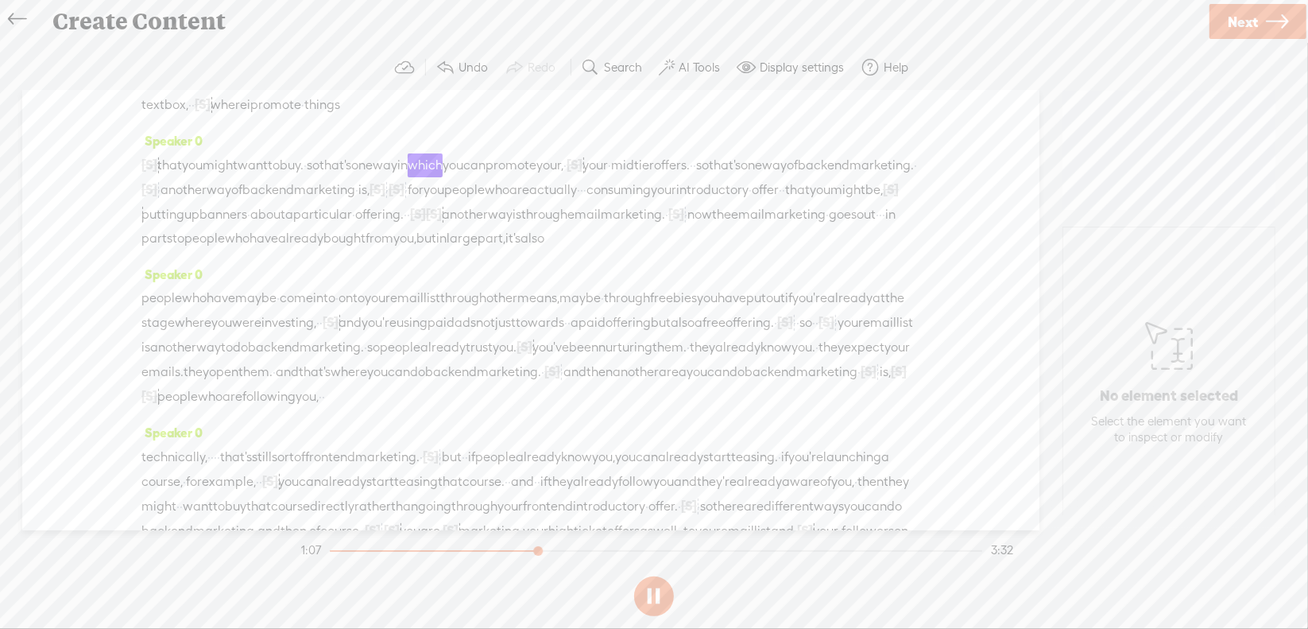
scroll to position [318, 0]
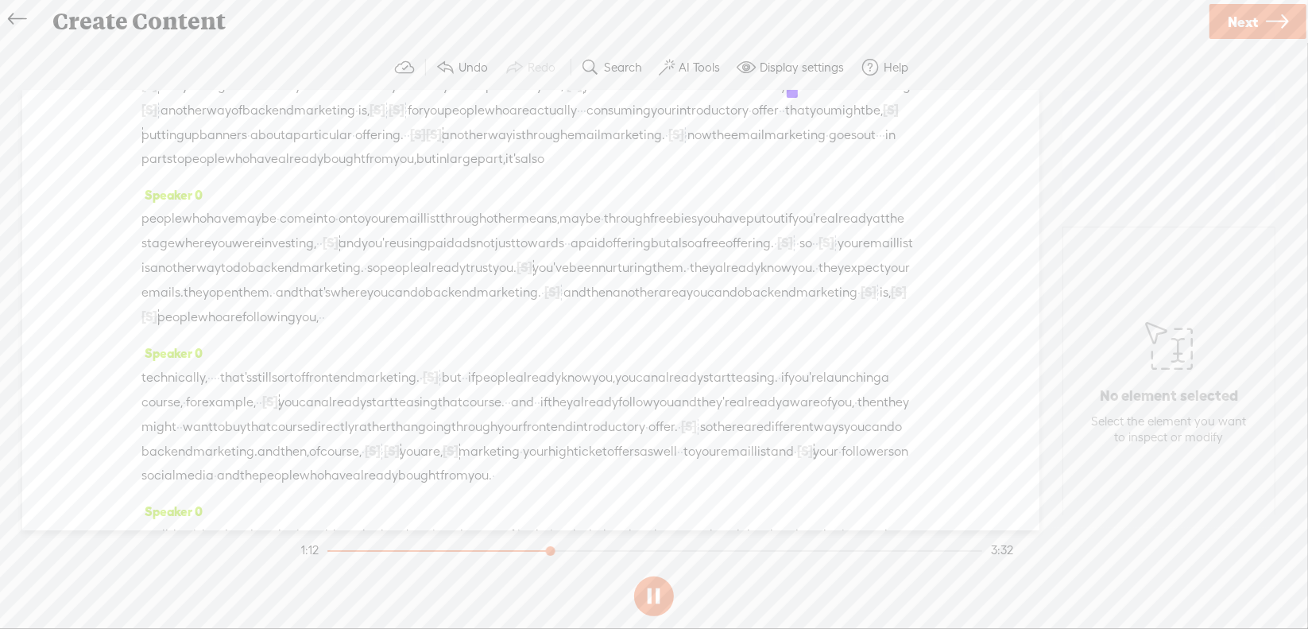
click at [659, 592] on button at bounding box center [654, 596] width 40 height 40
click at [608, 98] on span "your" at bounding box center [595, 86] width 25 height 24
click at [611, 93] on span "Delete" at bounding box center [607, 88] width 37 height 16
click at [486, 98] on span "can" at bounding box center [474, 86] width 22 height 24
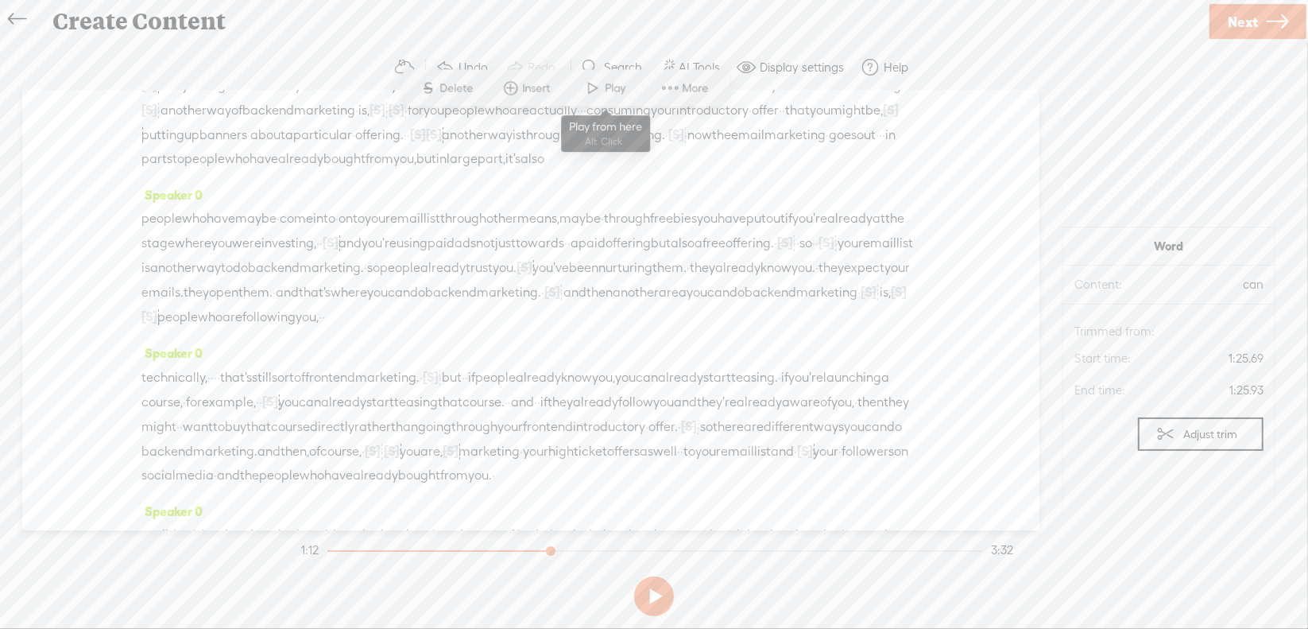
click at [591, 90] on span at bounding box center [594, 88] width 24 height 29
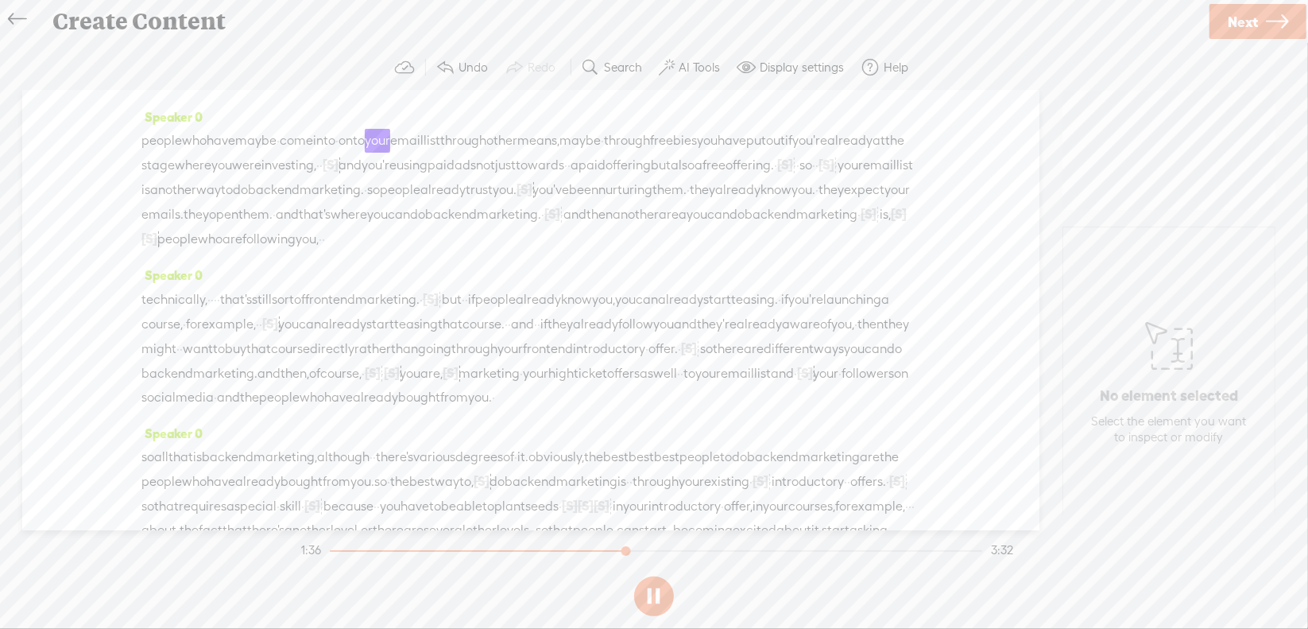
scroll to position [397, 0]
click at [653, 595] on button at bounding box center [654, 596] width 40 height 40
drag, startPoint x: 365, startPoint y: 206, endPoint x: 353, endPoint y: 187, distance: 22.5
click at [335, 151] on span "into" at bounding box center [324, 139] width 22 height 24
click at [256, 154] on span "S Delete" at bounding box center [243, 163] width 79 height 29
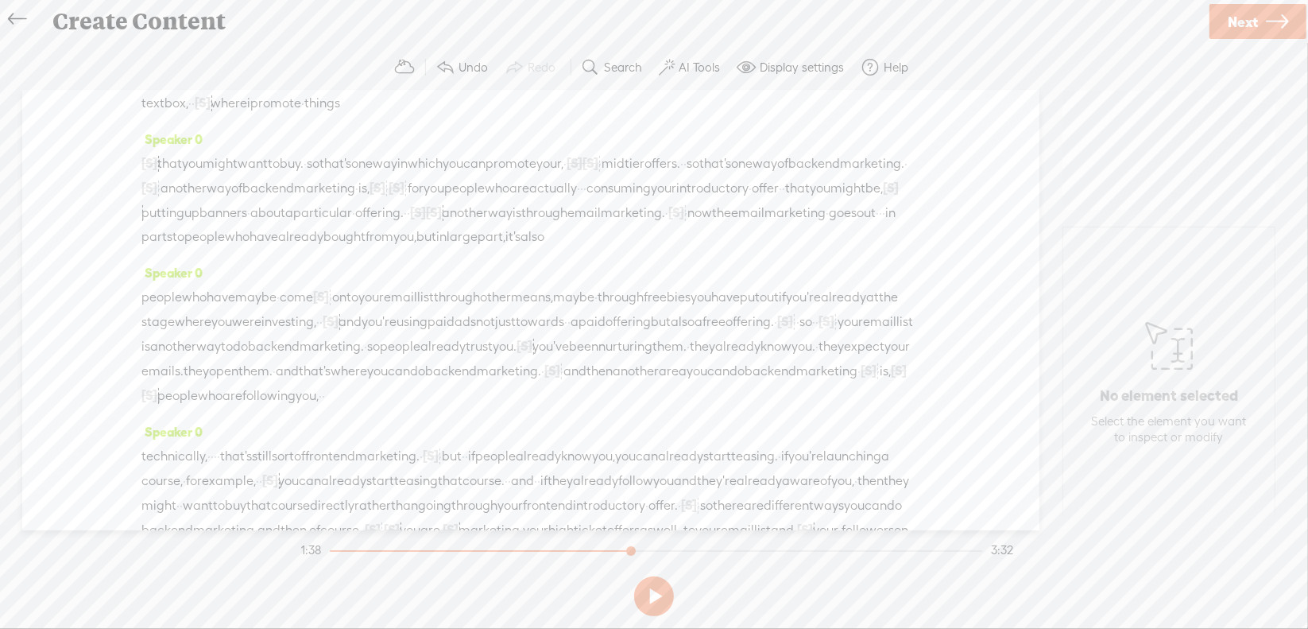
scroll to position [238, 0]
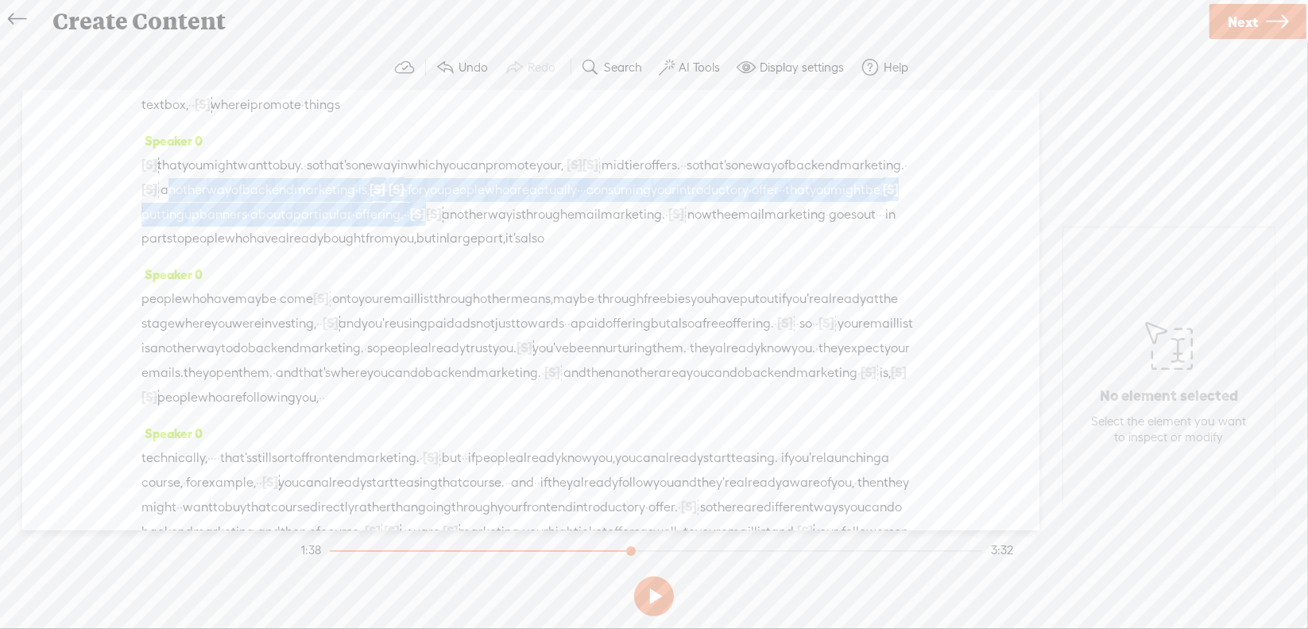
drag, startPoint x: 394, startPoint y: 230, endPoint x: 910, endPoint y: 253, distance: 516.4
click at [910, 253] on div "Speaker 0 [S] · · · · · · · · · · · · · · · · · · · · · · so in this module, we…" at bounding box center [531, 311] width 1018 height 440
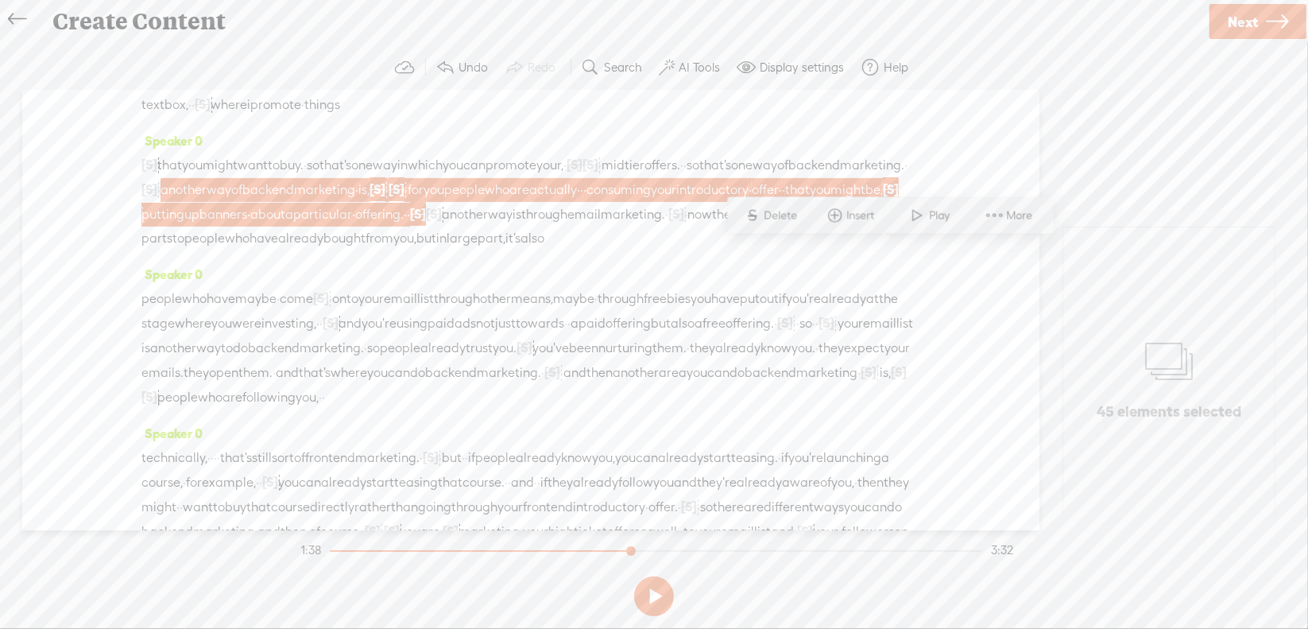
click at [765, 217] on span "Delete" at bounding box center [783, 215] width 37 height 16
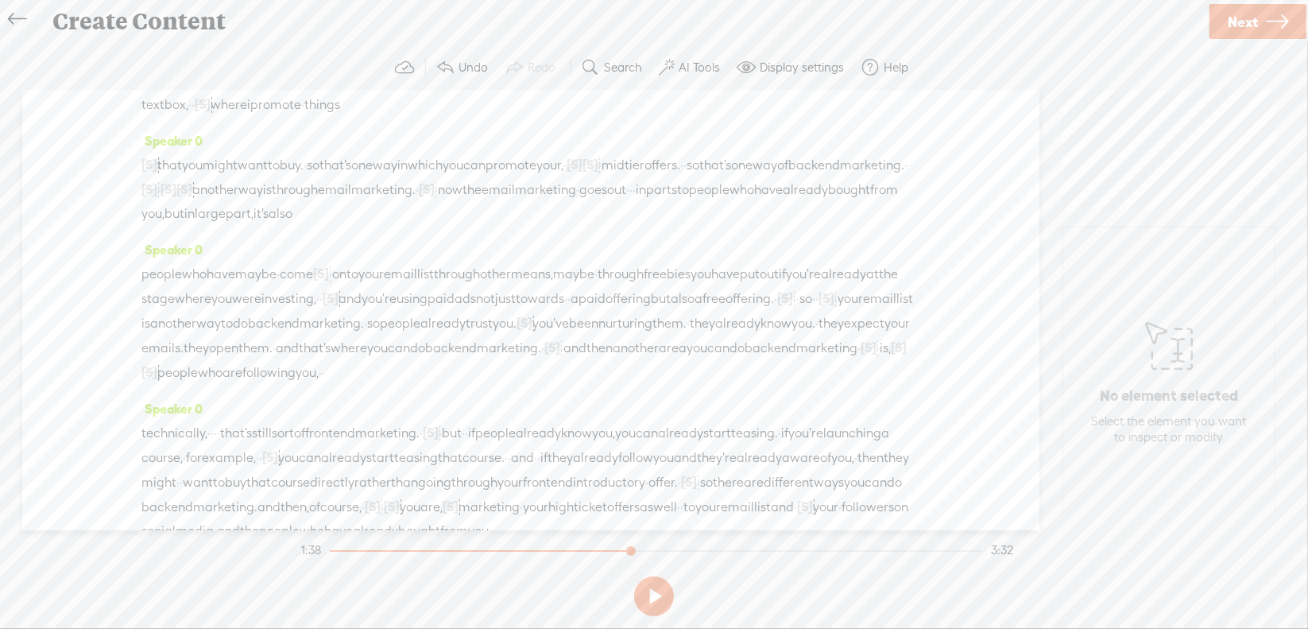
click at [625, 177] on span "mid" at bounding box center [613, 165] width 23 height 24
click at [765, 165] on span at bounding box center [772, 167] width 24 height 29
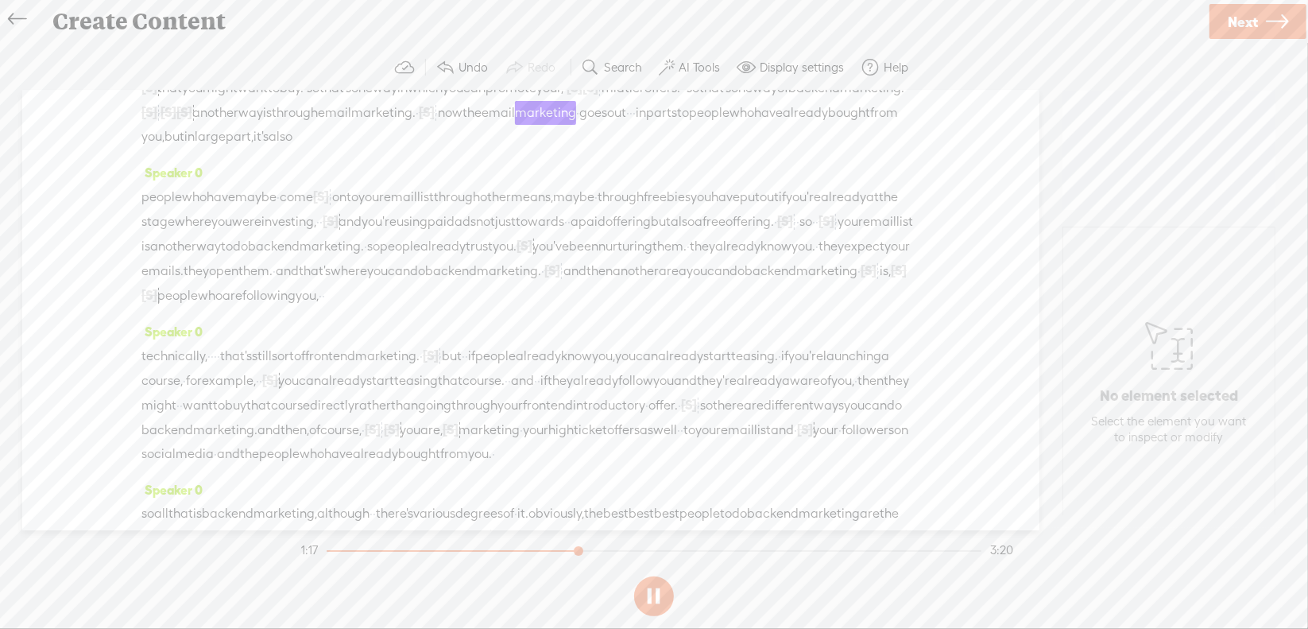
scroll to position [318, 0]
click at [653, 596] on button at bounding box center [654, 596] width 40 height 40
click at [630, 122] on span "·" at bounding box center [631, 111] width 3 height 24
click at [105, 138] on span "Delete" at bounding box center [107, 136] width 37 height 16
click at [580, 122] on span "goes" at bounding box center [594, 111] width 28 height 24
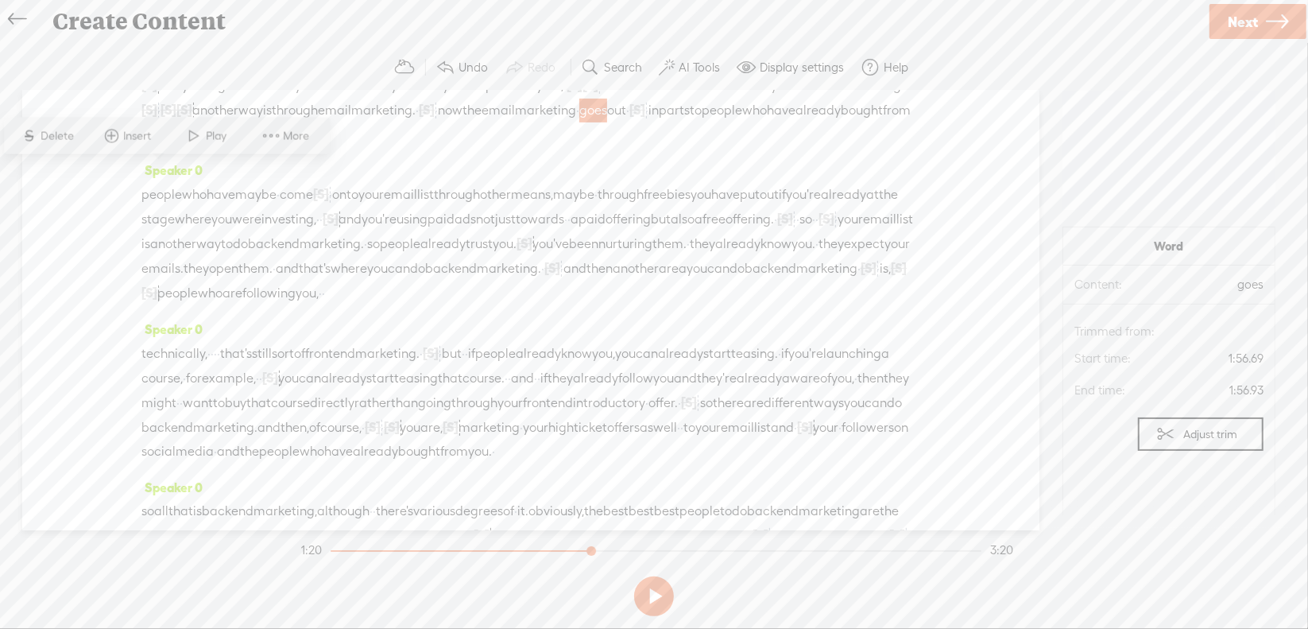
click at [207, 136] on span "Play" at bounding box center [219, 136] width 25 height 16
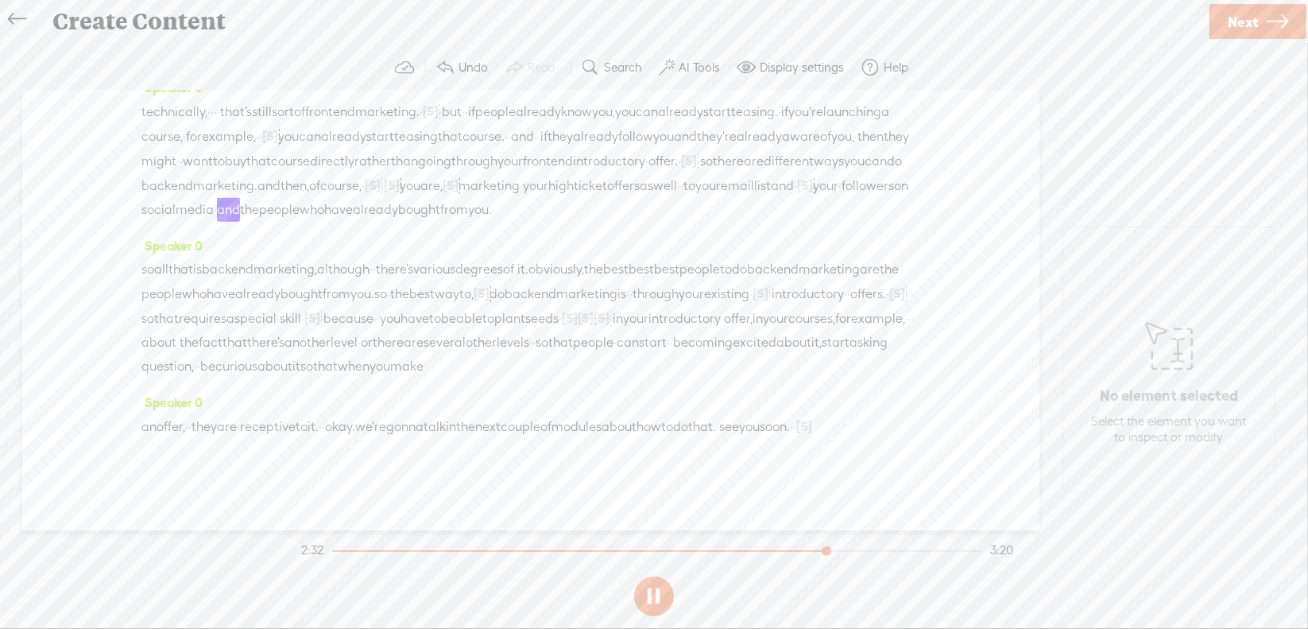
scroll to position [688, 0]
click at [793, 428] on span "·" at bounding box center [794, 427] width 3 height 24
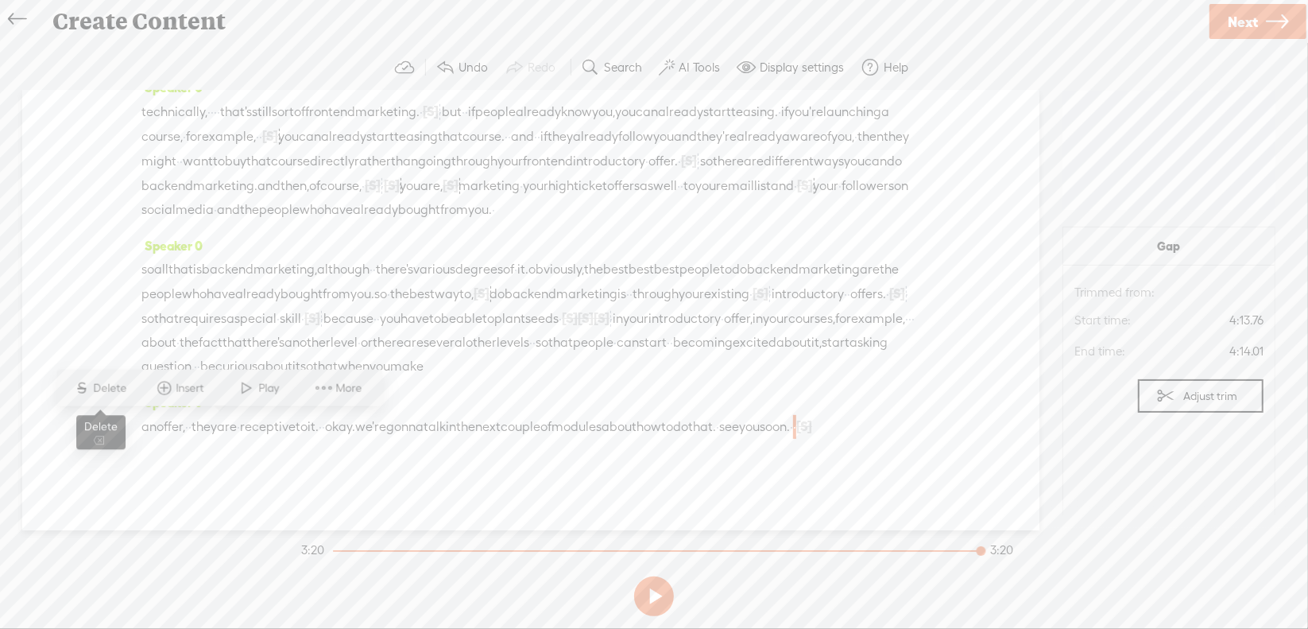
click at [114, 390] on span "Delete" at bounding box center [112, 388] width 37 height 16
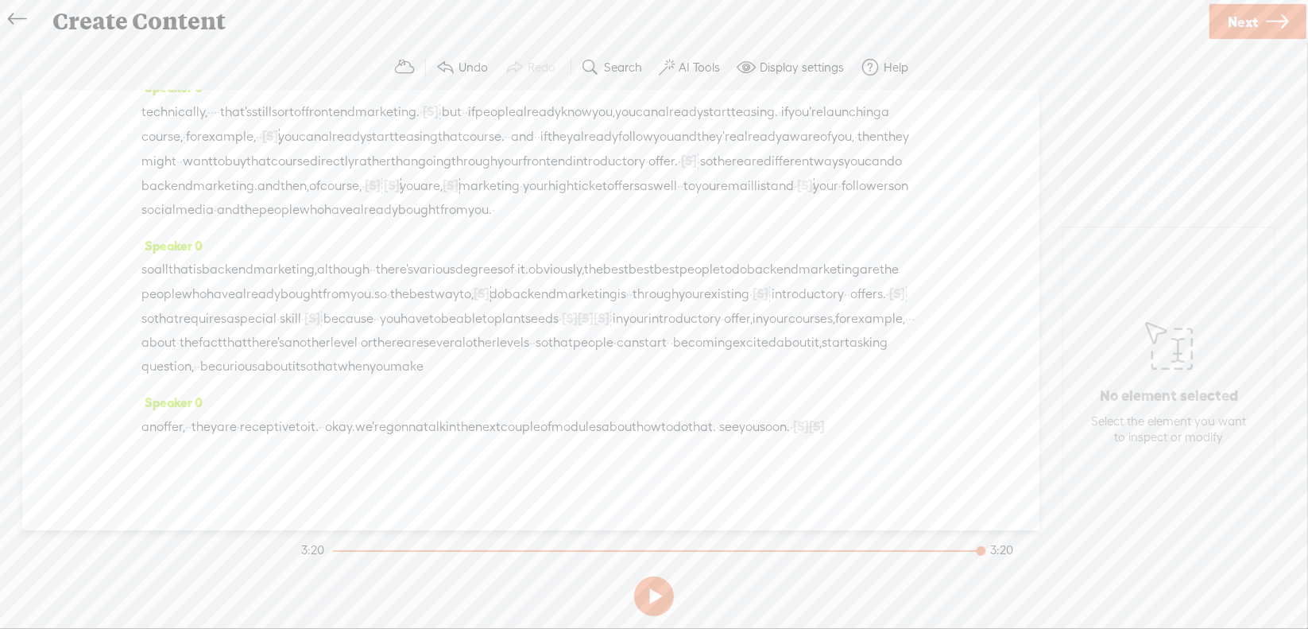
click at [739, 429] on span "you" at bounding box center [749, 427] width 21 height 24
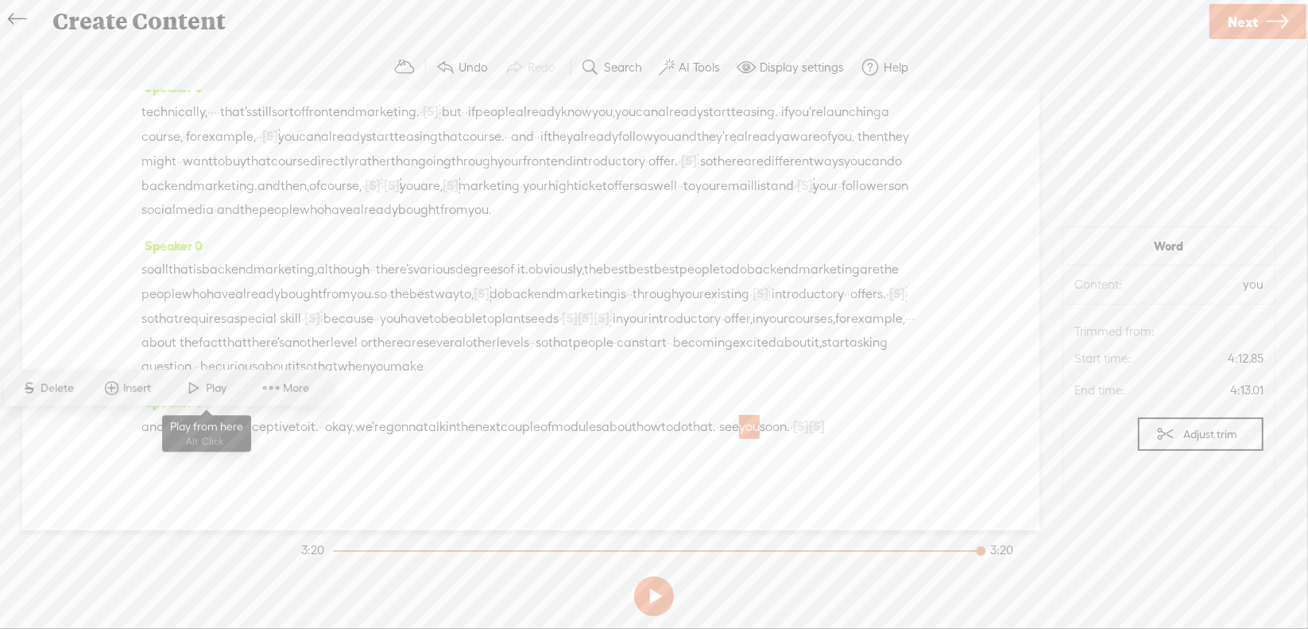
click at [209, 389] on span "Play" at bounding box center [219, 388] width 25 height 16
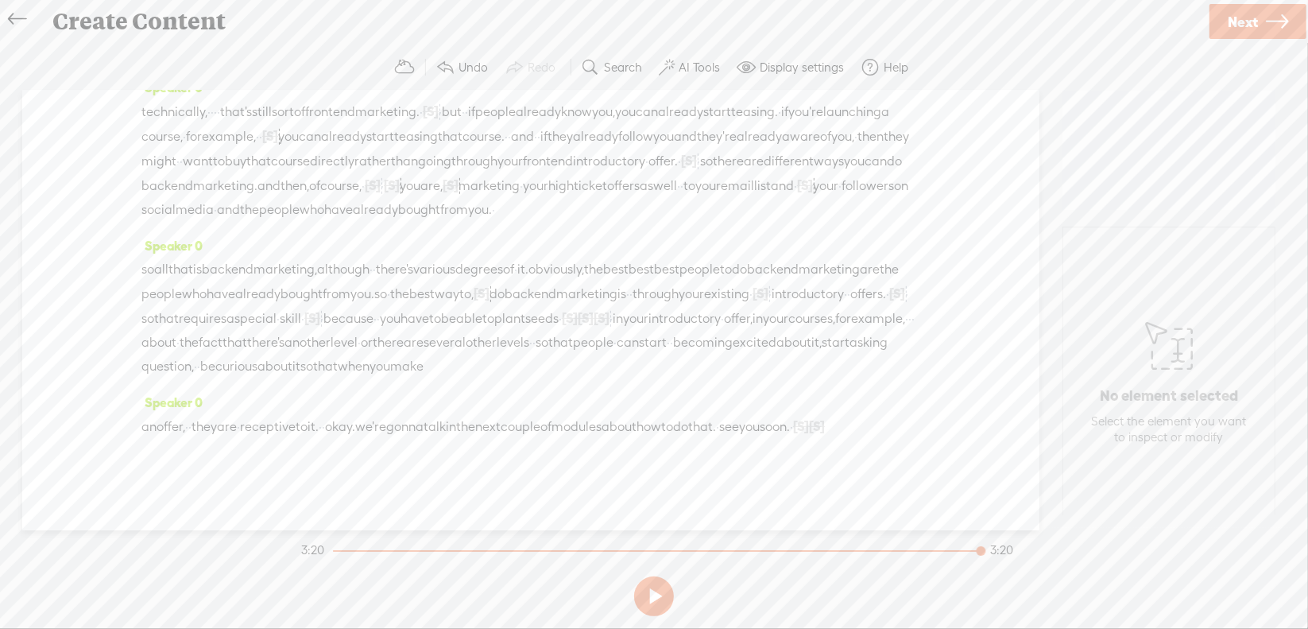
click at [790, 425] on span "·" at bounding box center [791, 427] width 3 height 24
click at [110, 395] on span "Delete" at bounding box center [103, 388] width 37 height 16
click at [739, 428] on span "you" at bounding box center [749, 427] width 21 height 24
click at [198, 382] on span at bounding box center [195, 388] width 24 height 29
click at [1246, 17] on span "Next" at bounding box center [1243, 22] width 30 height 41
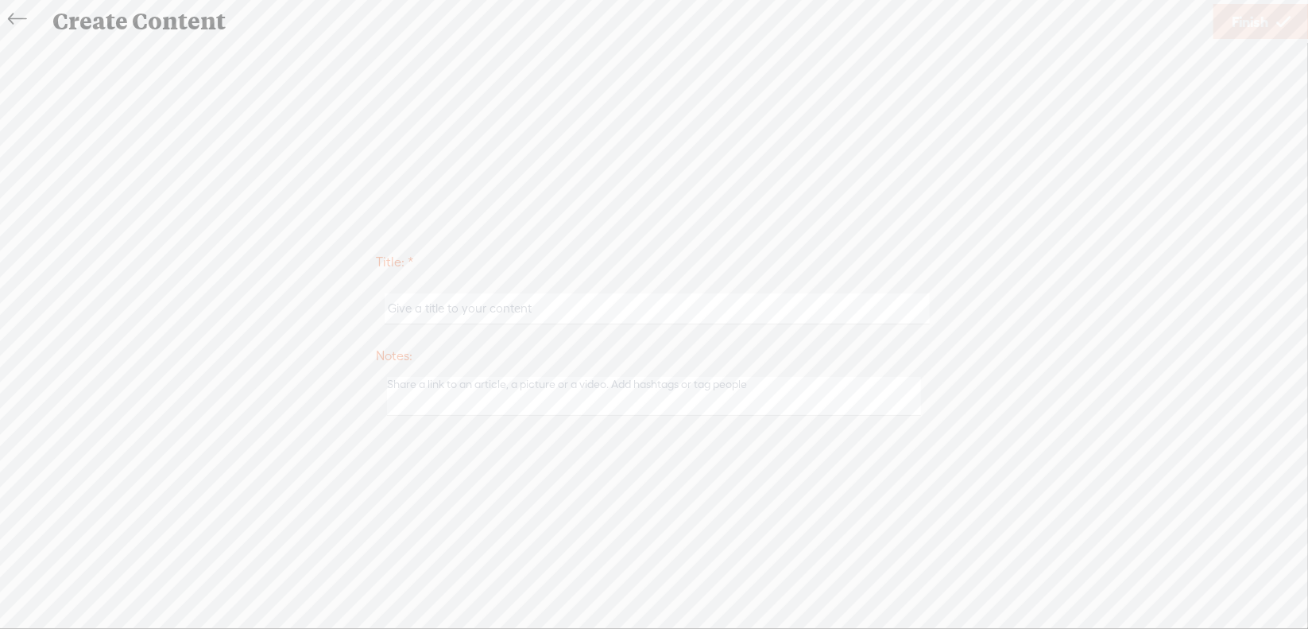
scroll to position [687, 0]
click at [461, 309] on input "text" at bounding box center [657, 308] width 545 height 31
type input "Market2Mod2"
click at [1258, 21] on span "Finish" at bounding box center [1250, 22] width 37 height 41
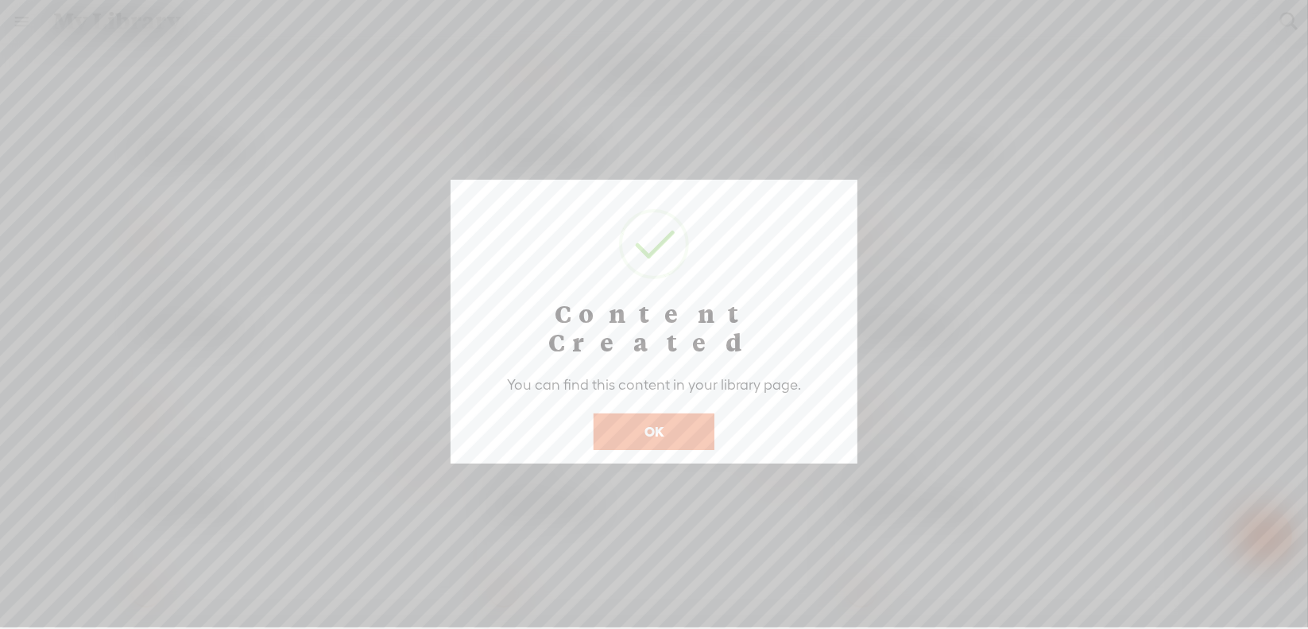
click at [680, 413] on button "OK" at bounding box center [654, 431] width 121 height 37
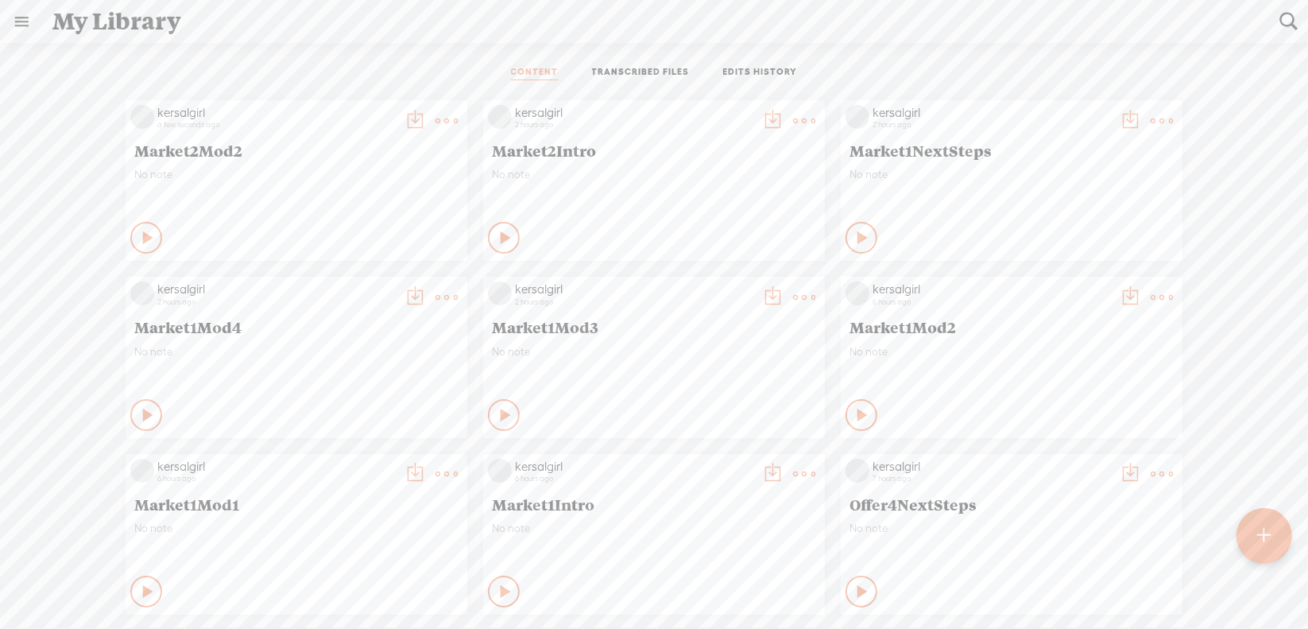
click at [436, 126] on t at bounding box center [447, 121] width 22 height 22
click at [436, 122] on t at bounding box center [447, 121] width 22 height 22
click at [402, 63] on div "CONTENT TRANSCRIBED FILES EDITS HISTORY" at bounding box center [654, 73] width 1285 height 38
click at [436, 110] on t at bounding box center [447, 121] width 22 height 22
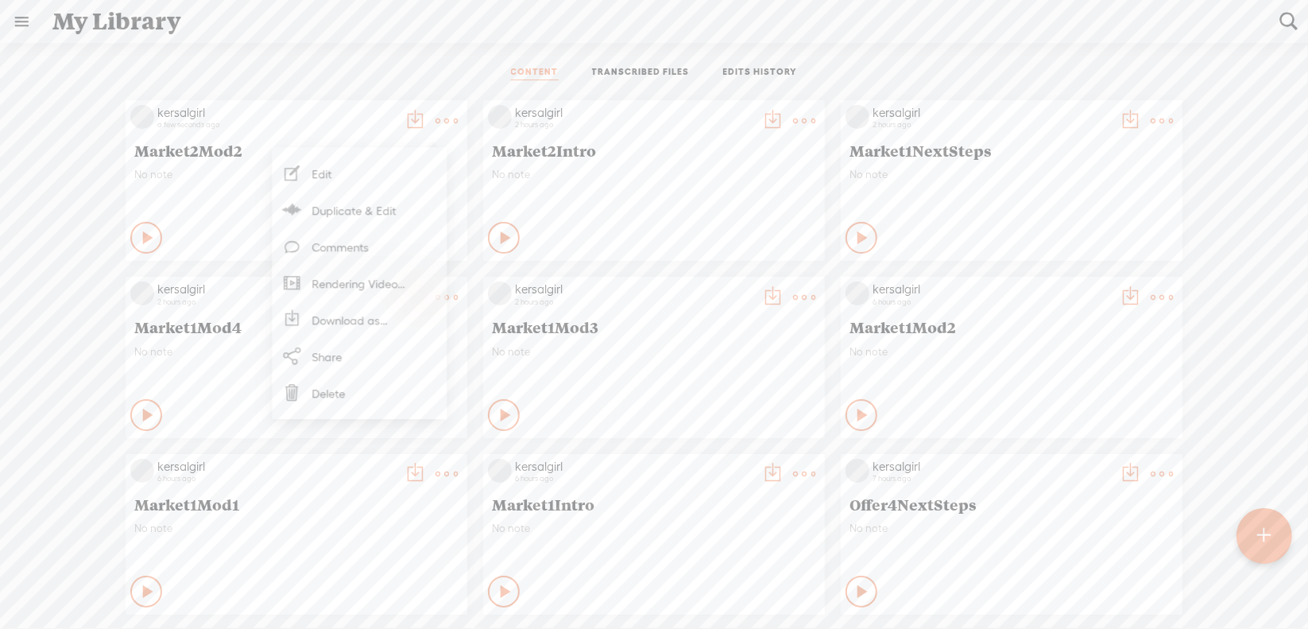
click at [390, 64] on div "CONTENT TRANSCRIBED FILES EDITS HISTORY" at bounding box center [654, 73] width 1285 height 38
click at [440, 115] on t at bounding box center [447, 121] width 22 height 22
click at [428, 56] on div "CONTENT TRANSCRIBED FILES EDITS HISTORY" at bounding box center [654, 73] width 1285 height 38
click at [436, 113] on t at bounding box center [447, 121] width 22 height 22
click at [370, 281] on link "Download as..." at bounding box center [359, 283] width 159 height 37
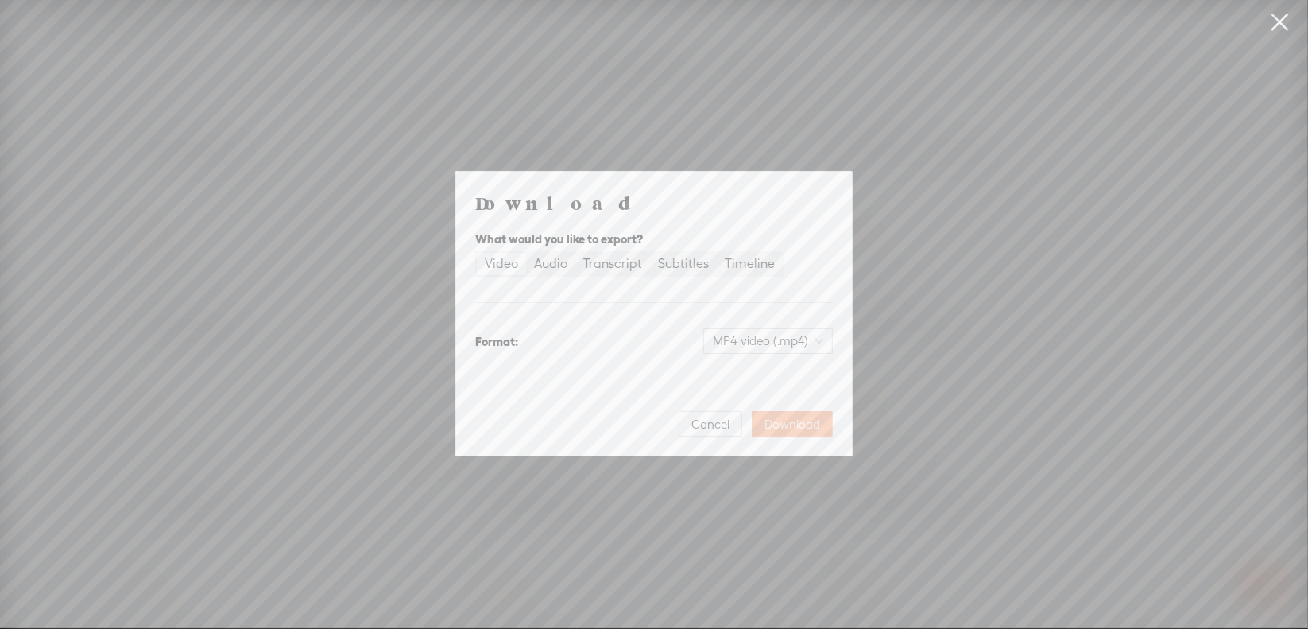
click at [800, 421] on span "Download" at bounding box center [793, 425] width 56 height 16
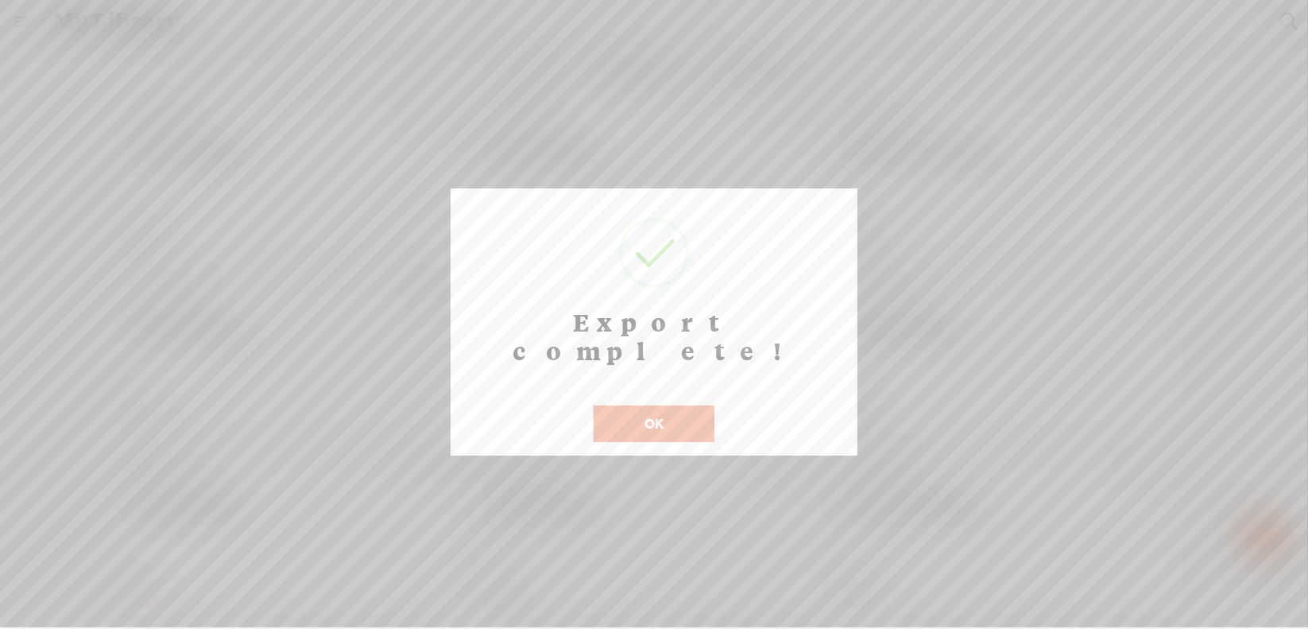
click at [641, 405] on button "OK" at bounding box center [654, 423] width 121 height 37
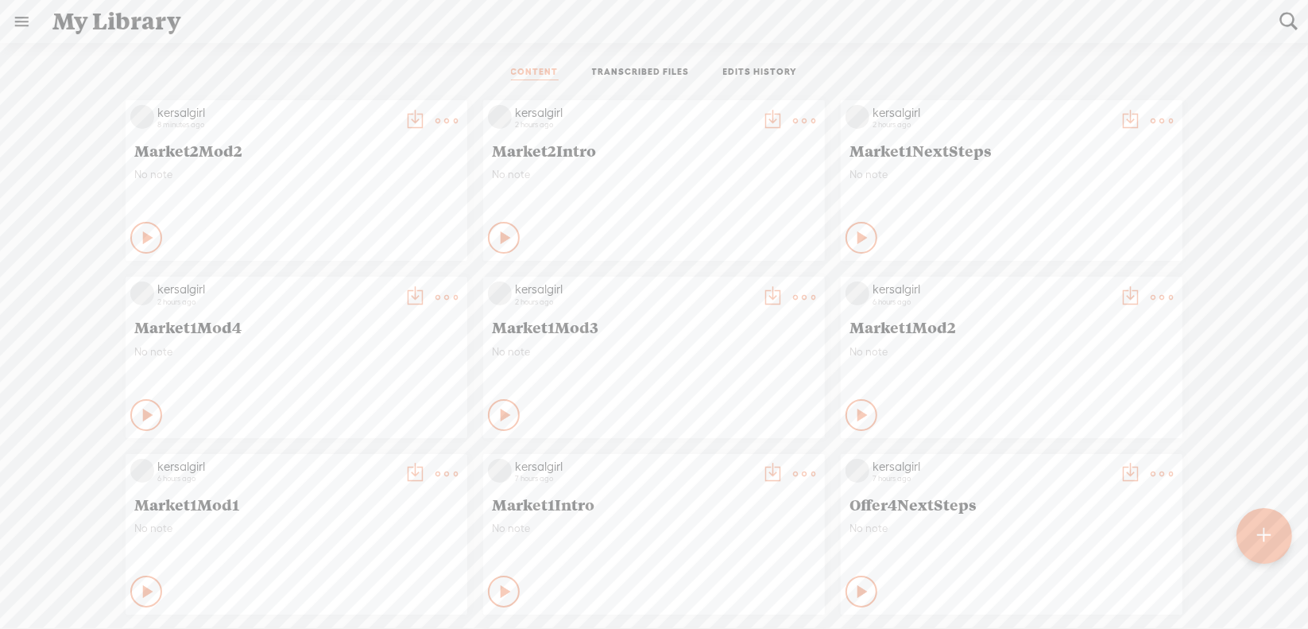
click at [436, 120] on t at bounding box center [447, 121] width 22 height 22
click at [353, 281] on link "Download as..." at bounding box center [359, 283] width 159 height 37
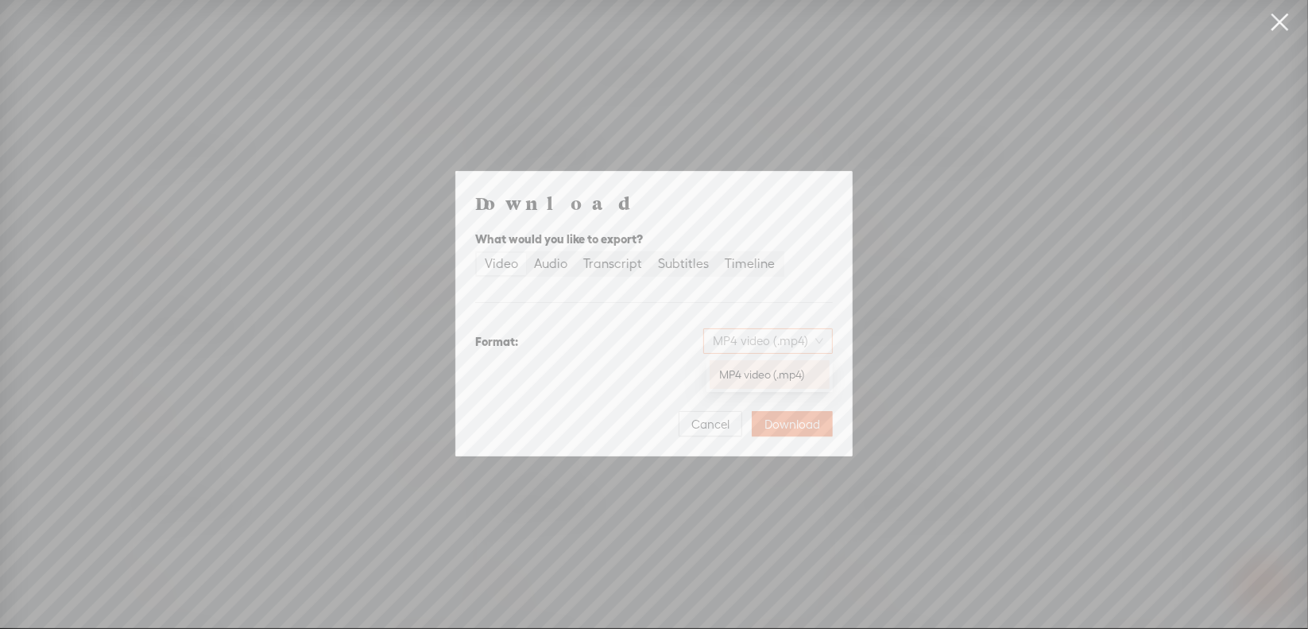
click at [824, 343] on span "MP4 video (.mp4)" at bounding box center [768, 341] width 110 height 24
click at [758, 307] on div "Download What would you like to export? Video Audio Transcript Subtitles Timeli…" at bounding box center [654, 314] width 358 height 246
click at [751, 266] on div "Timeline" at bounding box center [750, 264] width 50 height 22
click at [717, 253] on input "Timeline" at bounding box center [717, 253] width 0 height 0
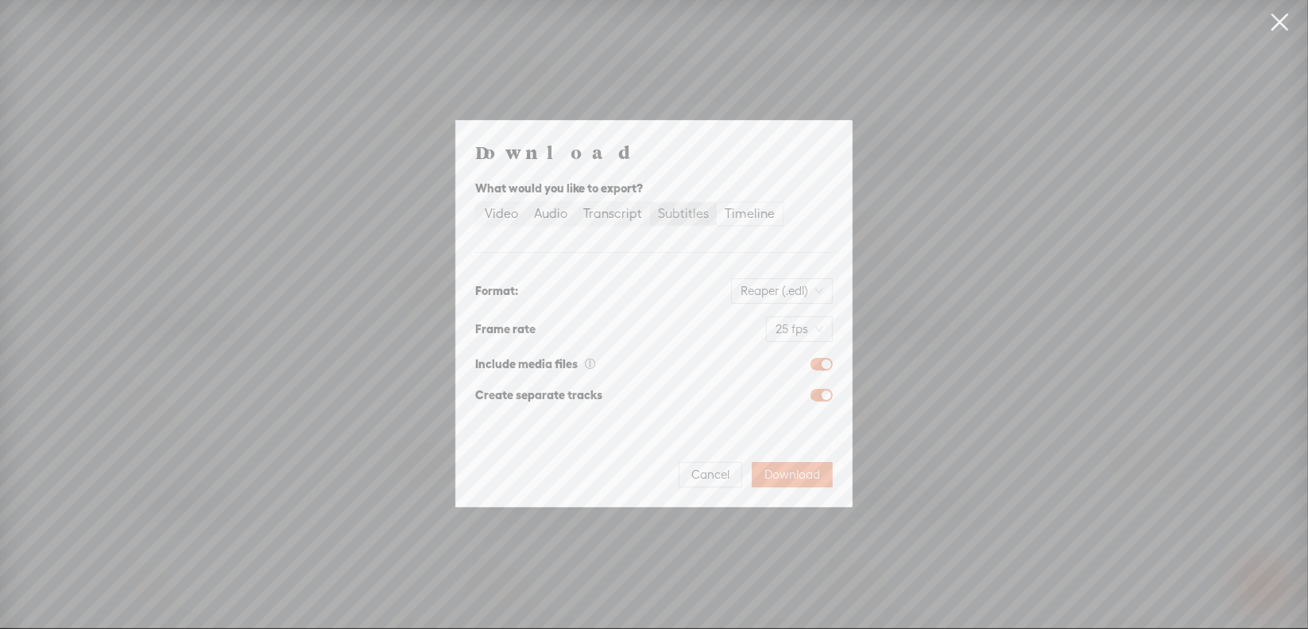
click at [684, 215] on div "Subtitles" at bounding box center [683, 214] width 51 height 22
click at [650, 203] on input "Subtitles" at bounding box center [650, 203] width 0 height 0
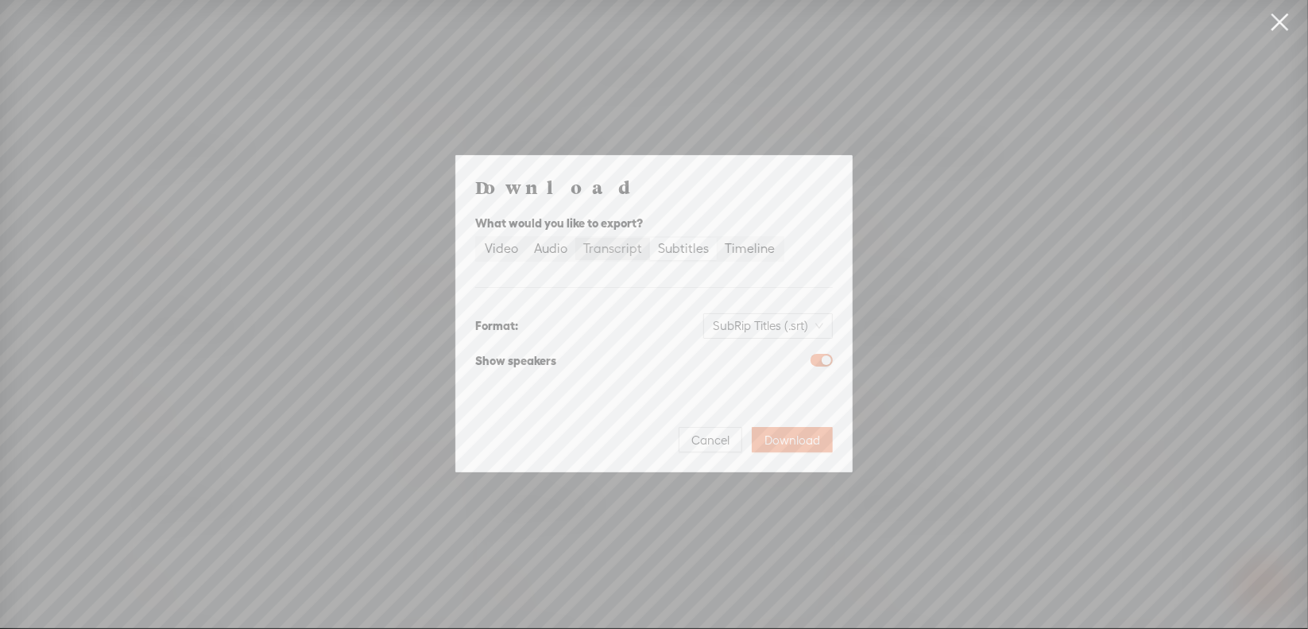
click at [607, 244] on div "Transcript" at bounding box center [612, 249] width 59 height 22
click at [576, 238] on input "Transcript" at bounding box center [576, 238] width 0 height 0
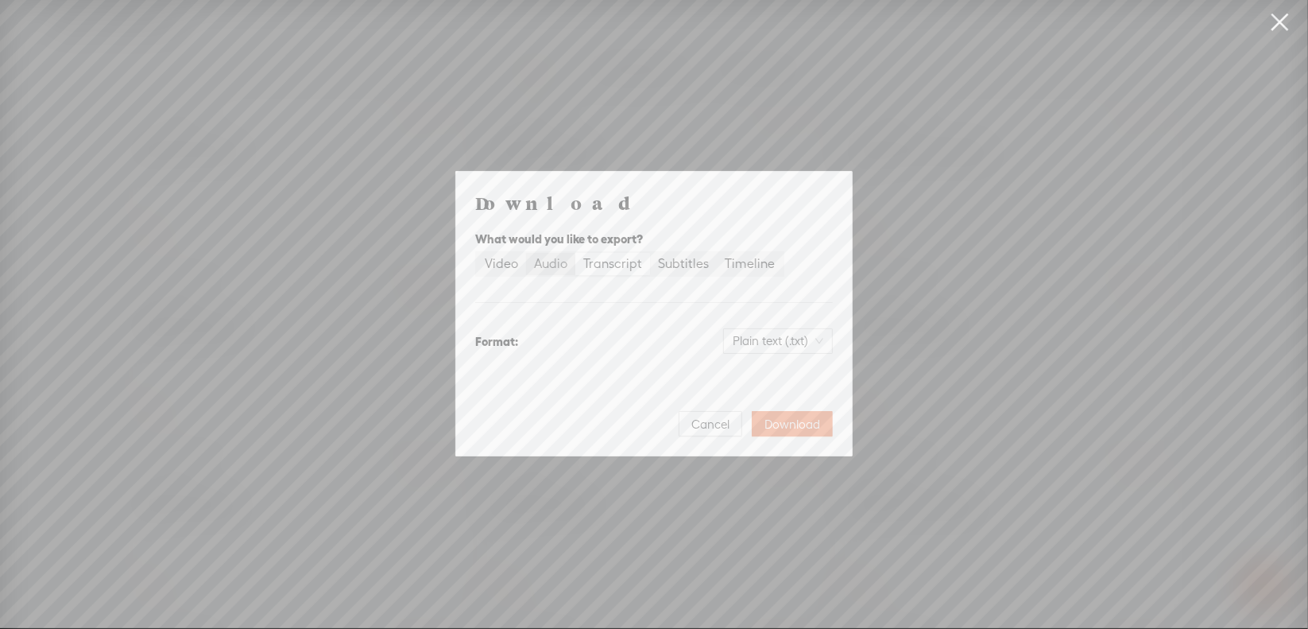
click at [548, 269] on div "Audio" at bounding box center [550, 264] width 33 height 22
click at [526, 253] on input "Audio" at bounding box center [526, 253] width 0 height 0
click at [490, 259] on div "Video" at bounding box center [501, 264] width 33 height 22
click at [477, 253] on input "Video" at bounding box center [477, 253] width 0 height 0
click at [1269, 21] on link at bounding box center [1281, 22] width 40 height 45
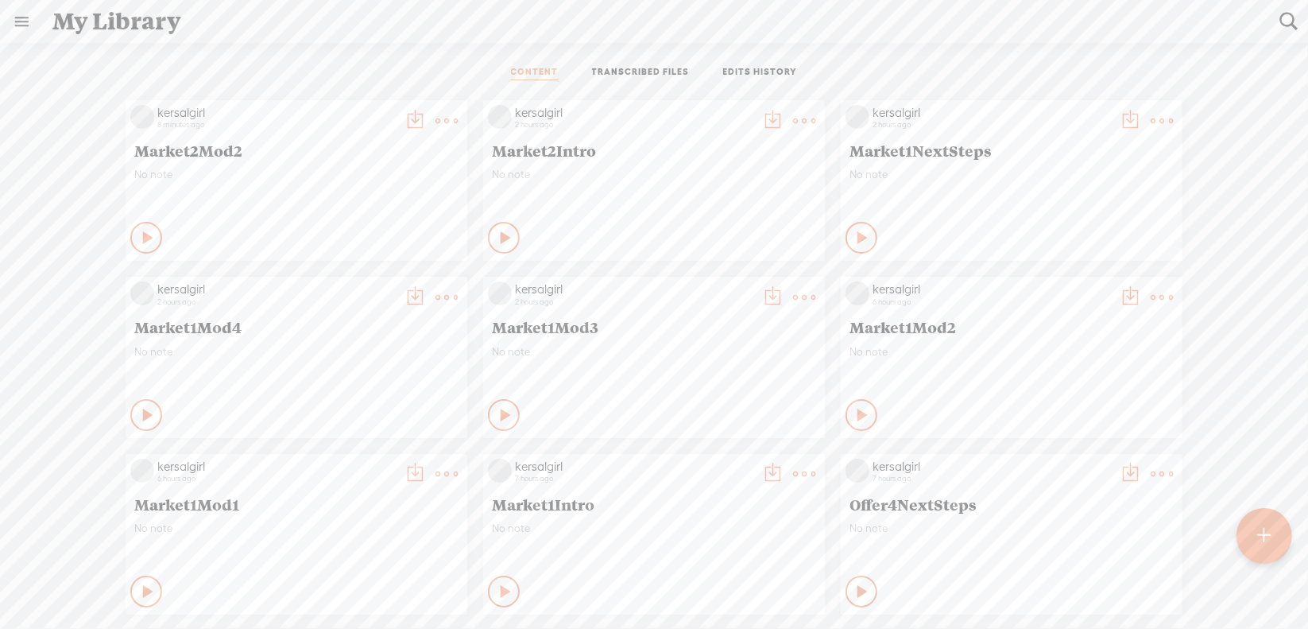
click at [436, 116] on t at bounding box center [447, 121] width 22 height 22
click at [336, 66] on div "CONTENT TRANSCRIBED FILES EDITS HISTORY" at bounding box center [654, 73] width 1285 height 38
click at [437, 117] on t at bounding box center [447, 121] width 22 height 22
click at [318, 60] on div "CONTENT TRANSCRIBED FILES EDITS HISTORY" at bounding box center [654, 73] width 1285 height 38
